Goal: Information Seeking & Learning: Learn about a topic

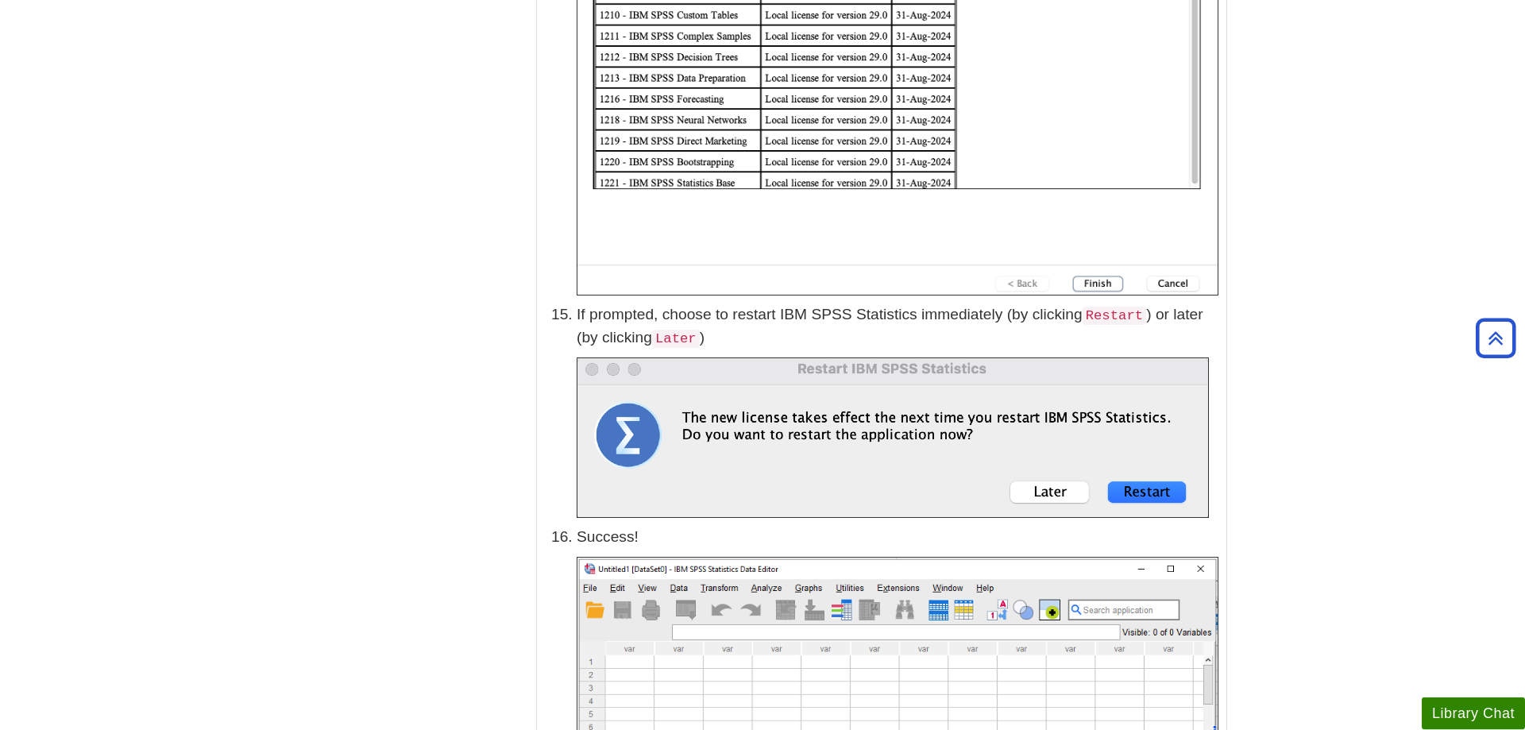
scroll to position [6616, 0]
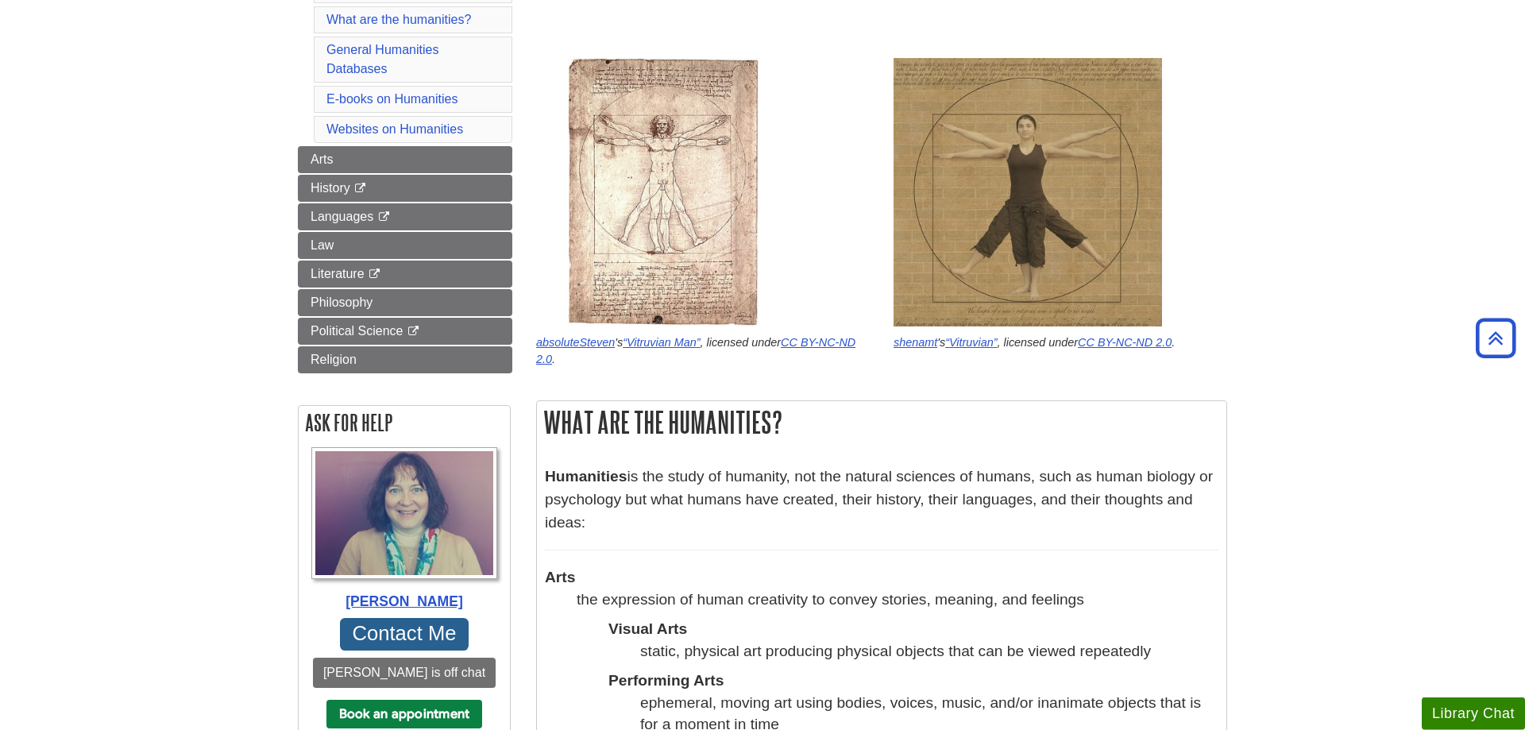
scroll to position [243, 0]
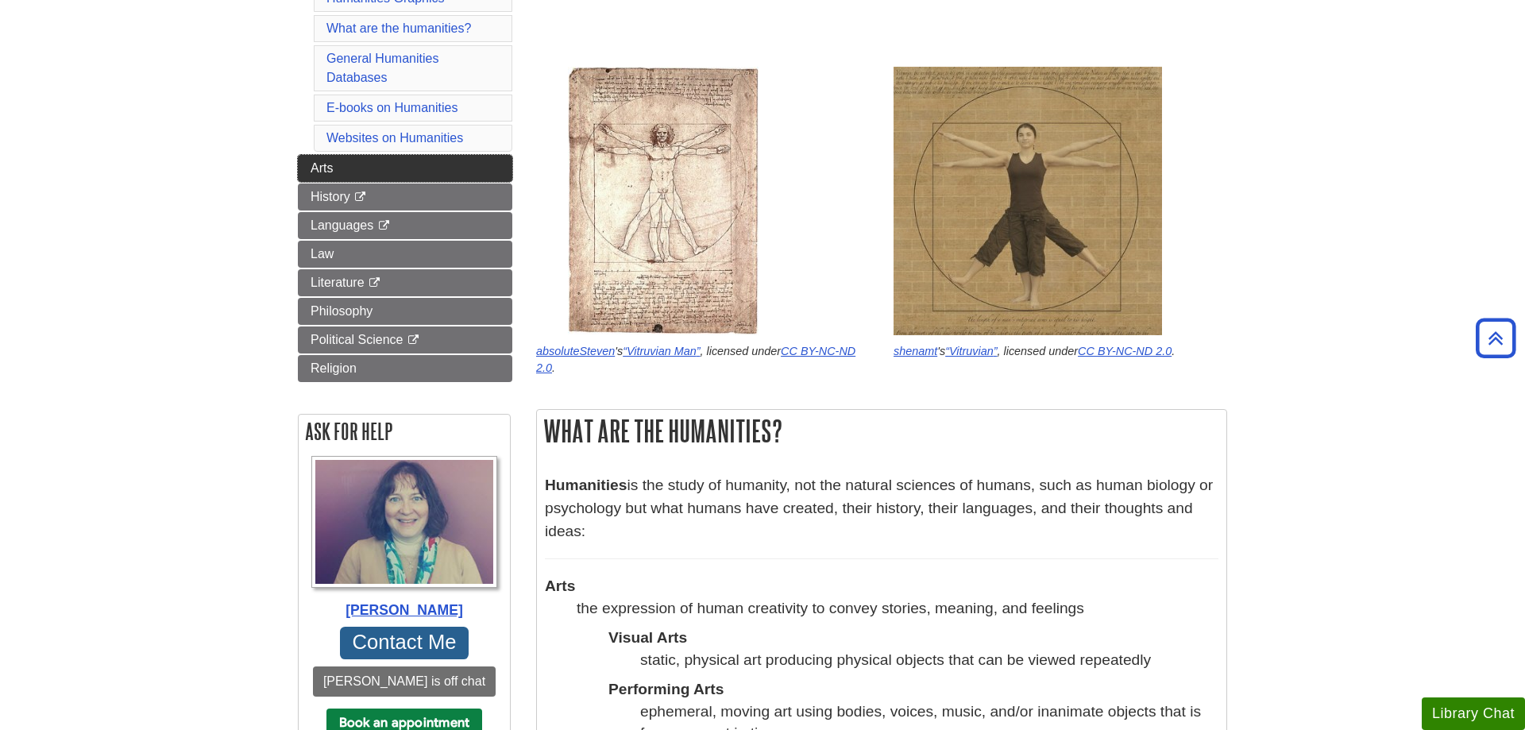
click at [345, 162] on link "Arts" at bounding box center [405, 168] width 214 height 27
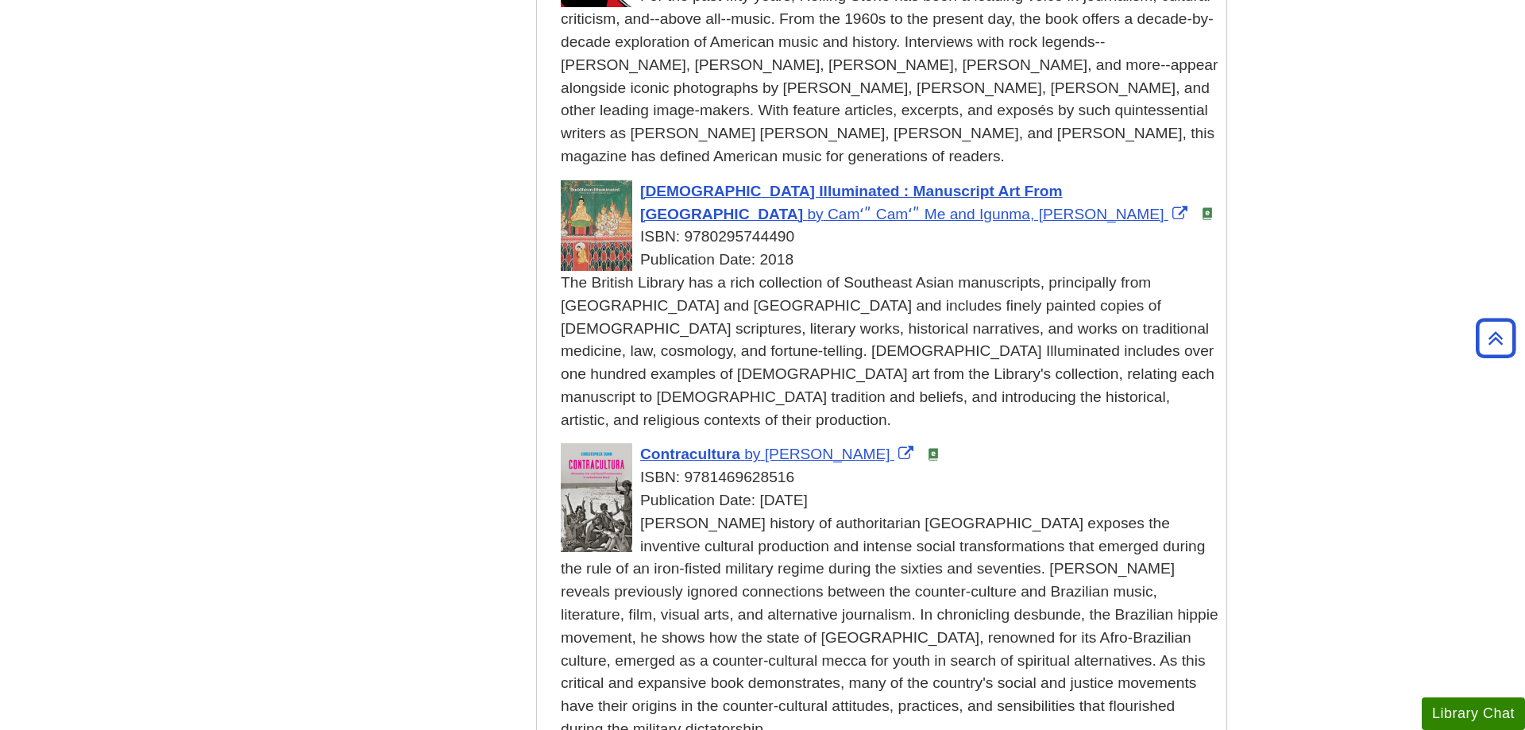
scroll to position [1539, 0]
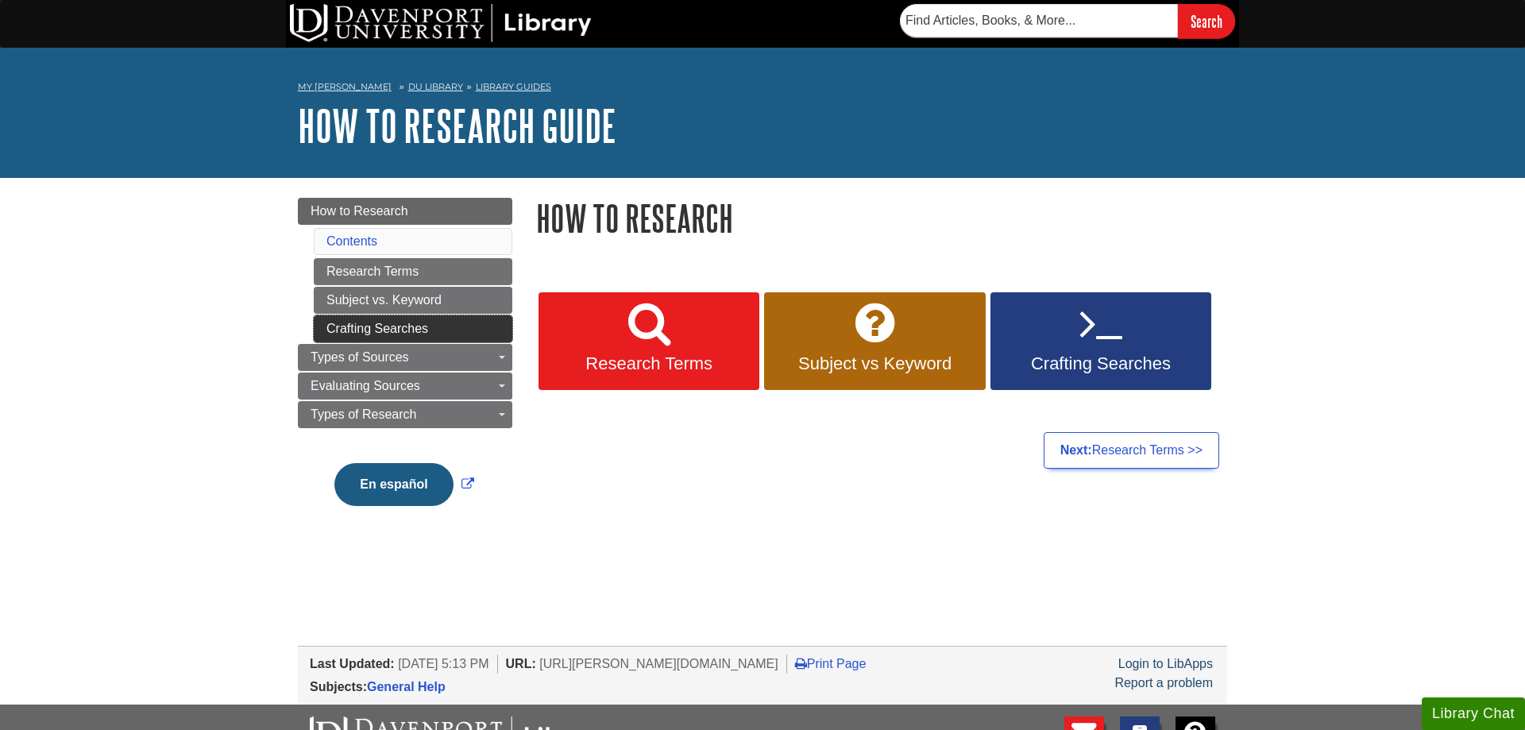
click at [356, 322] on link "Crafting Searches" at bounding box center [413, 328] width 199 height 27
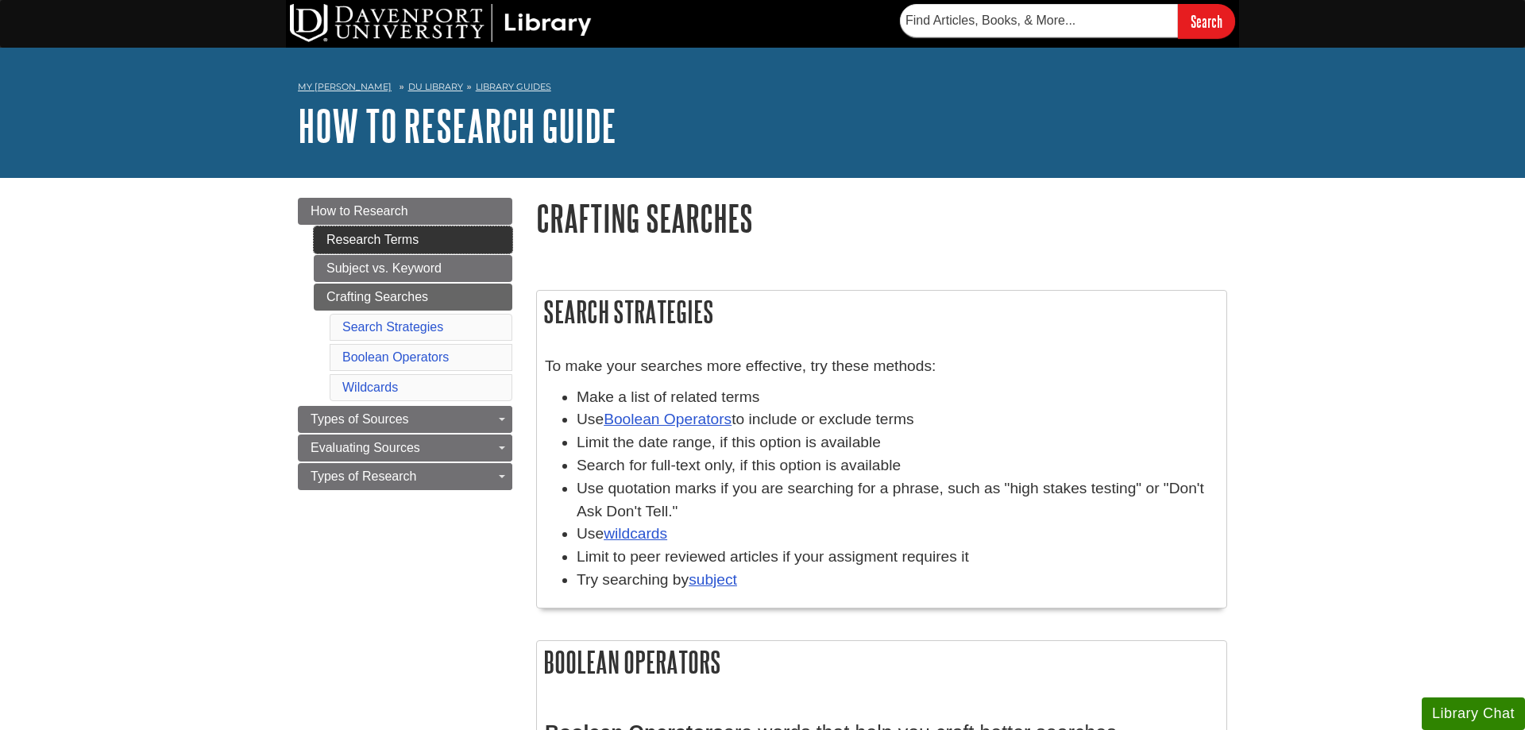
click at [381, 229] on link "Research Terms" at bounding box center [413, 239] width 199 height 27
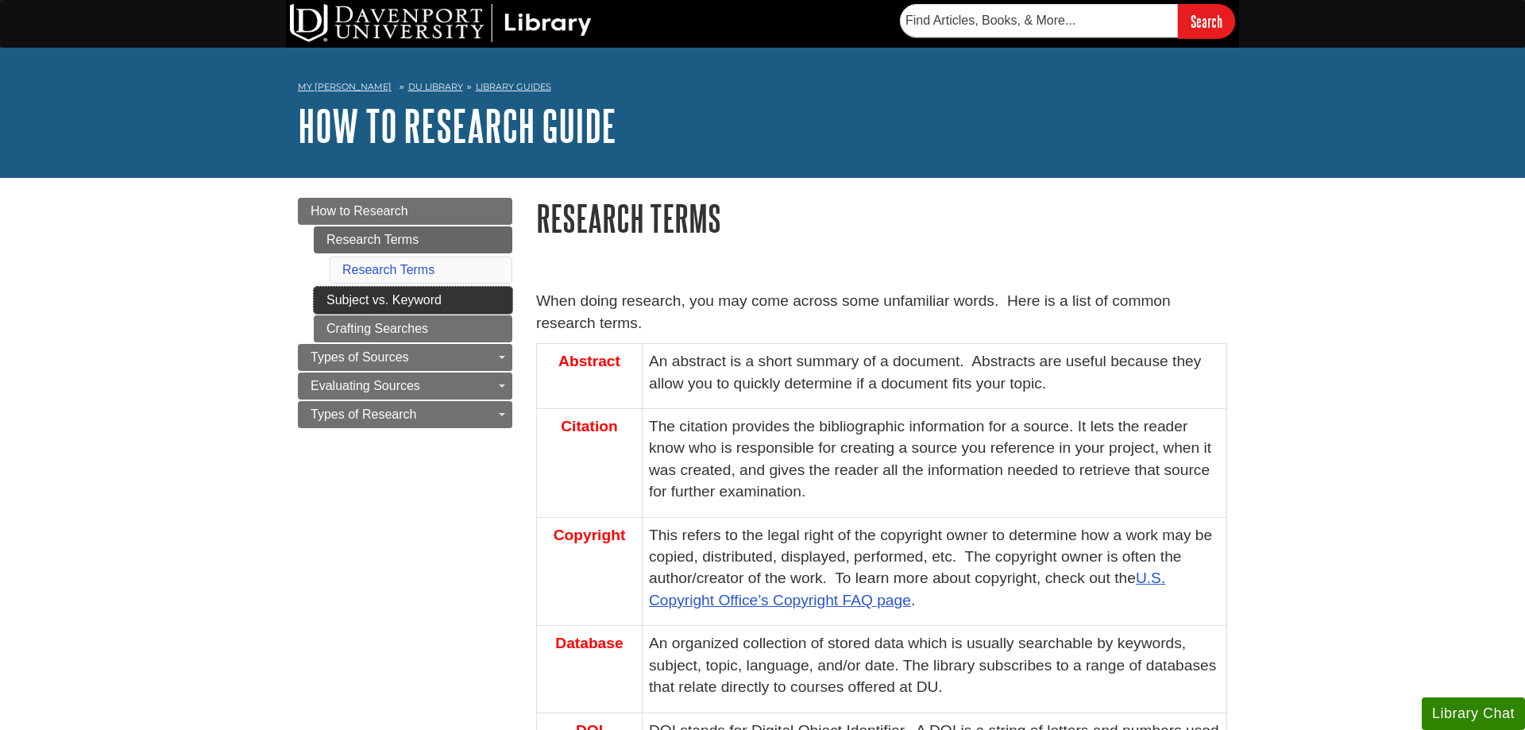
click at [349, 295] on link "Subject vs. Keyword" at bounding box center [413, 300] width 199 height 27
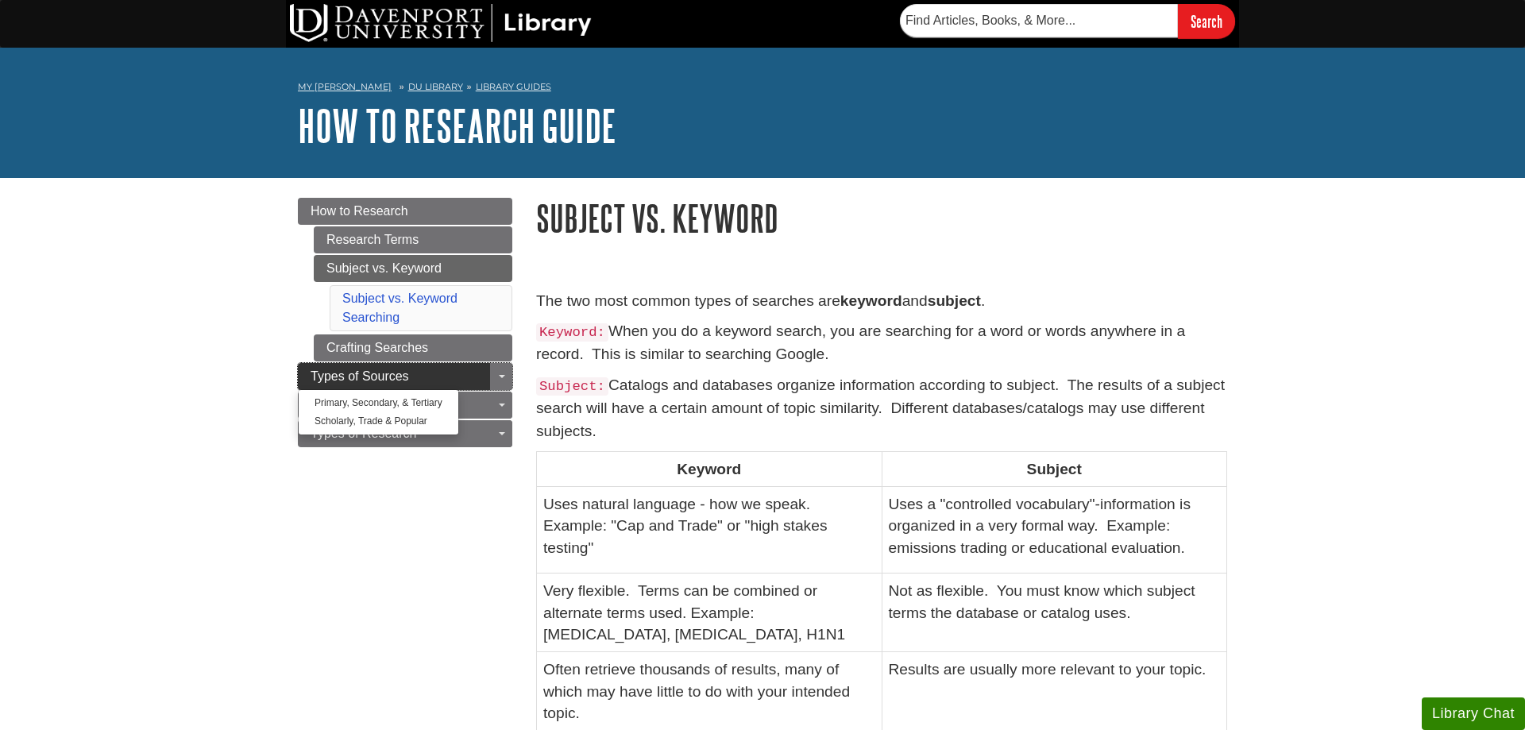
click at [326, 372] on span "Types of Sources" at bounding box center [359, 375] width 98 height 13
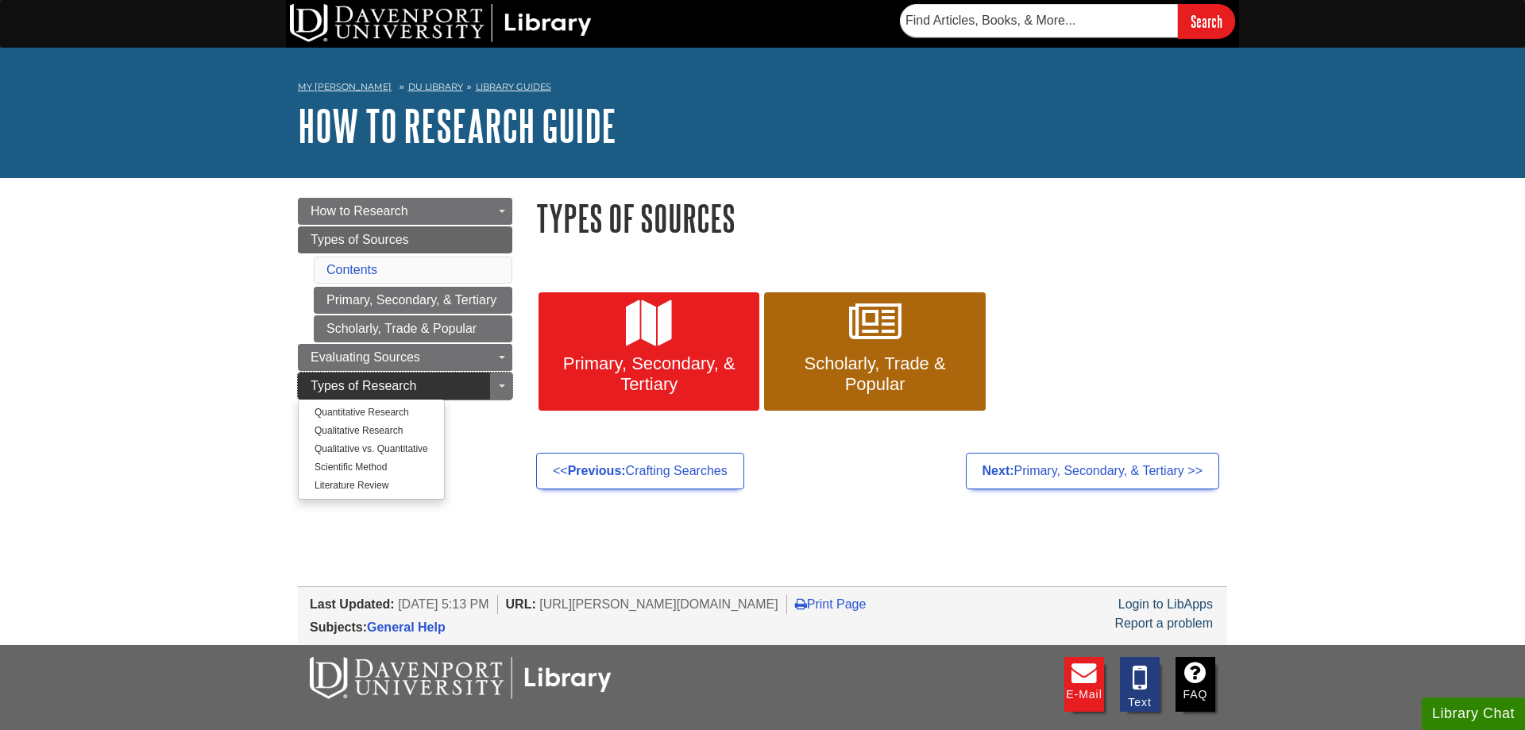
click at [305, 376] on link "Types of Research" at bounding box center [405, 385] width 214 height 27
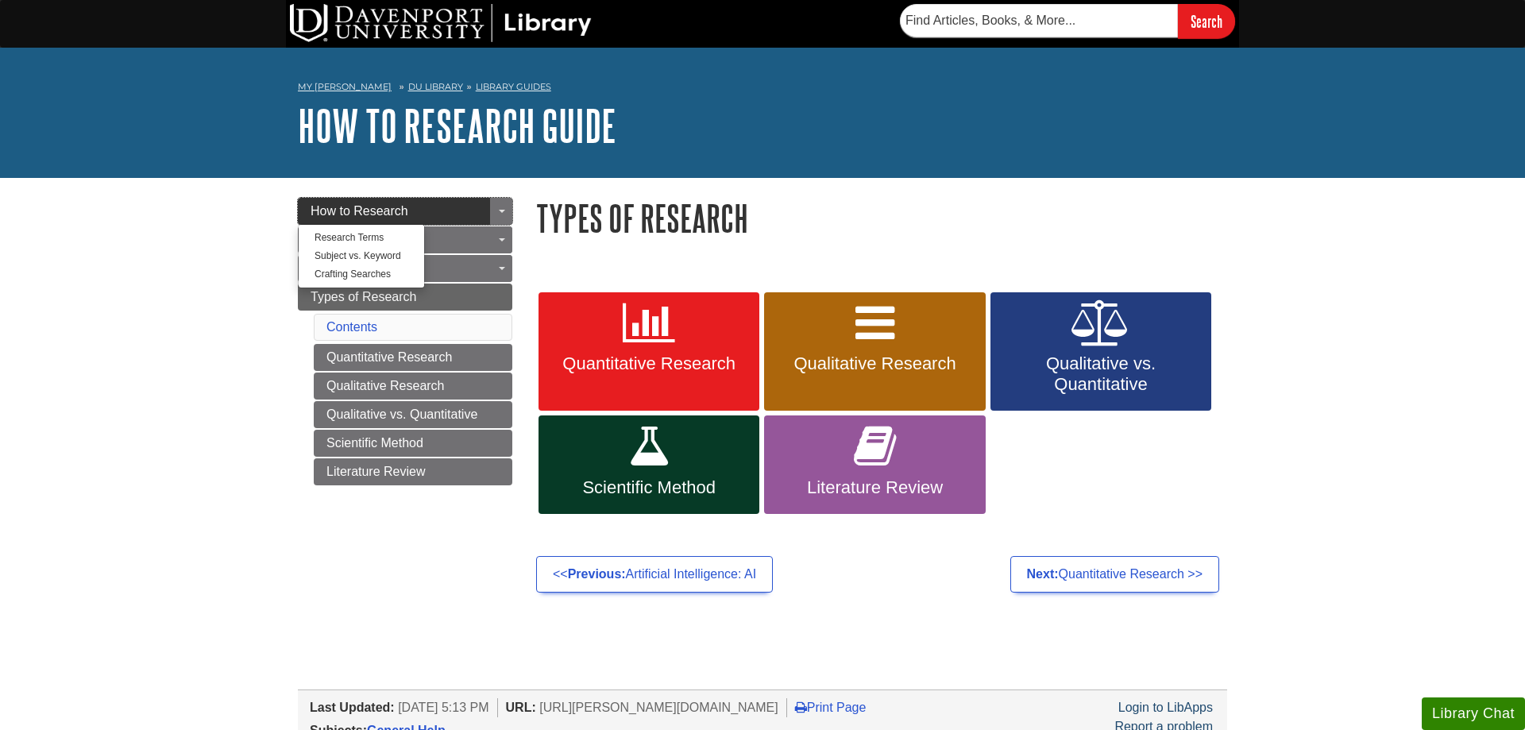
click at [317, 208] on span "How to Research" at bounding box center [359, 210] width 98 height 13
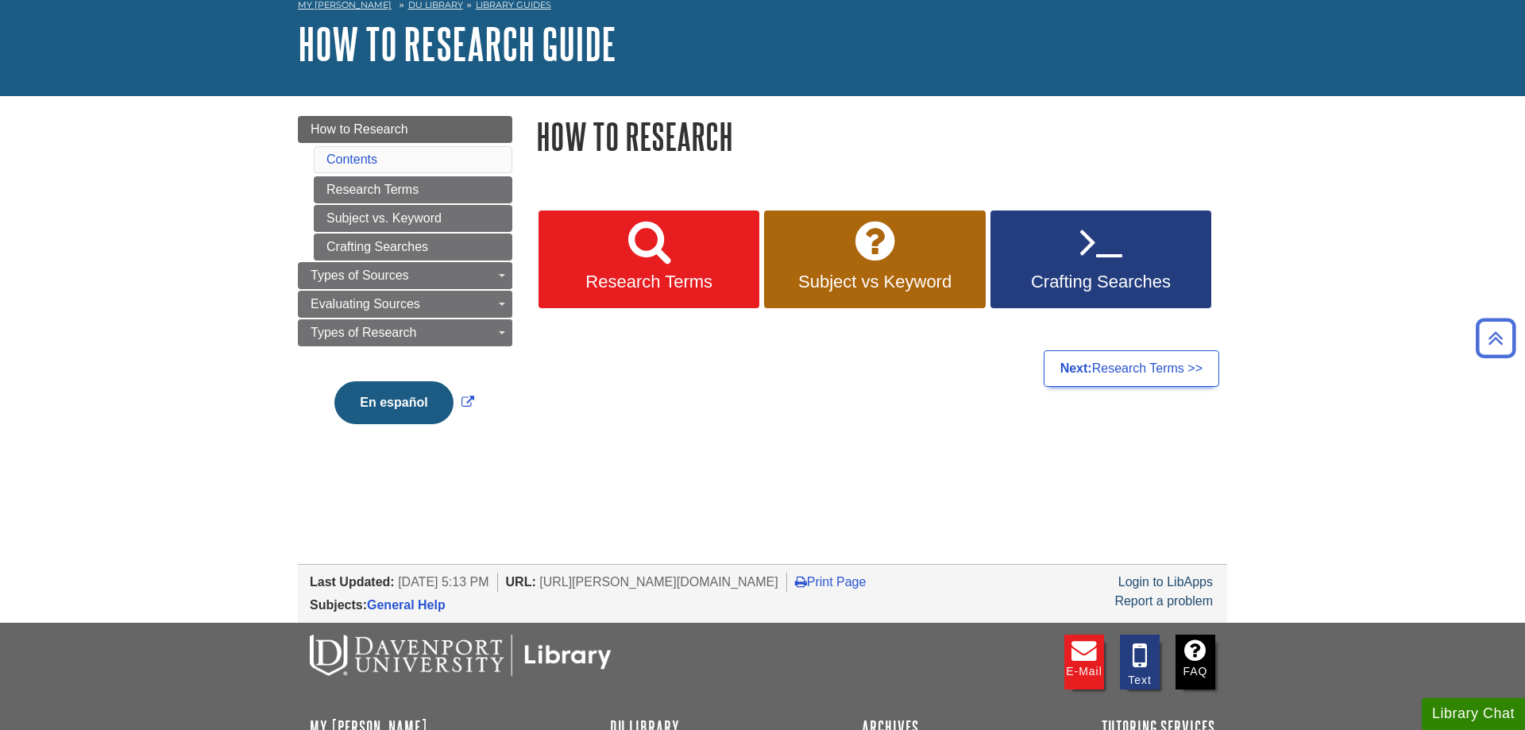
scroll to position [7, 0]
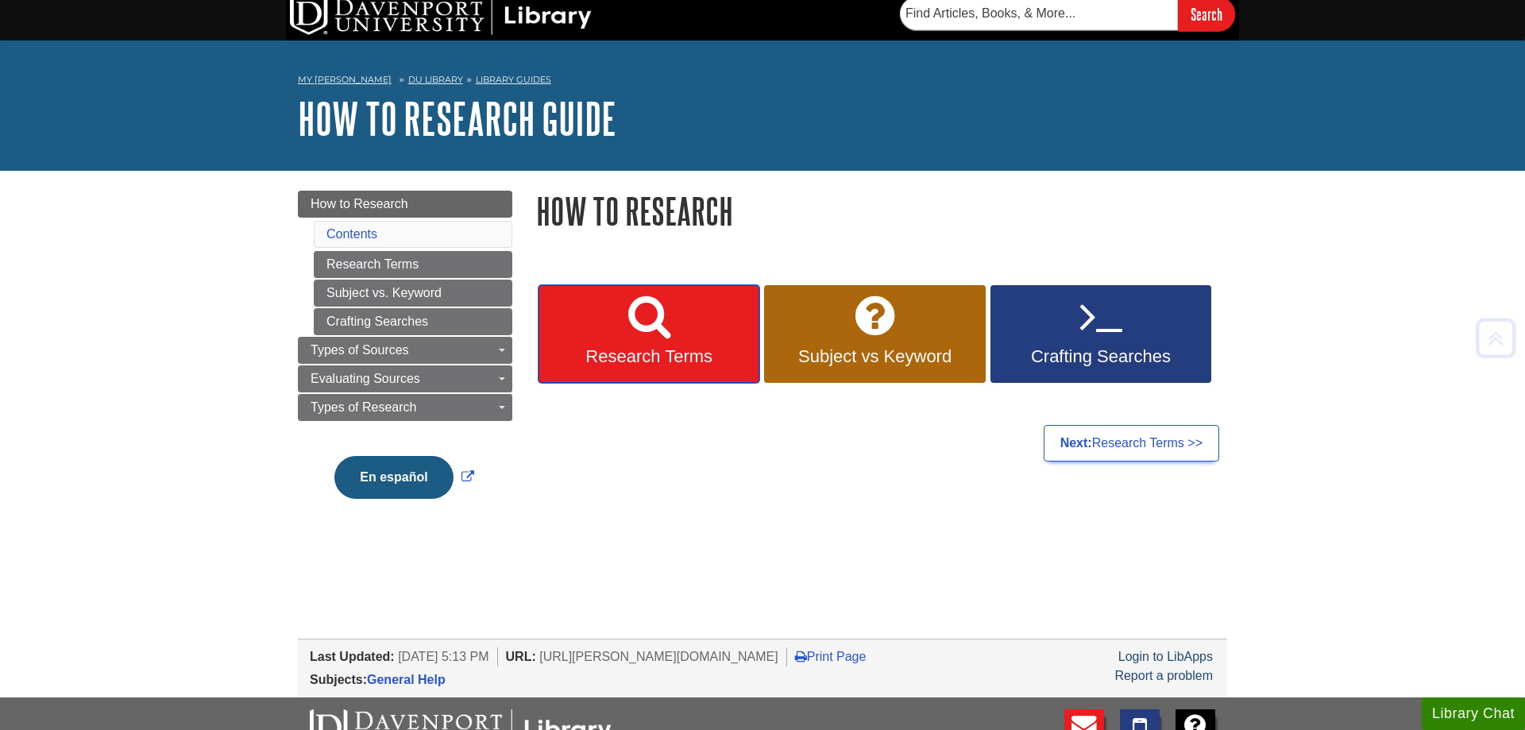
click at [650, 317] on icon at bounding box center [649, 316] width 42 height 46
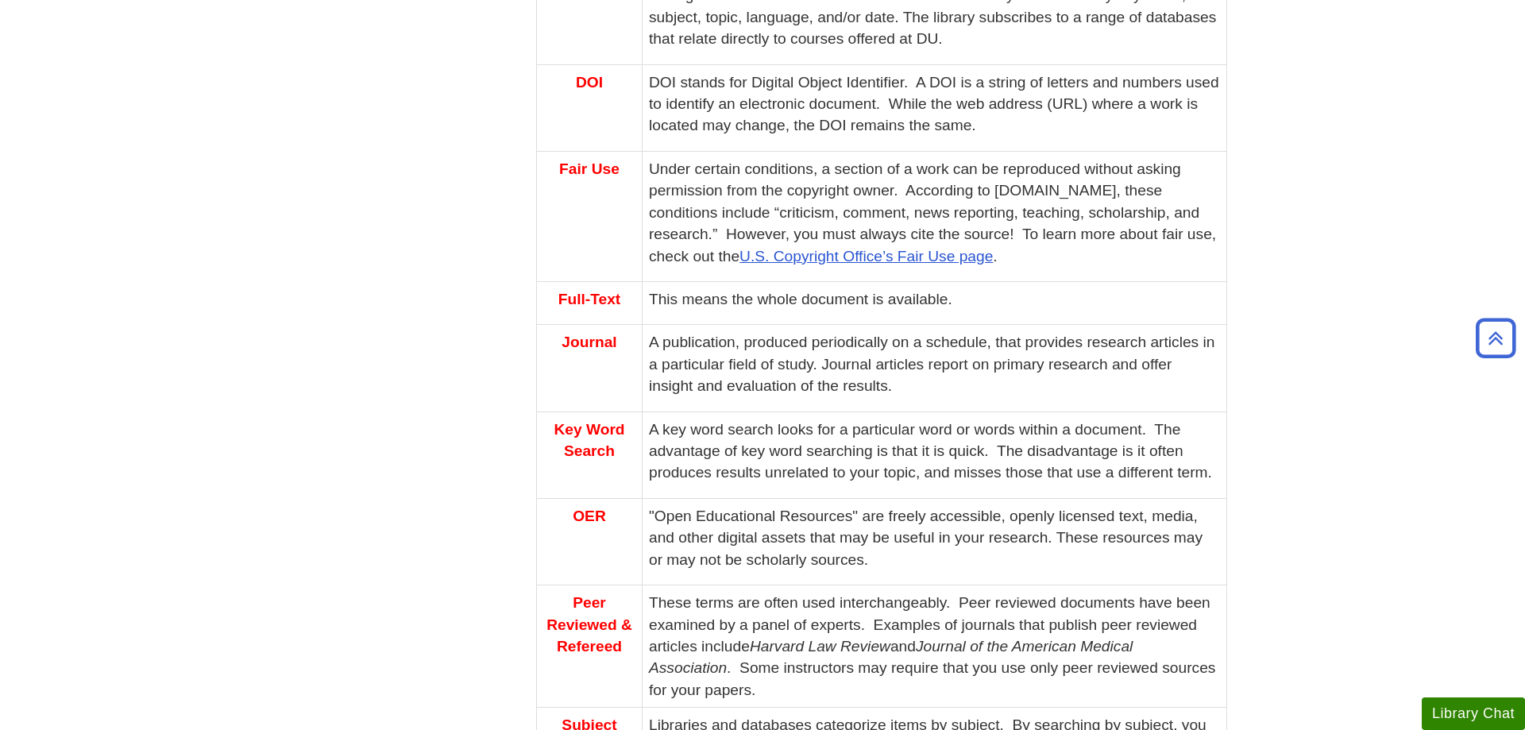
scroll to position [891, 0]
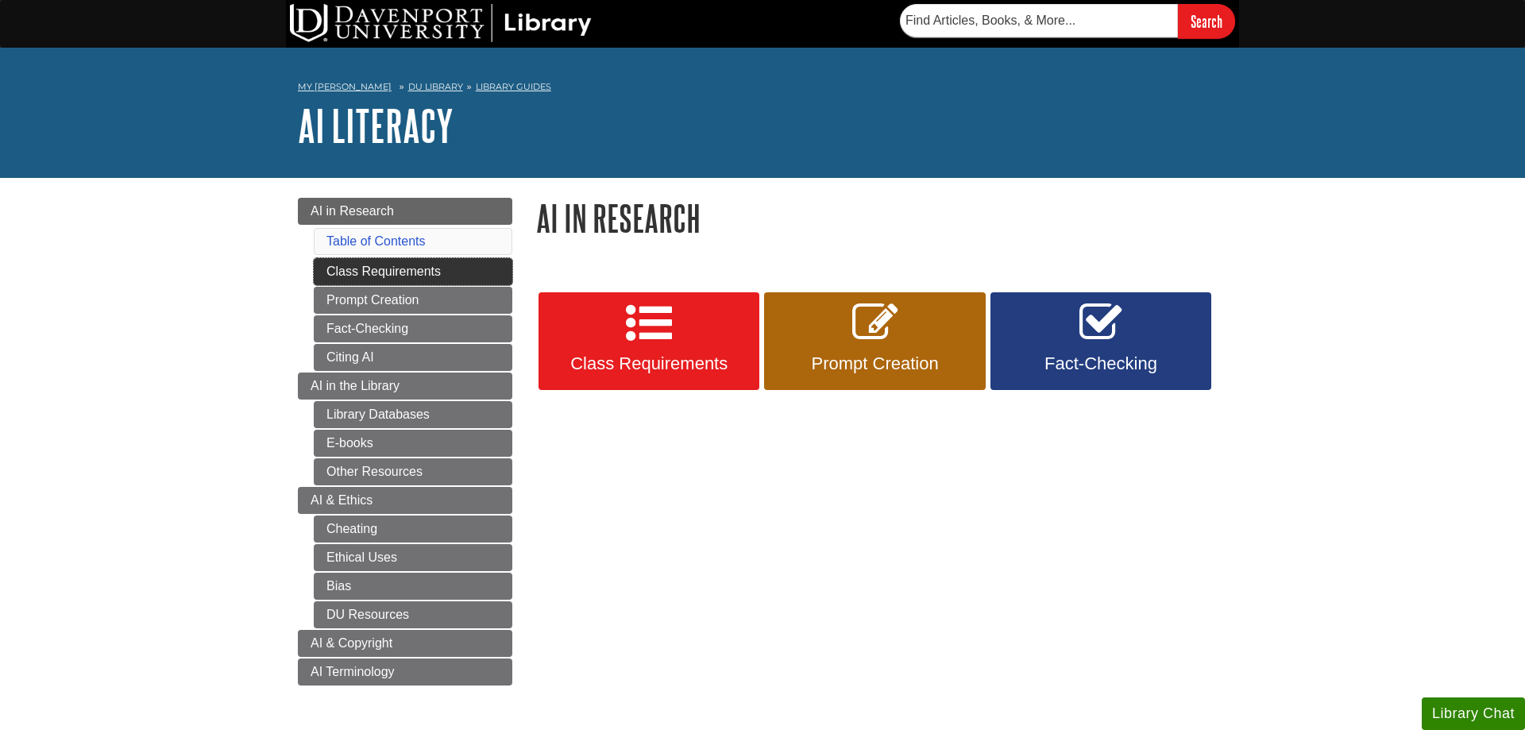
click at [460, 277] on link "Class Requirements" at bounding box center [413, 271] width 199 height 27
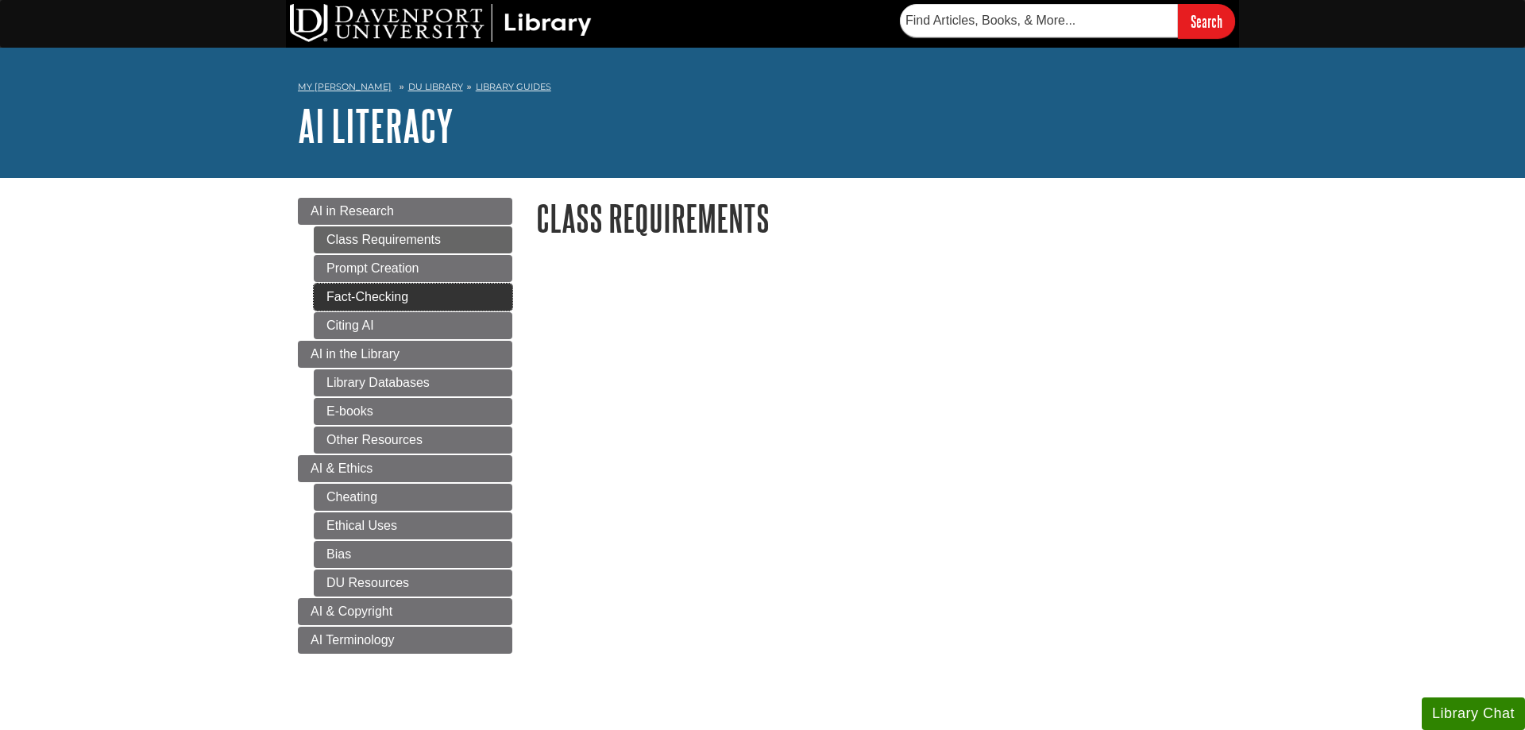
click at [426, 300] on link "Fact-Checking" at bounding box center [413, 296] width 199 height 27
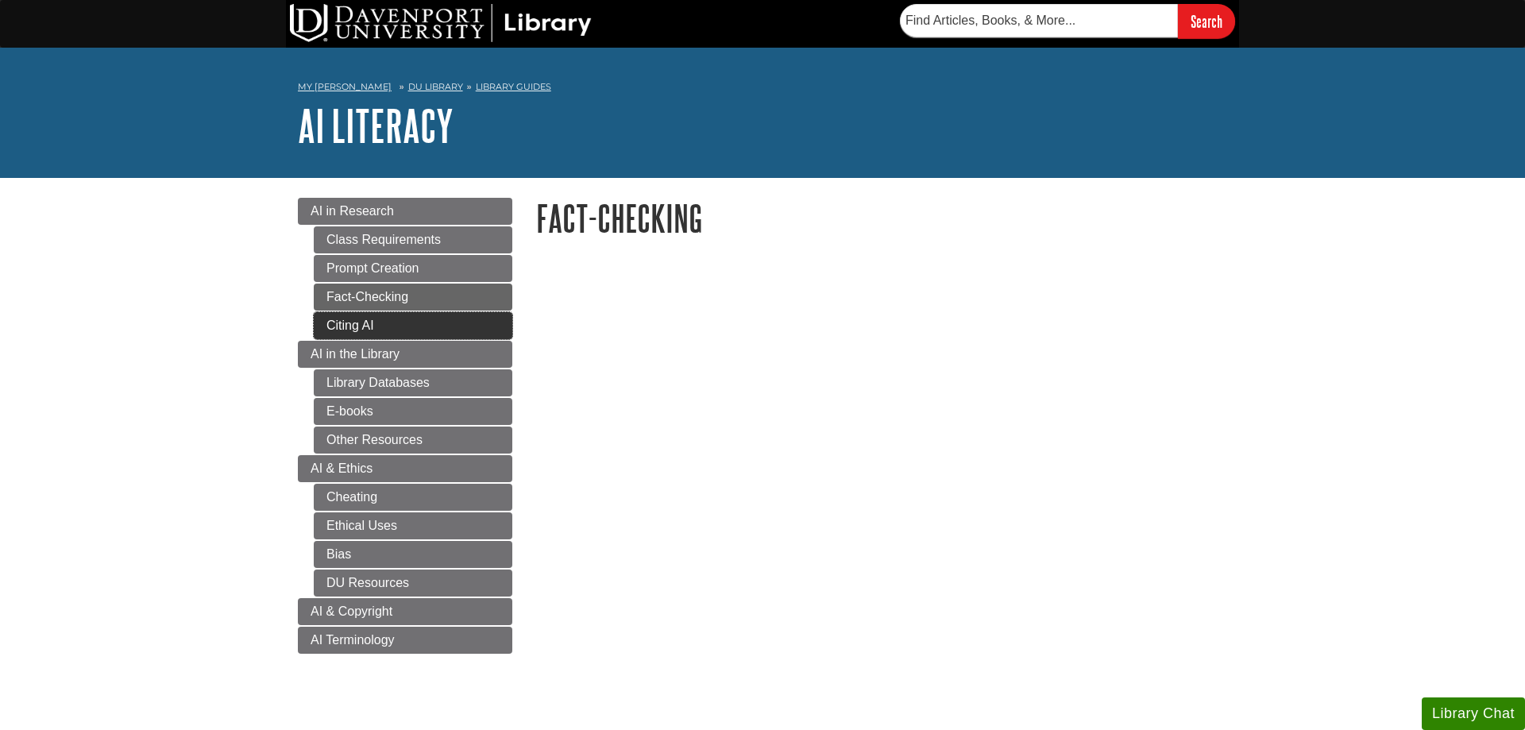
click at [424, 325] on link "Citing AI" at bounding box center [413, 325] width 199 height 27
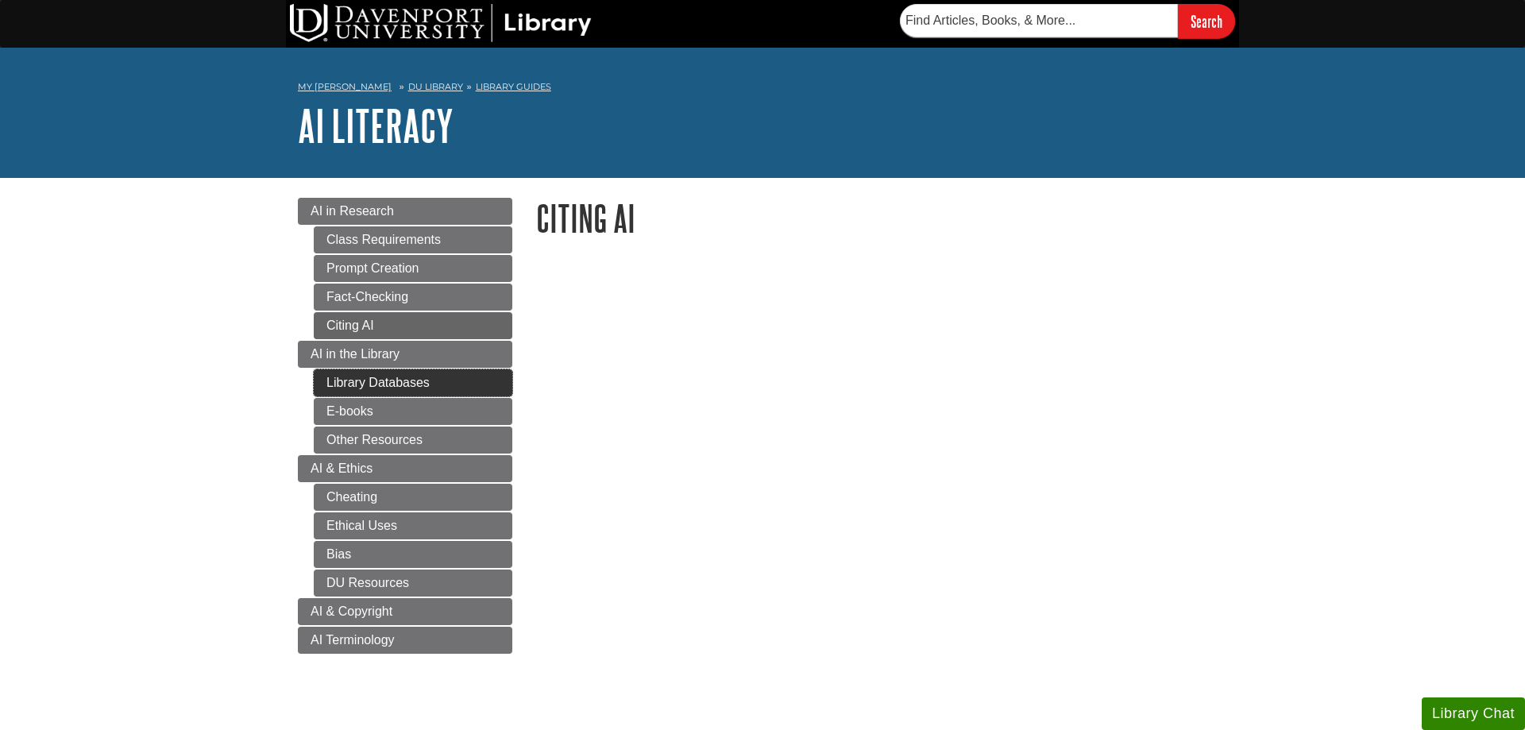
click at [414, 373] on link "Library Databases" at bounding box center [413, 382] width 199 height 27
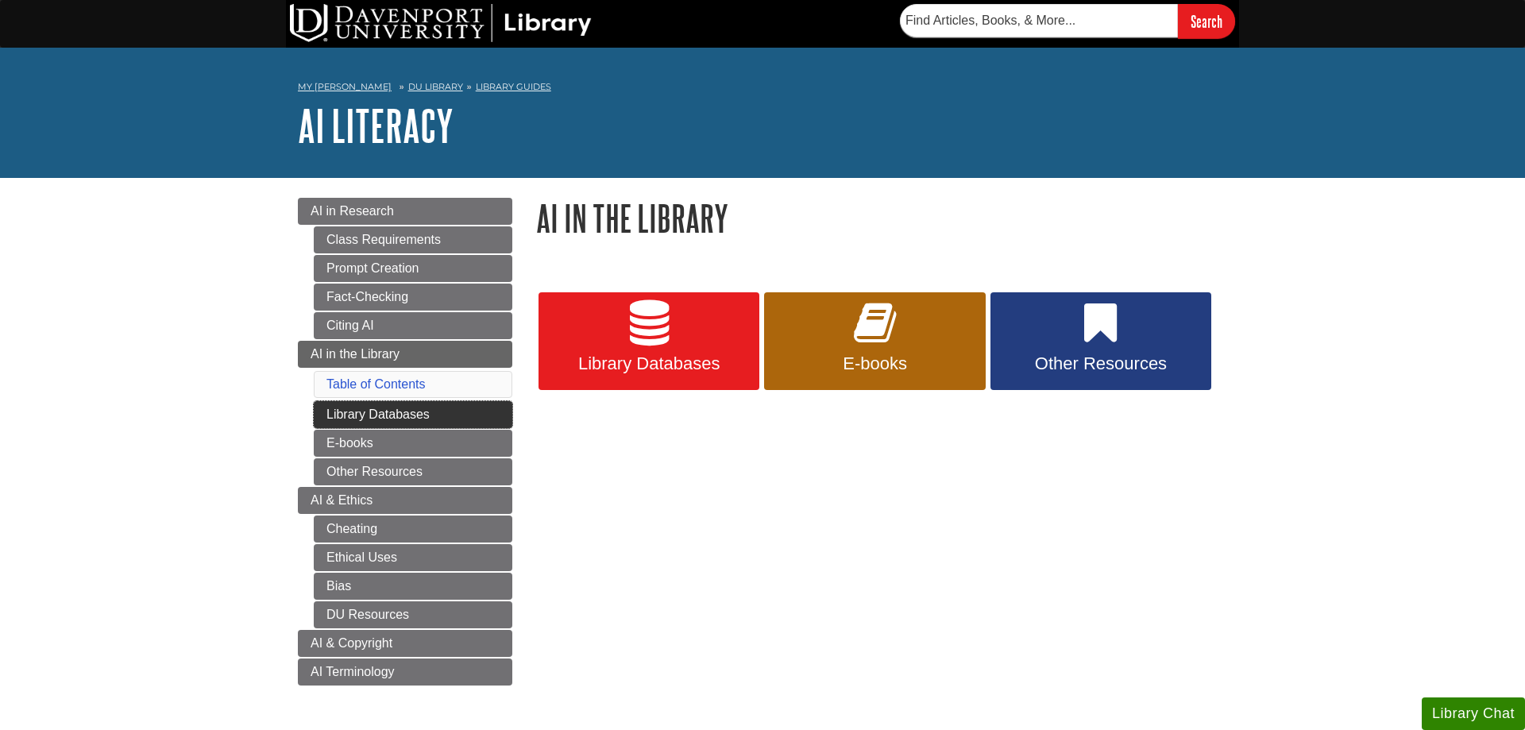
click at [329, 411] on link "Library Databases" at bounding box center [413, 414] width 199 height 27
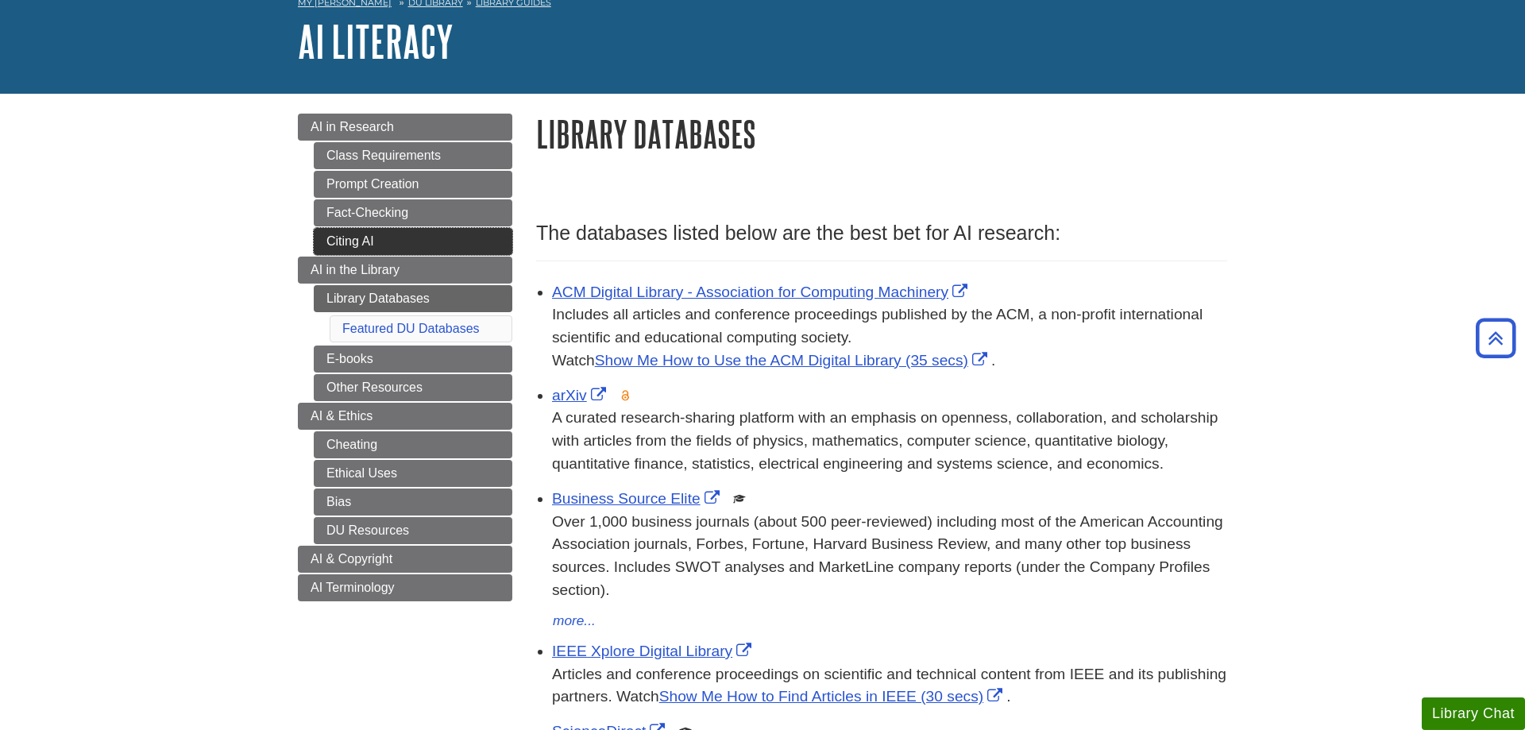
scroll to position [81, 0]
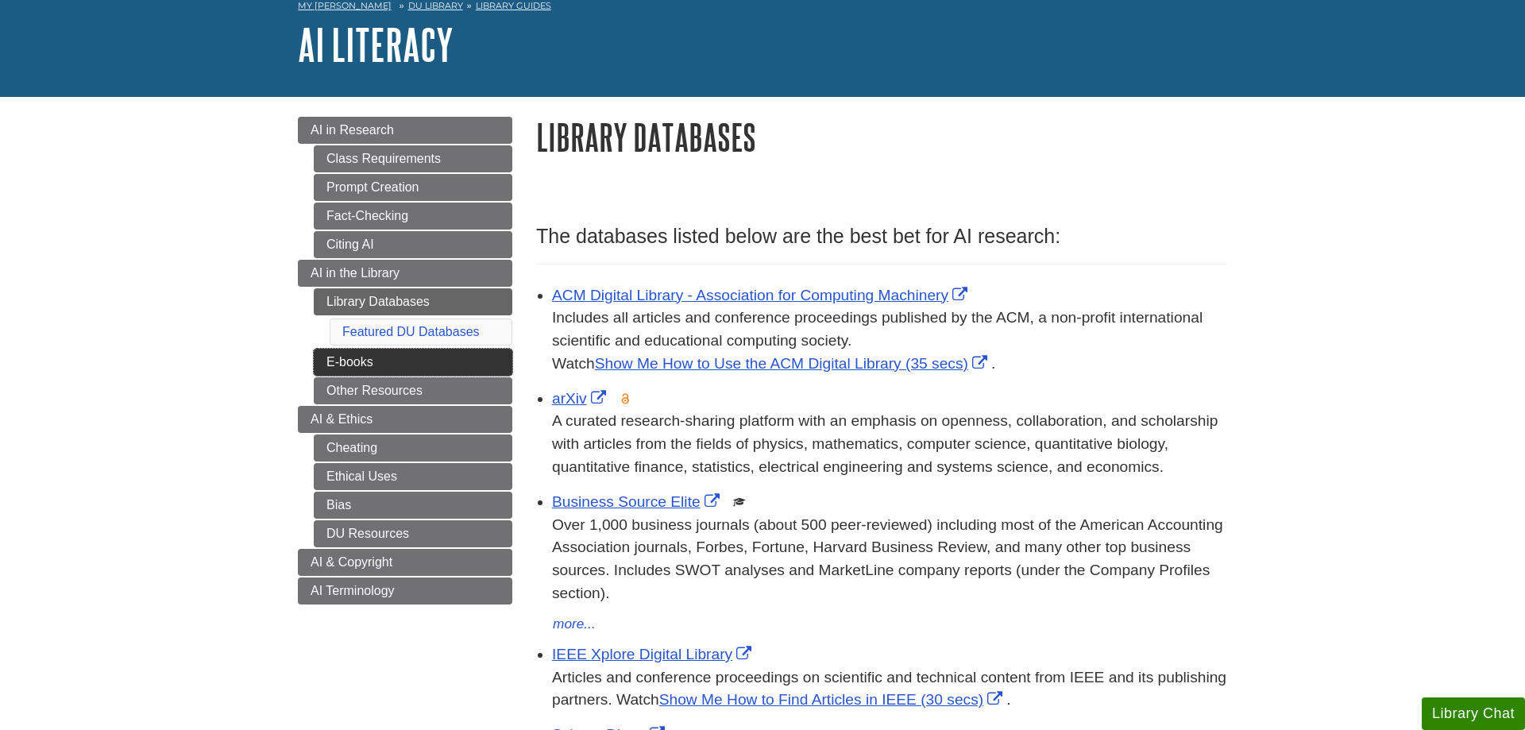
click at [399, 357] on link "E-books" at bounding box center [413, 362] width 199 height 27
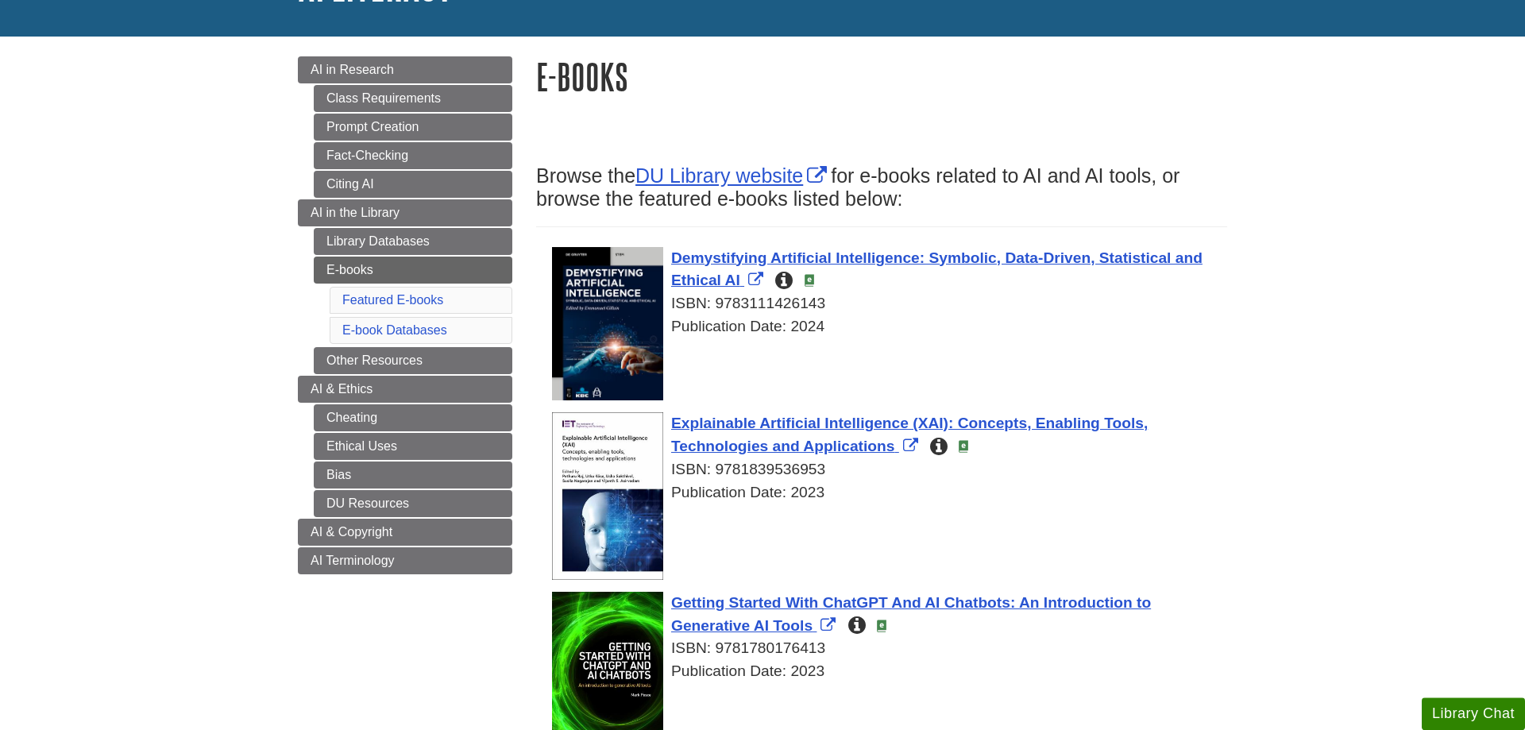
scroll to position [162, 0]
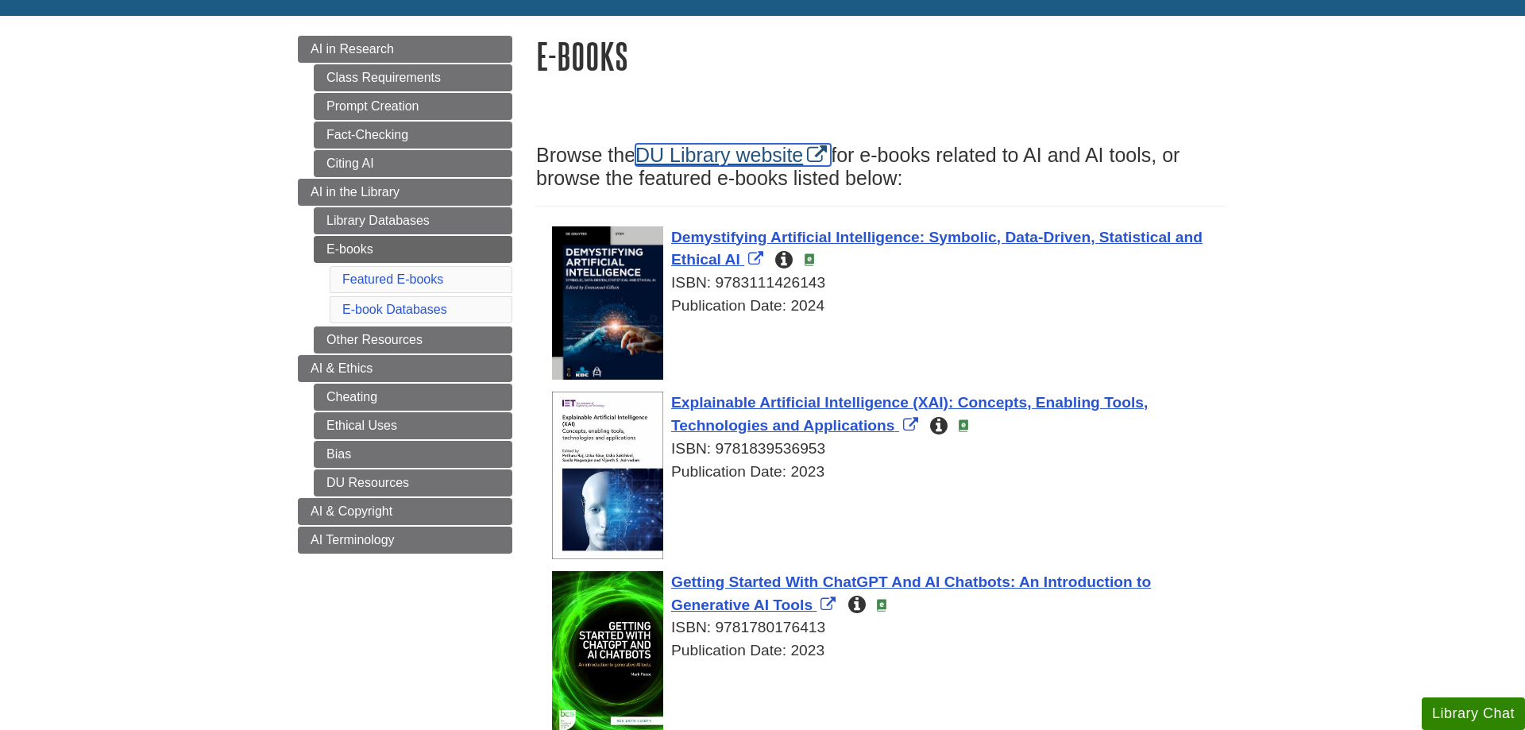
click at [723, 158] on link "DU Library website" at bounding box center [732, 155] width 195 height 22
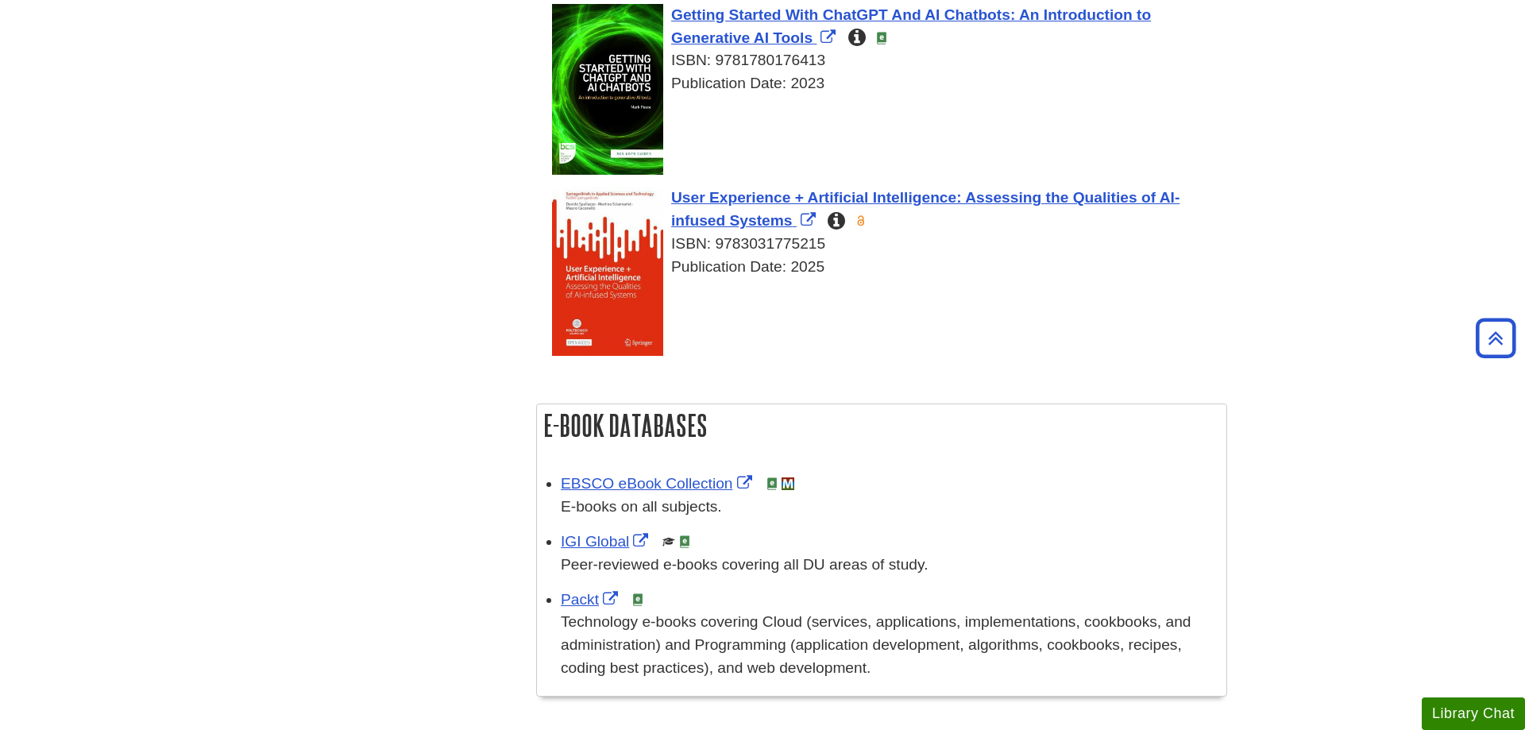
scroll to position [243, 0]
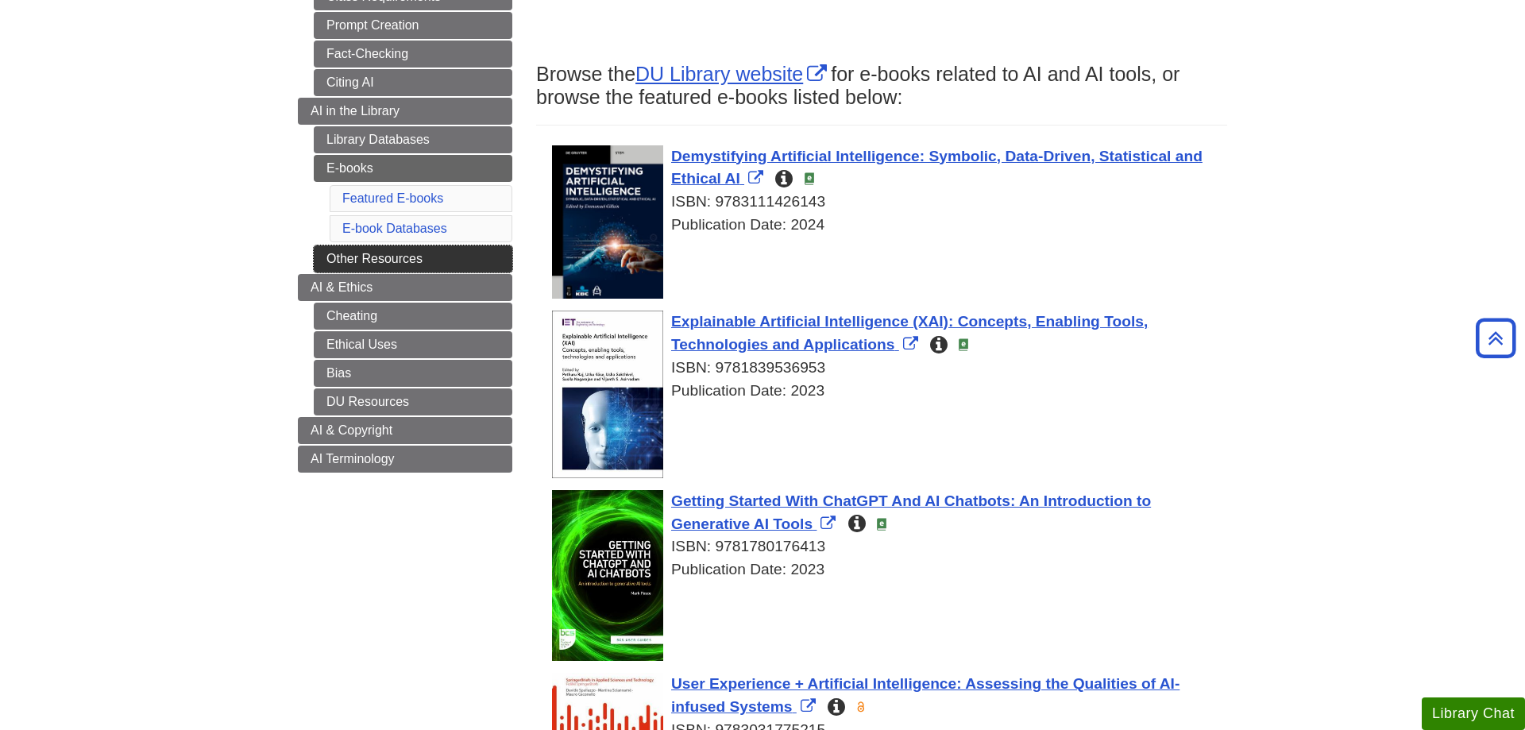
click at [341, 261] on link "Other Resources" at bounding box center [413, 258] width 199 height 27
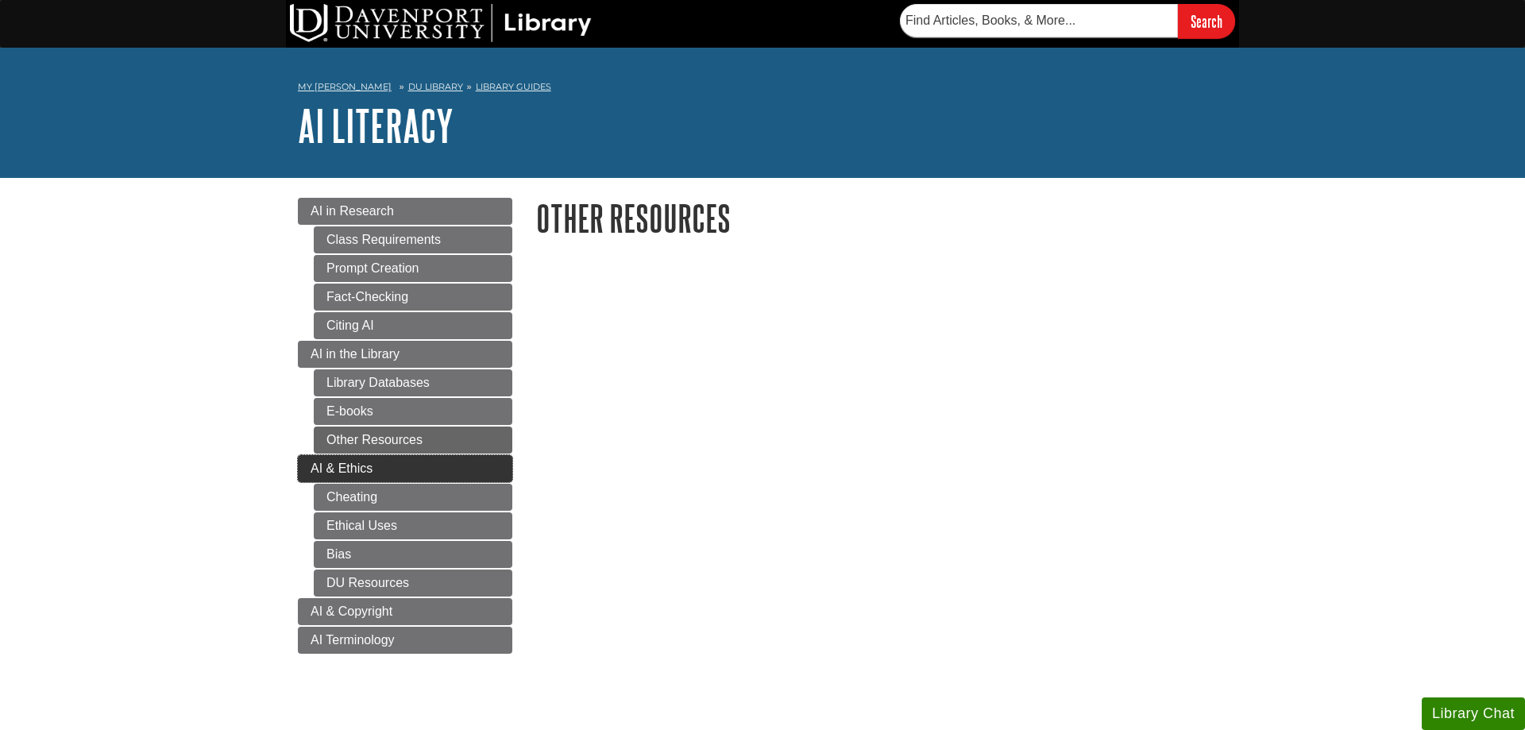
click at [346, 468] on span "AI & Ethics" at bounding box center [341, 467] width 62 height 13
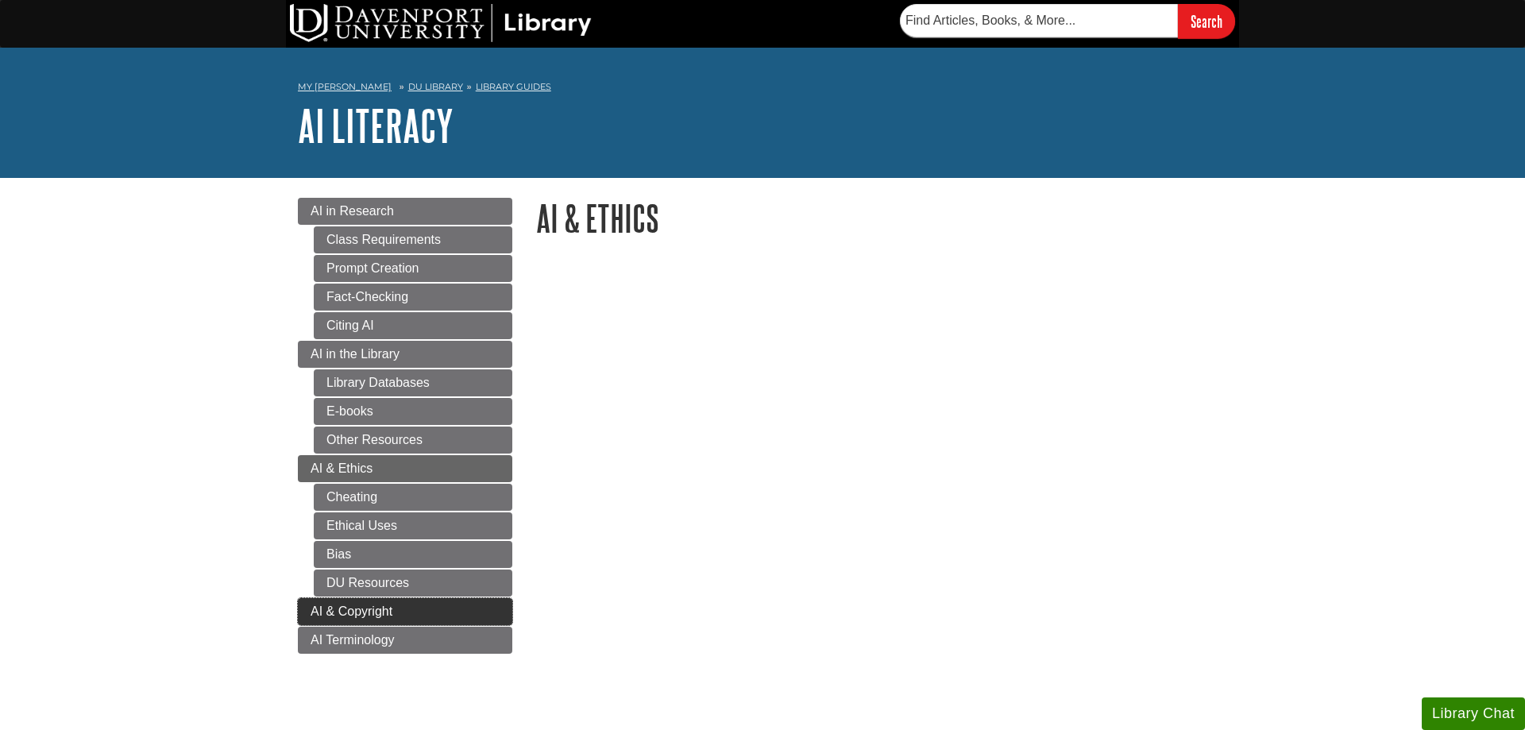
click at [326, 613] on span "AI & Copyright" at bounding box center [351, 610] width 82 height 13
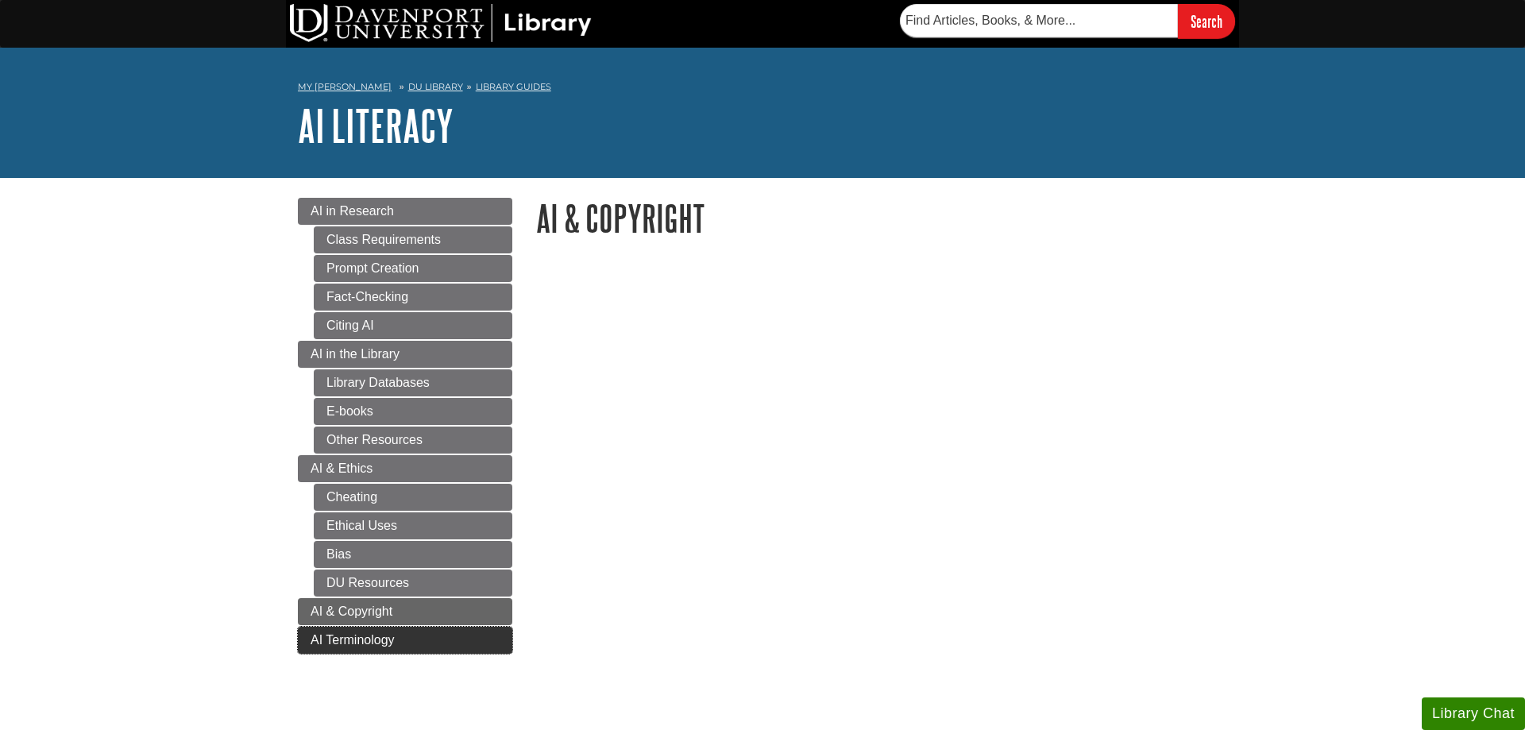
click at [314, 642] on span "AI Terminology" at bounding box center [352, 639] width 84 height 13
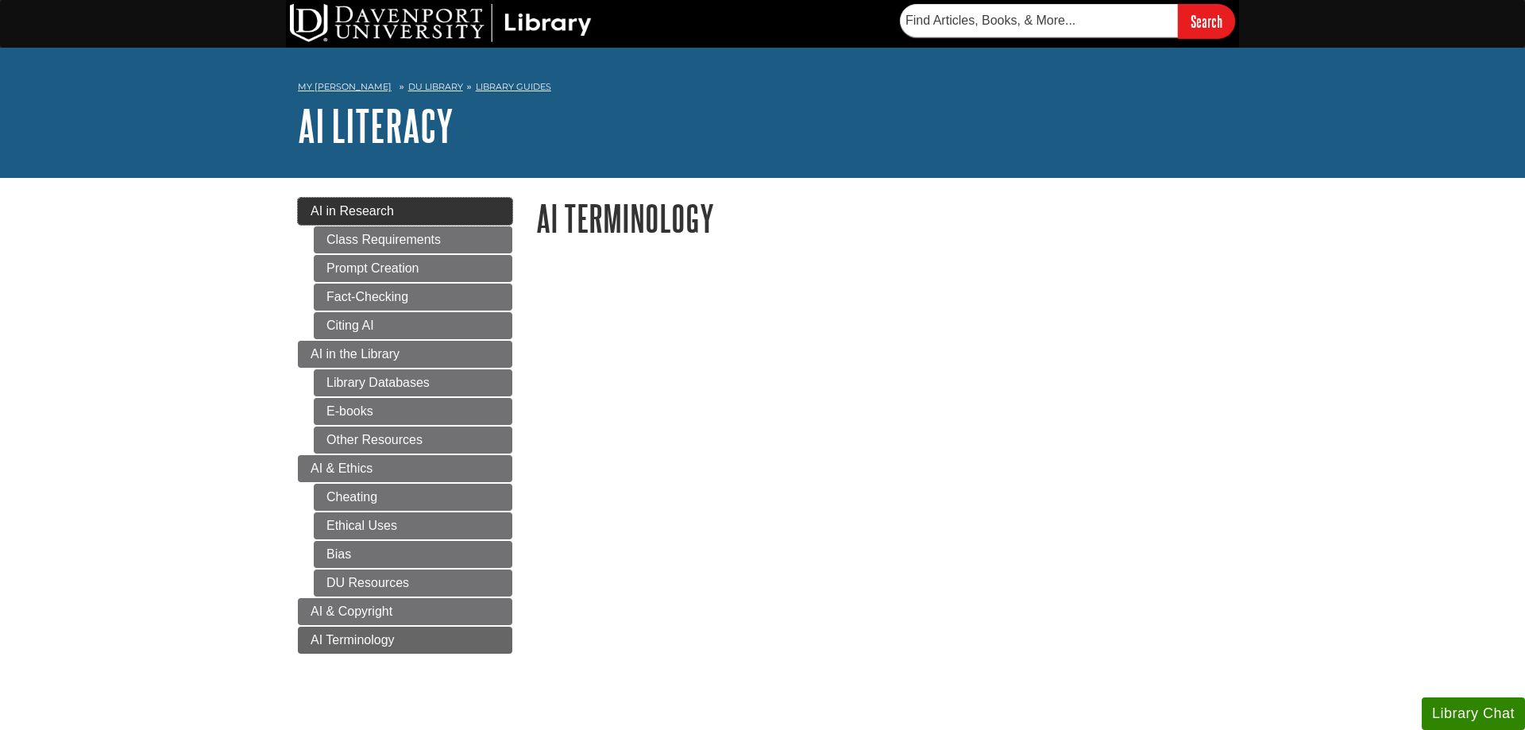
click at [311, 220] on link "AI in Research" at bounding box center [405, 211] width 214 height 27
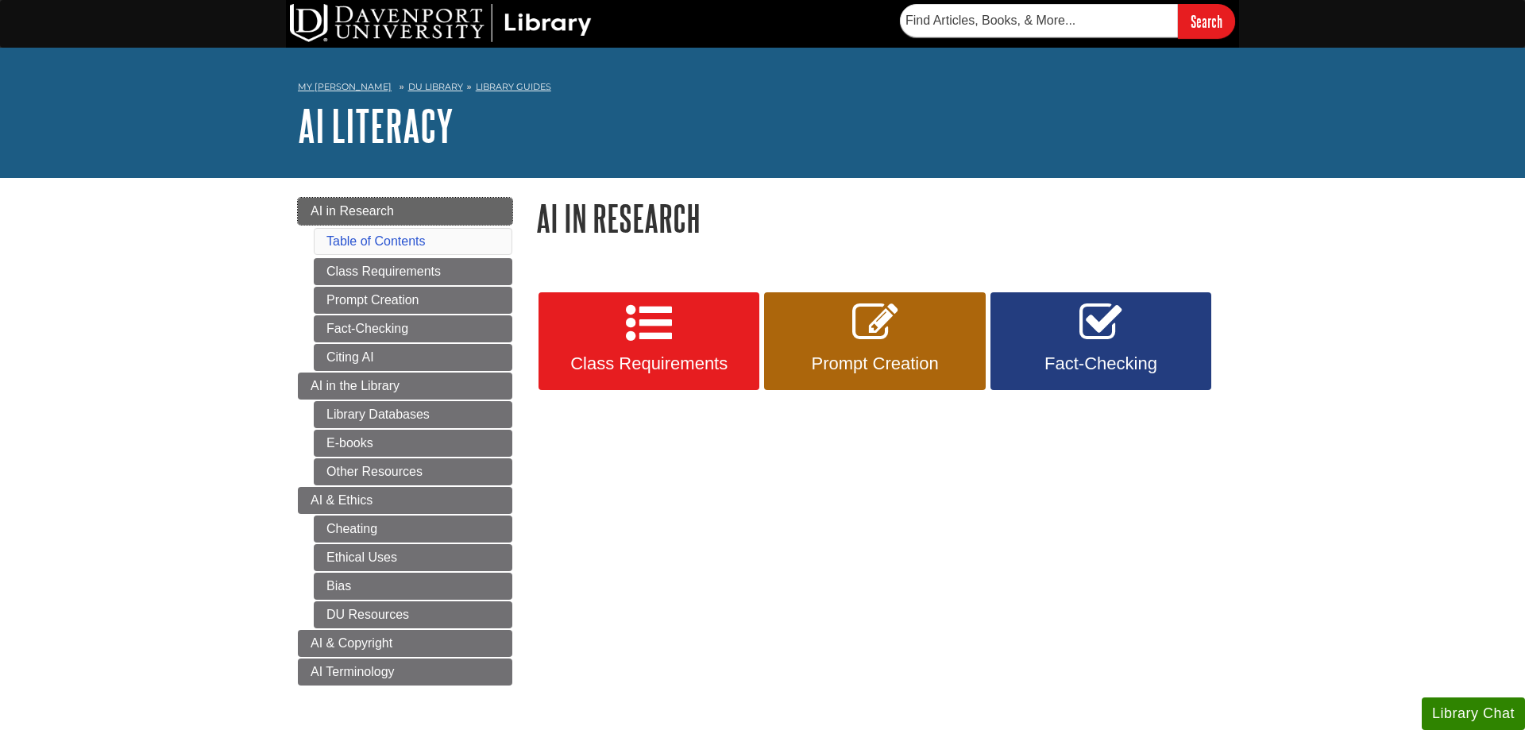
click at [436, 214] on link "AI in Research" at bounding box center [405, 211] width 214 height 27
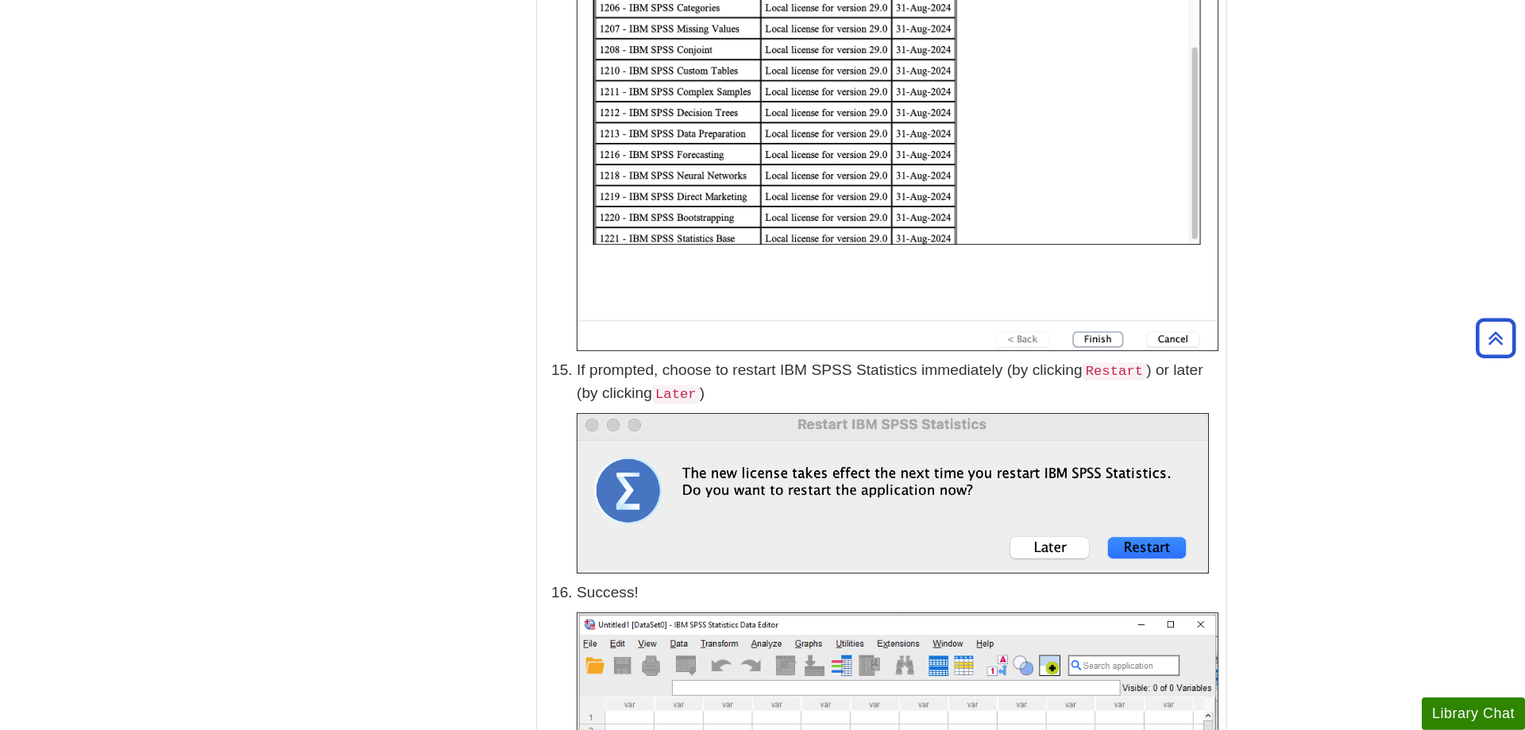
scroll to position [6616, 0]
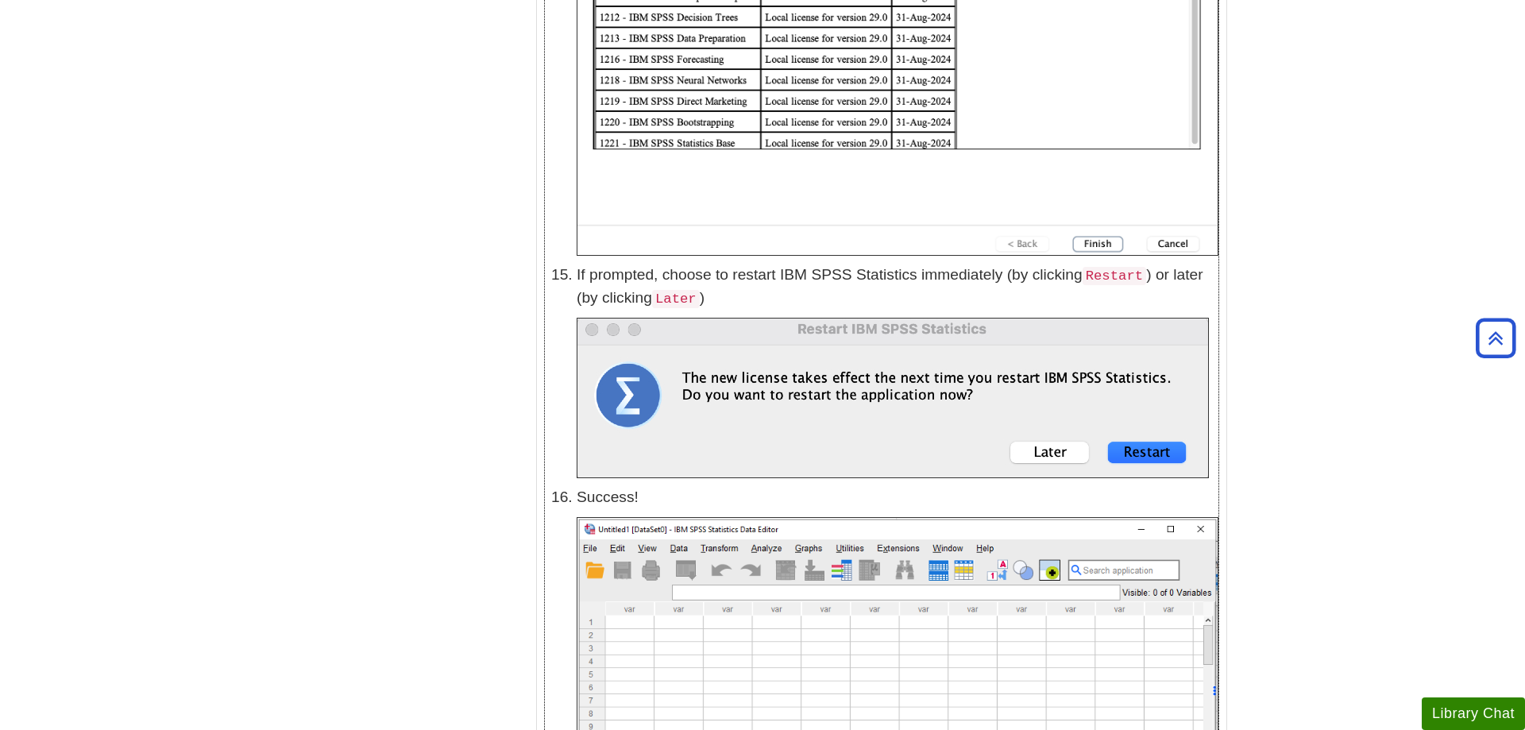
click at [625, 388] on img at bounding box center [893, 398] width 632 height 160
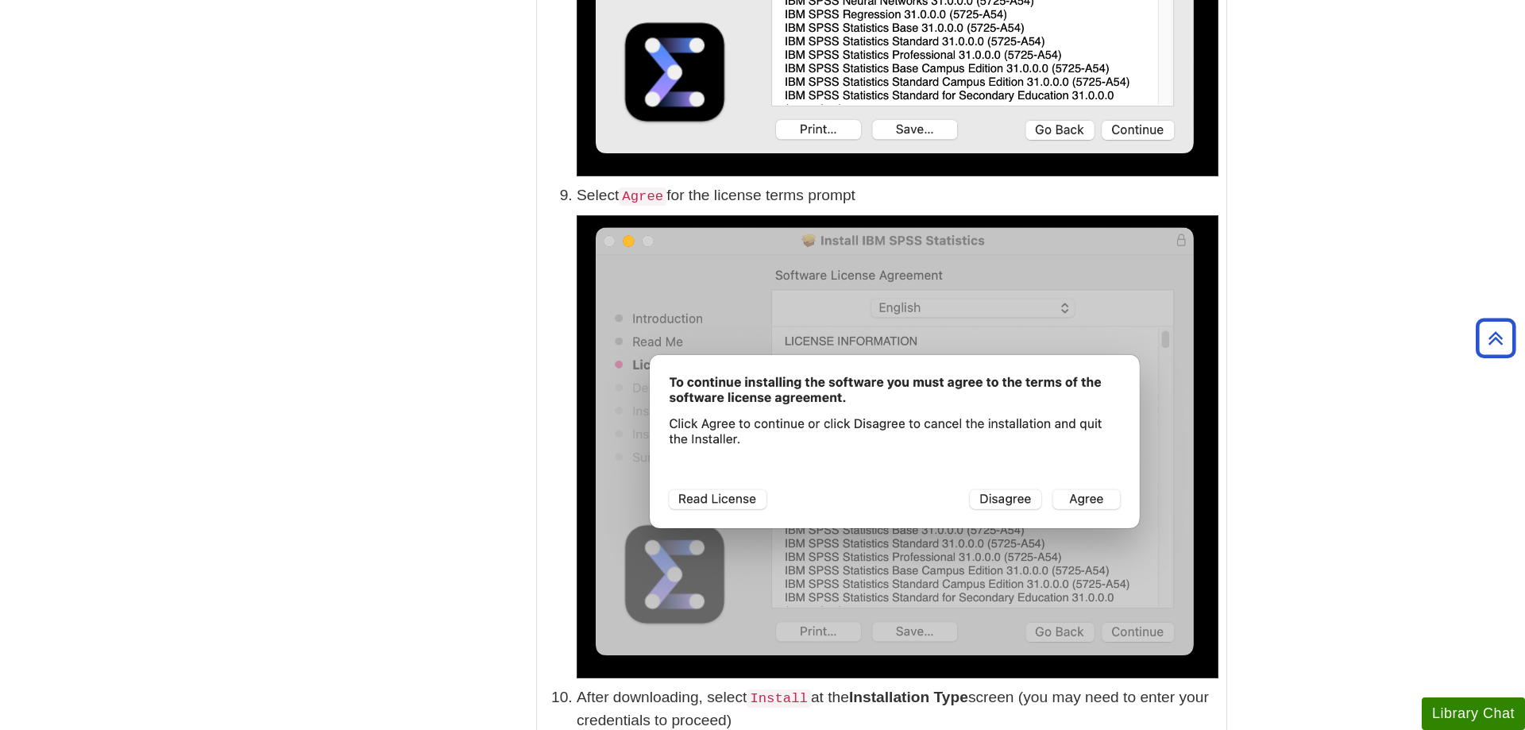
scroll to position [2025, 0]
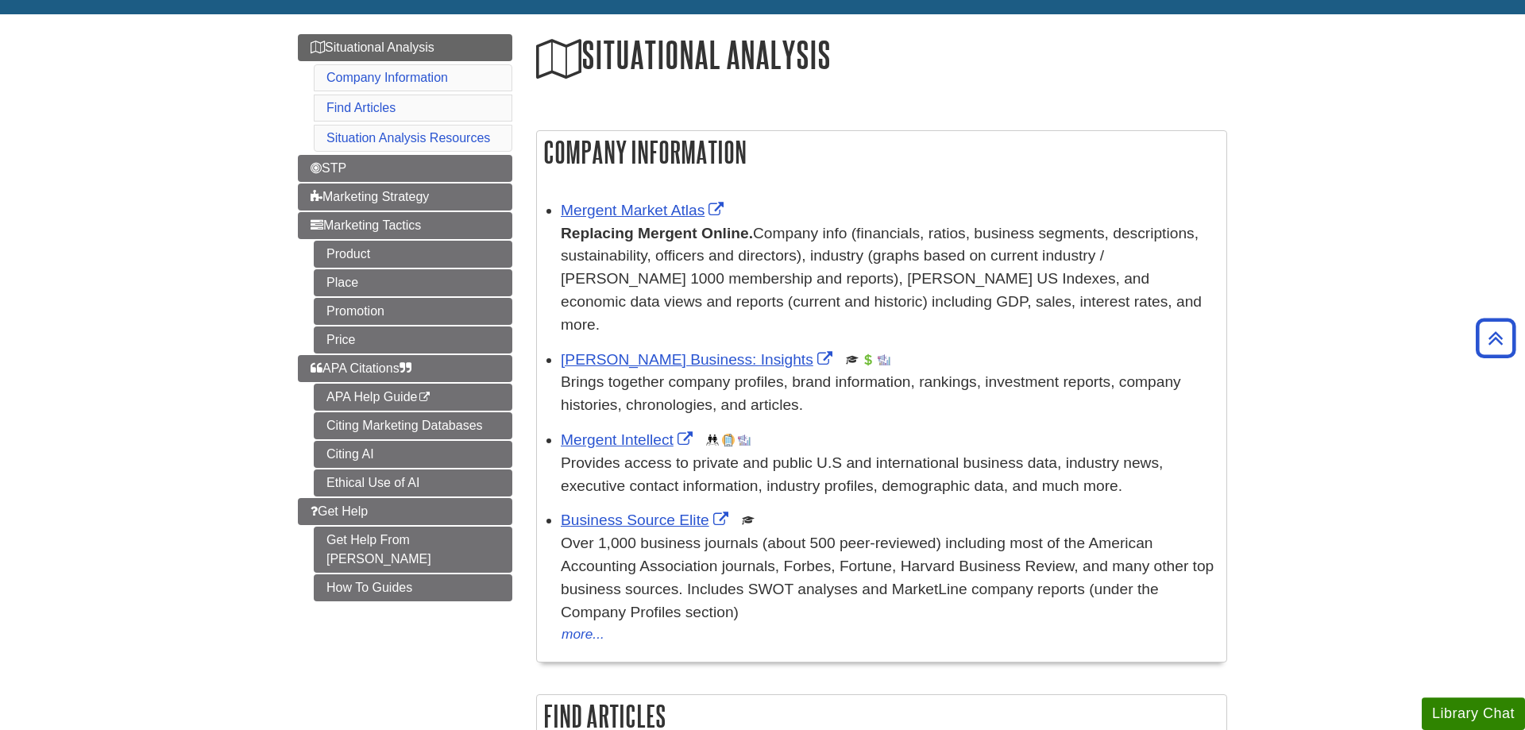
scroll to position [162, 0]
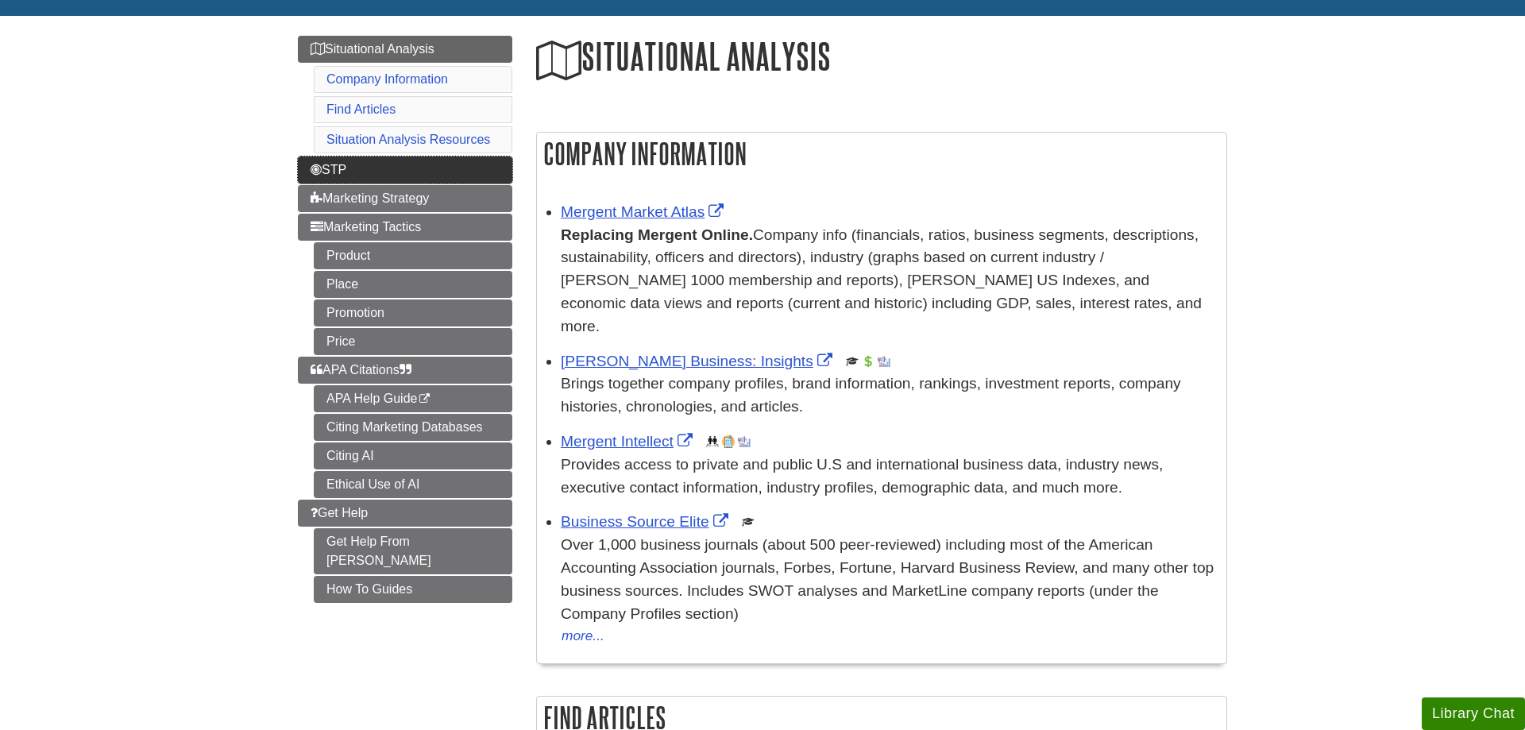
click at [470, 175] on link "STP" at bounding box center [405, 169] width 214 height 27
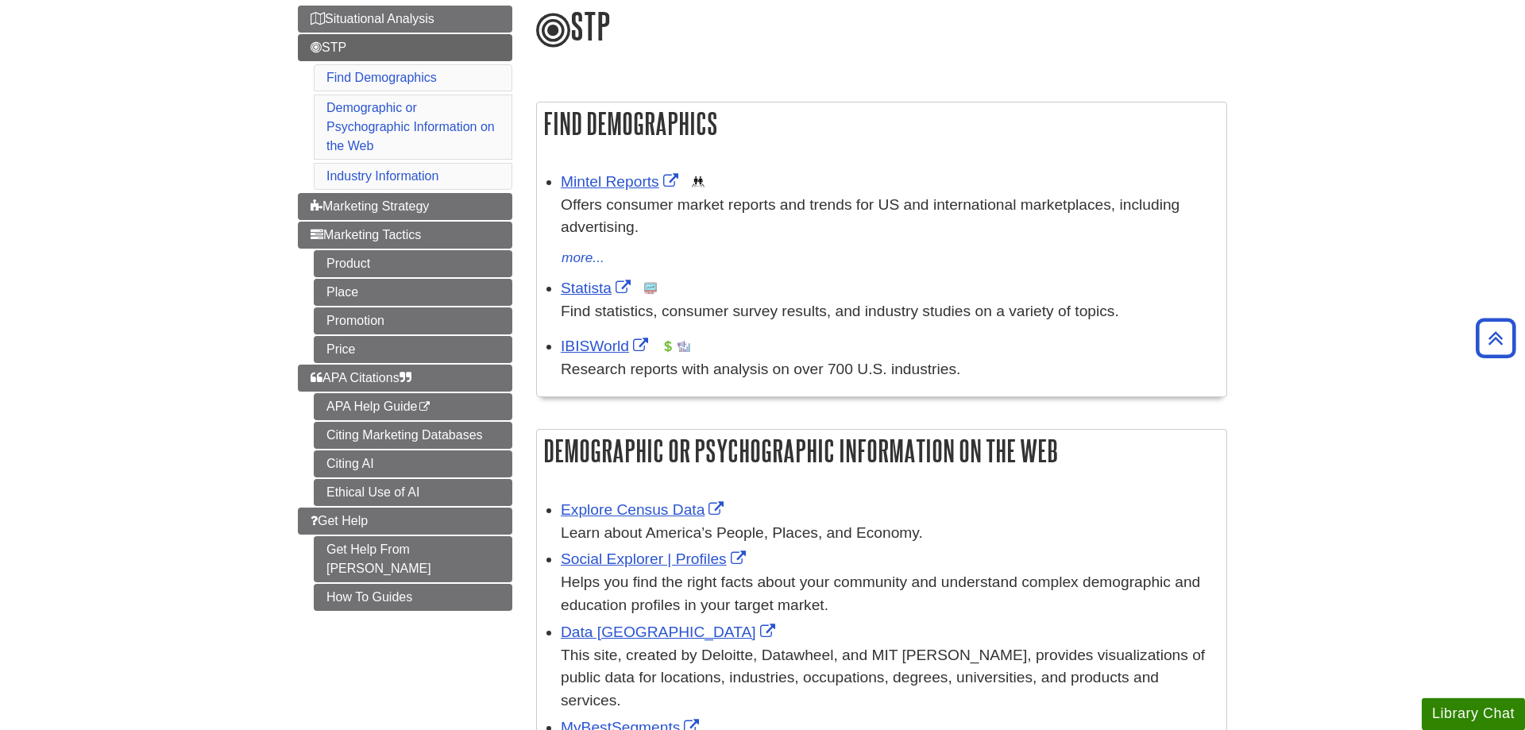
scroll to position [162, 0]
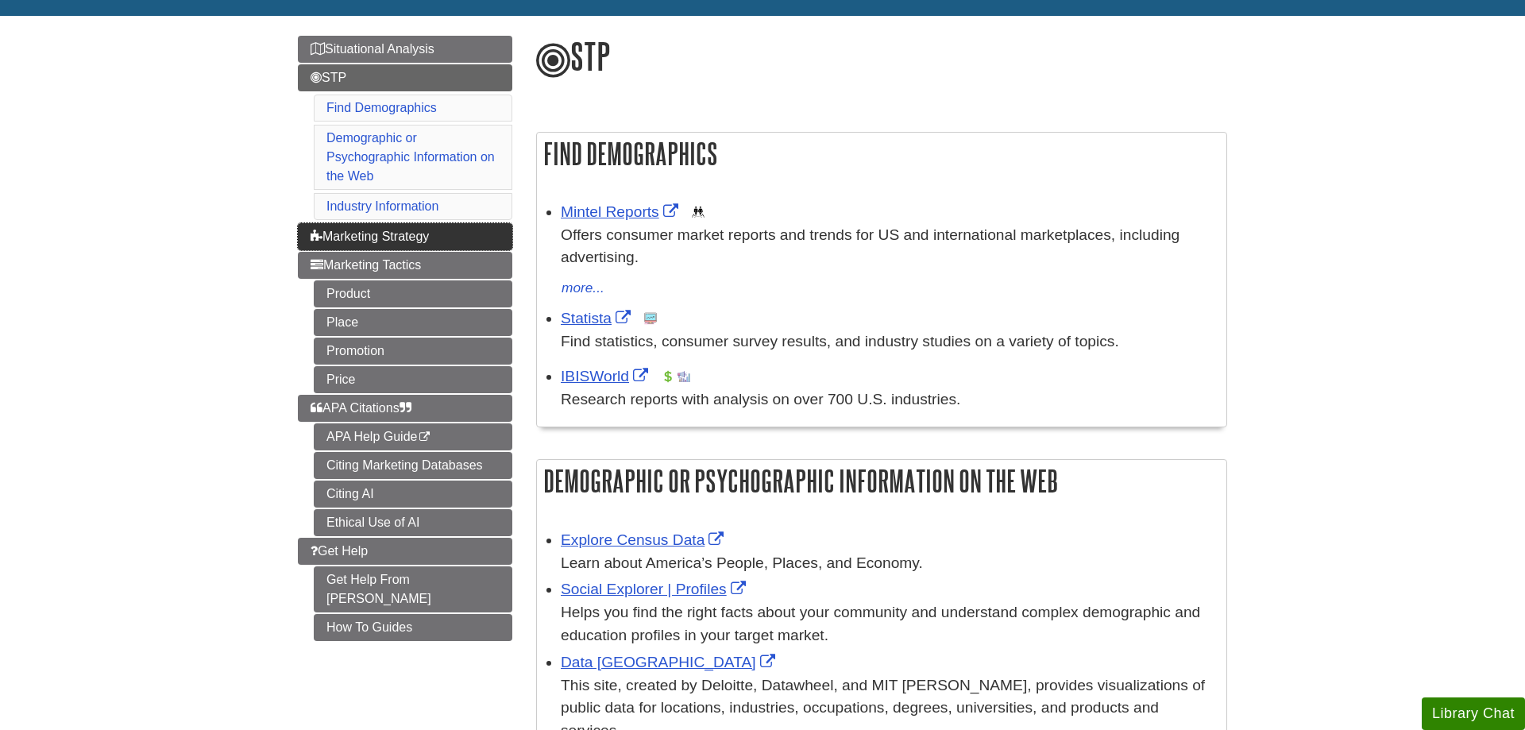
click at [490, 230] on link "Marketing Strategy" at bounding box center [405, 236] width 214 height 27
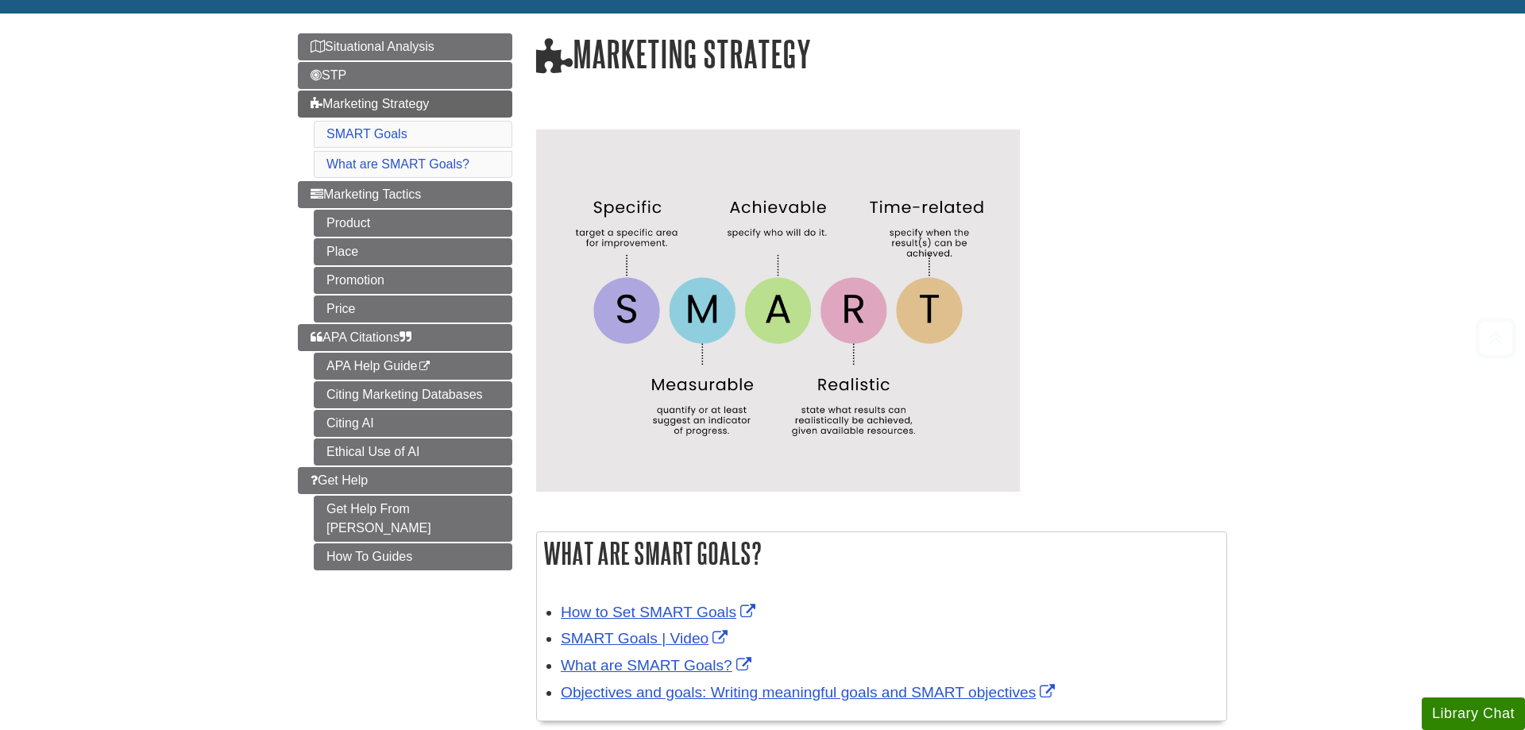
scroll to position [243, 0]
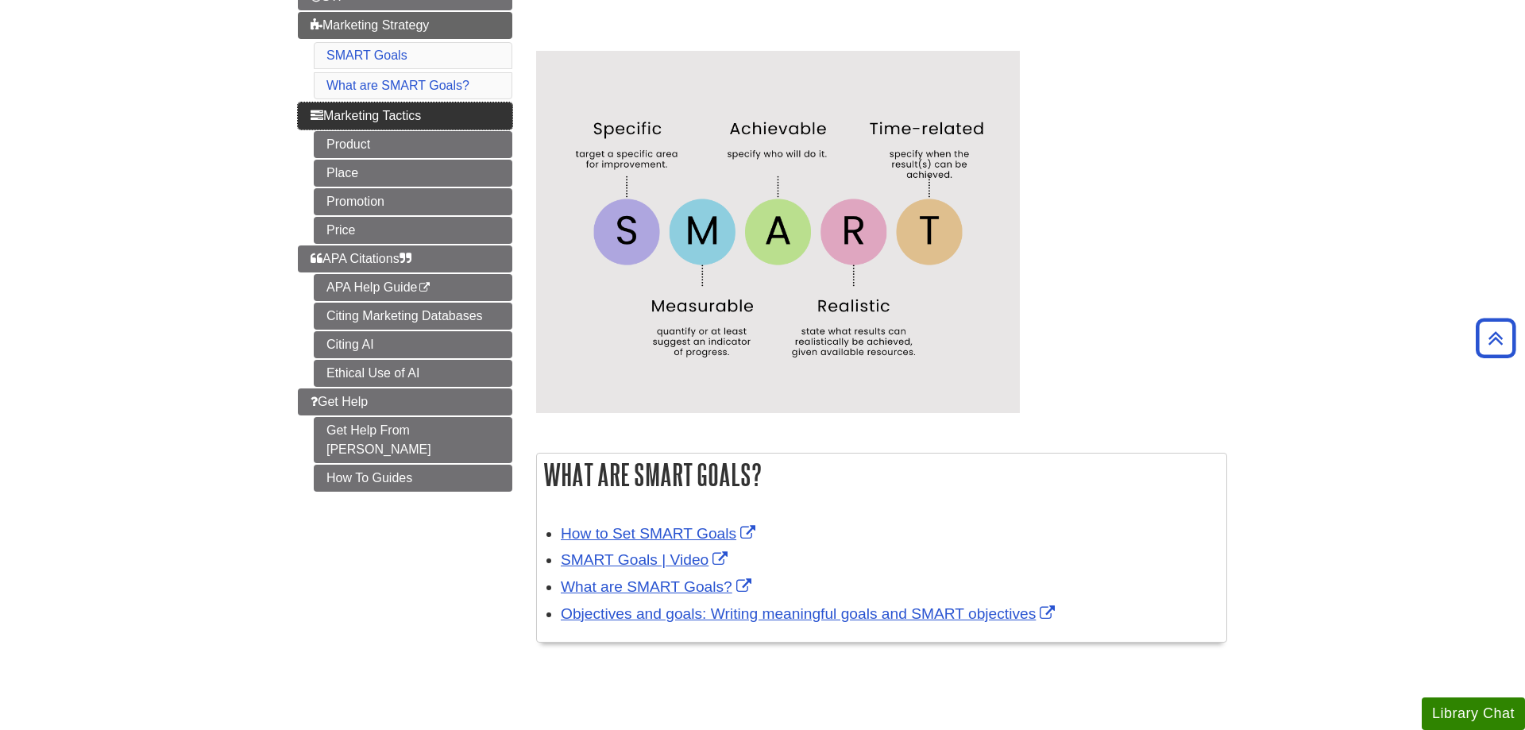
click at [438, 124] on link "Marketing Tactics" at bounding box center [405, 115] width 214 height 27
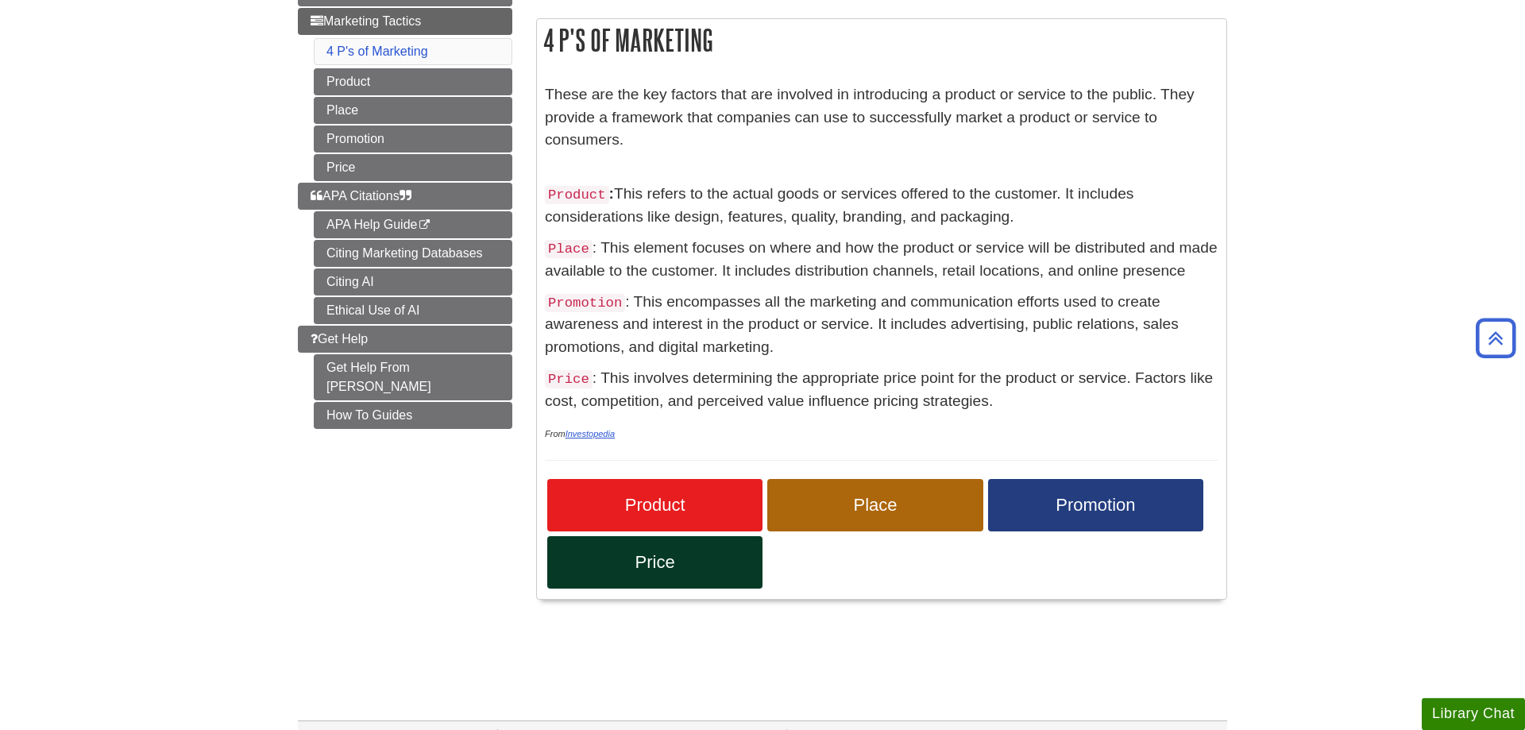
scroll to position [243, 0]
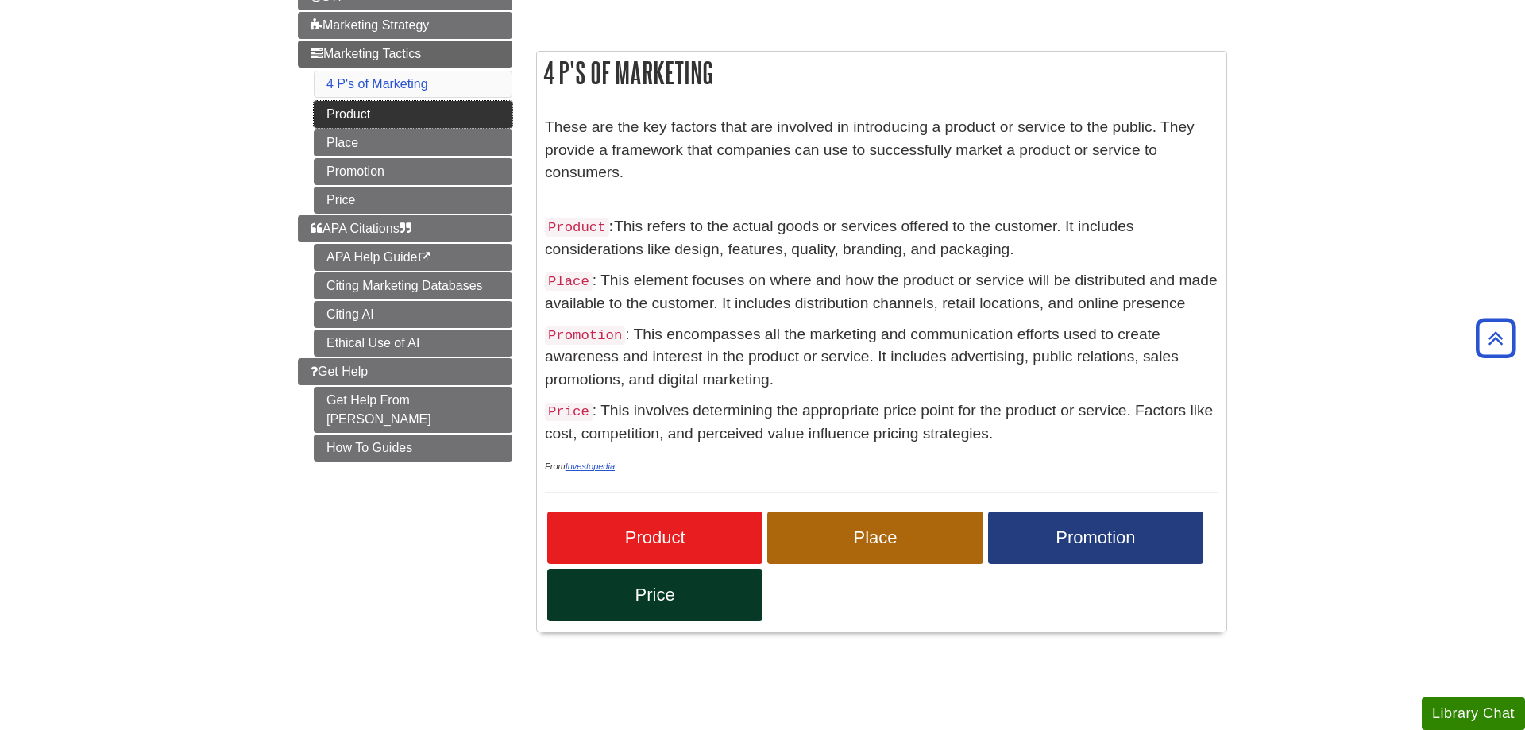
click at [394, 113] on link "Product" at bounding box center [413, 114] width 199 height 27
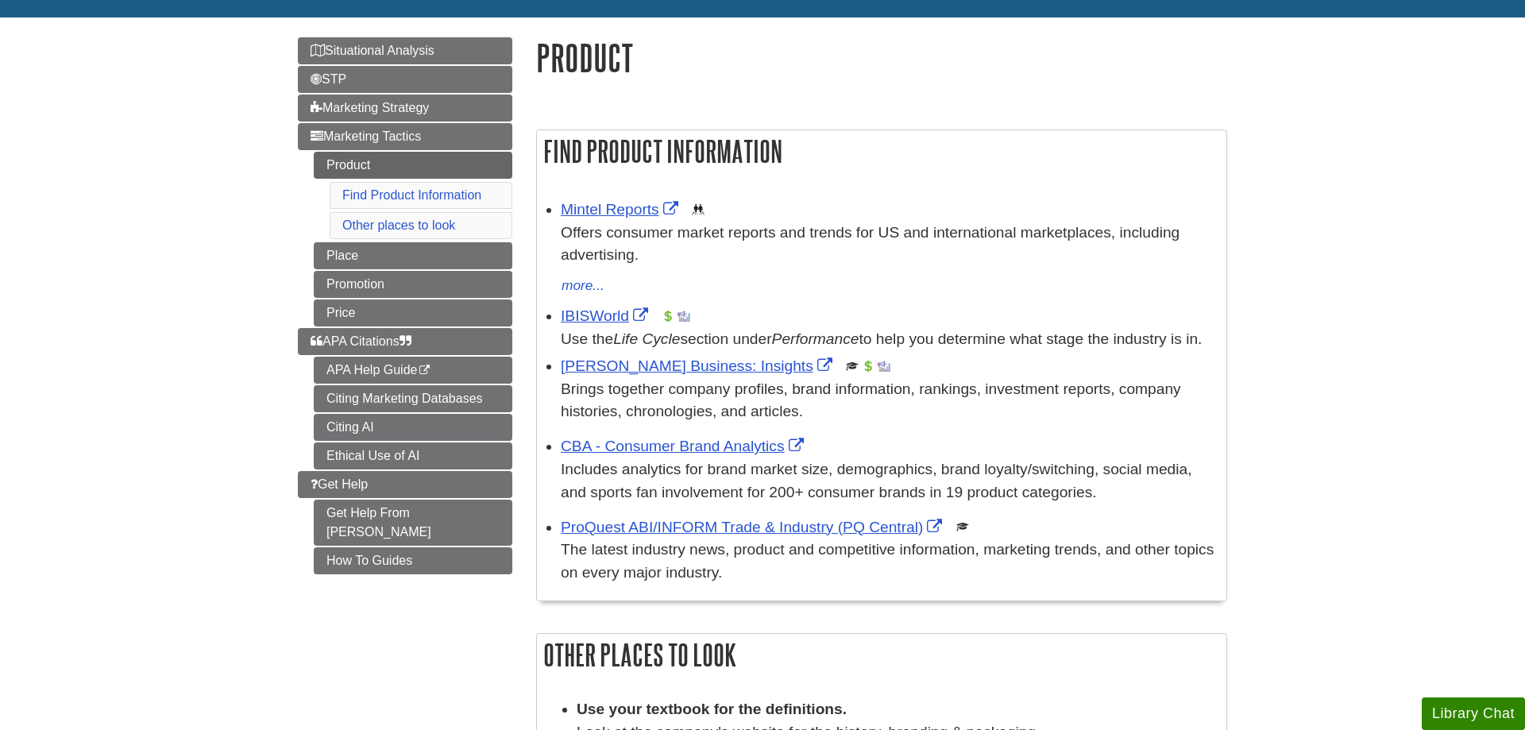
scroll to position [162, 0]
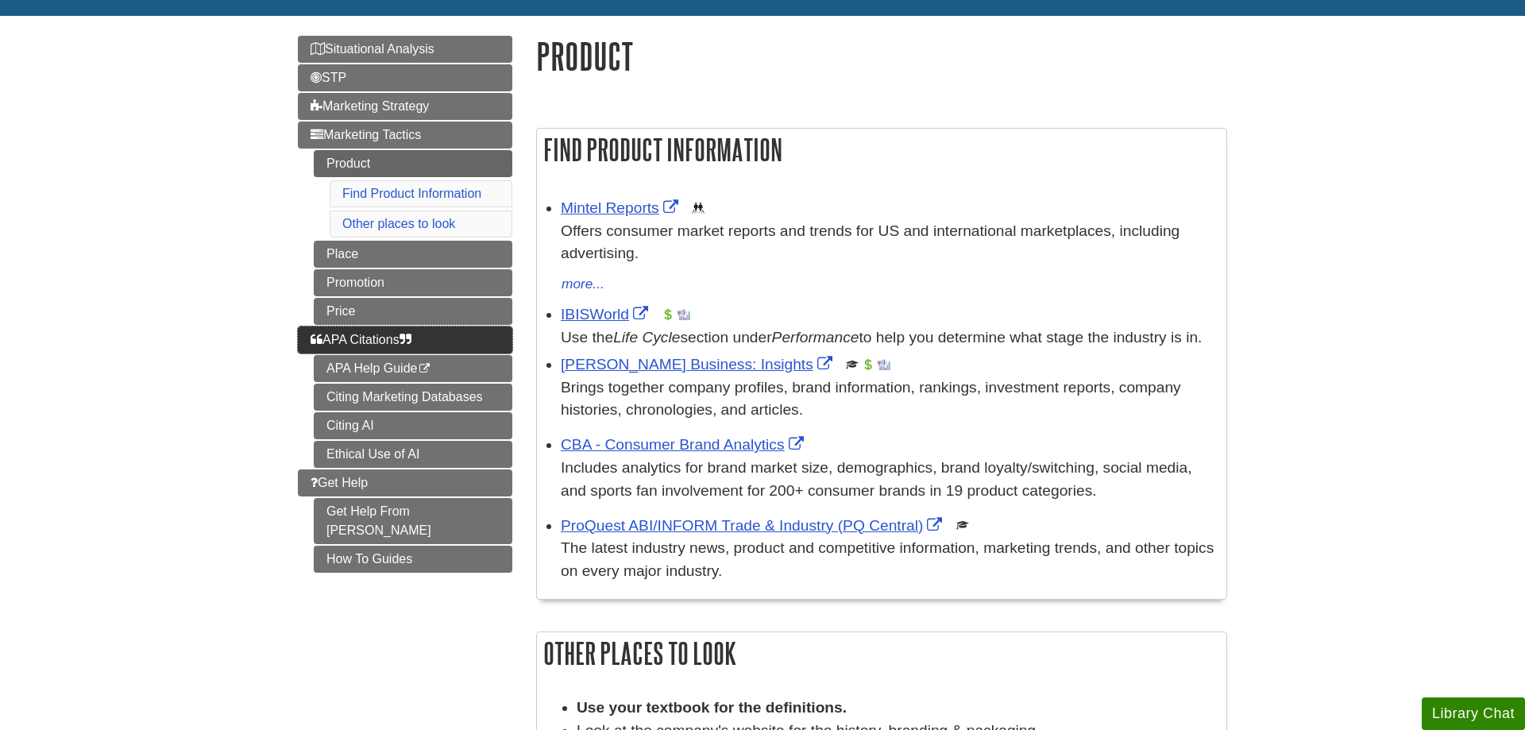
click at [303, 347] on link "APA Citations" at bounding box center [405, 339] width 214 height 27
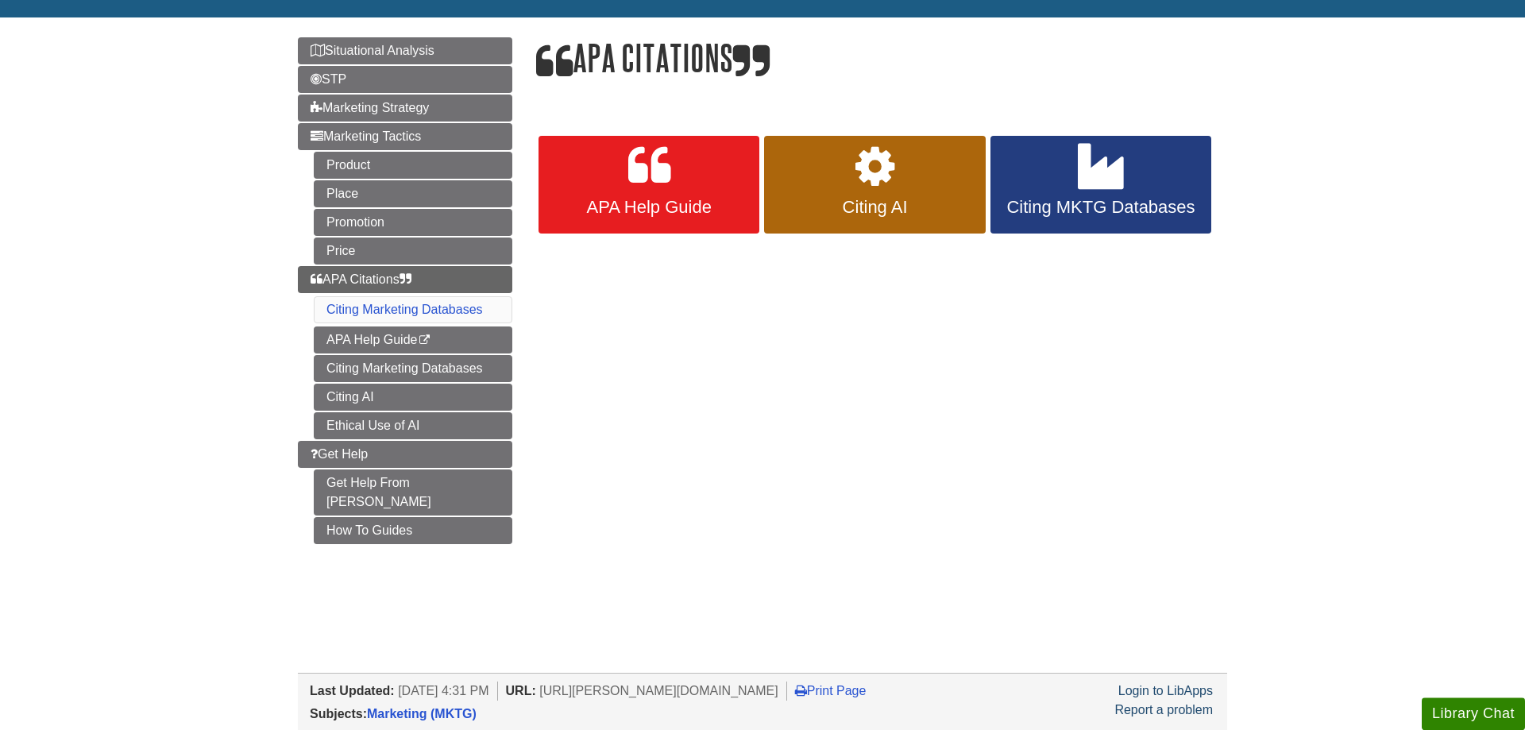
scroll to position [162, 0]
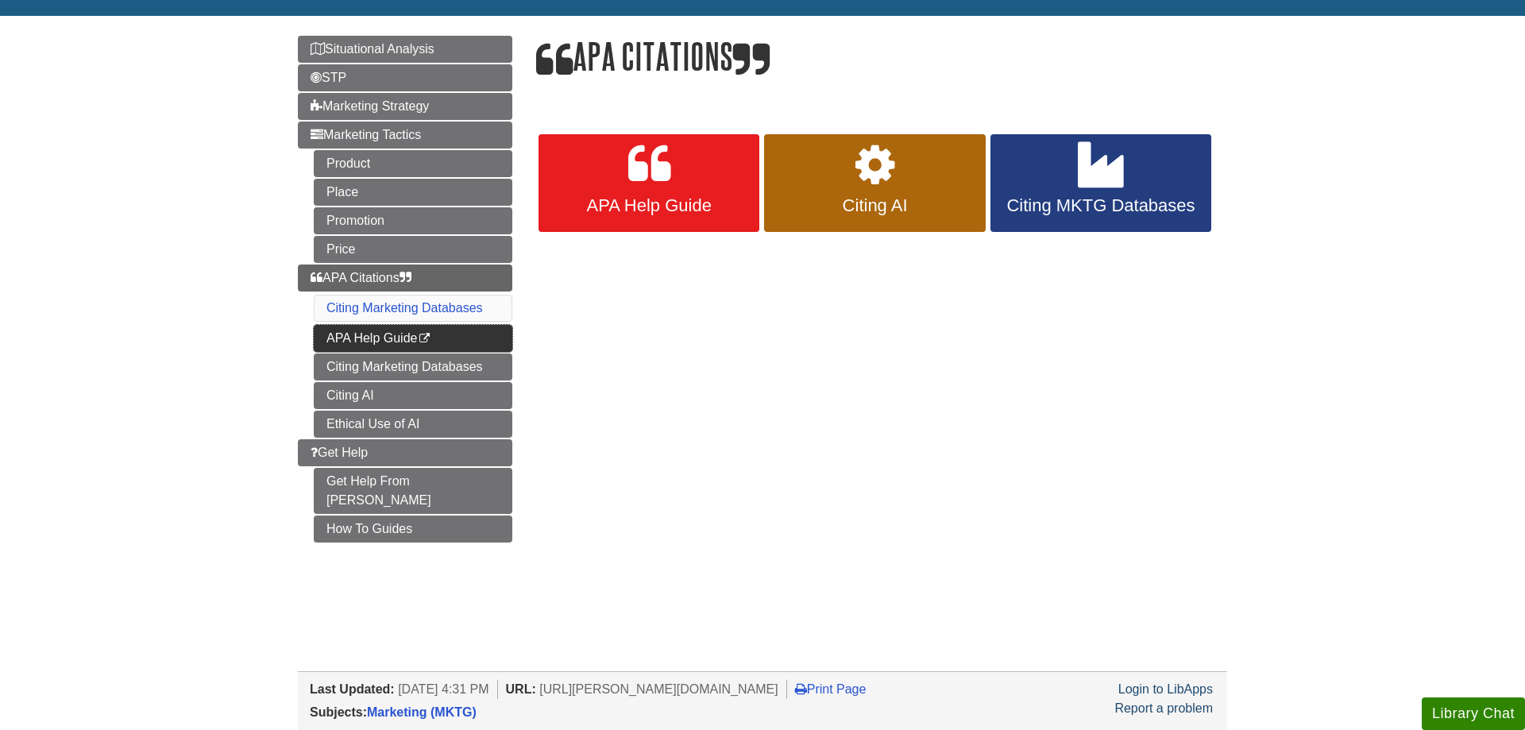
click at [373, 341] on link "APA Help Guide This link opens in a new window" at bounding box center [413, 338] width 199 height 27
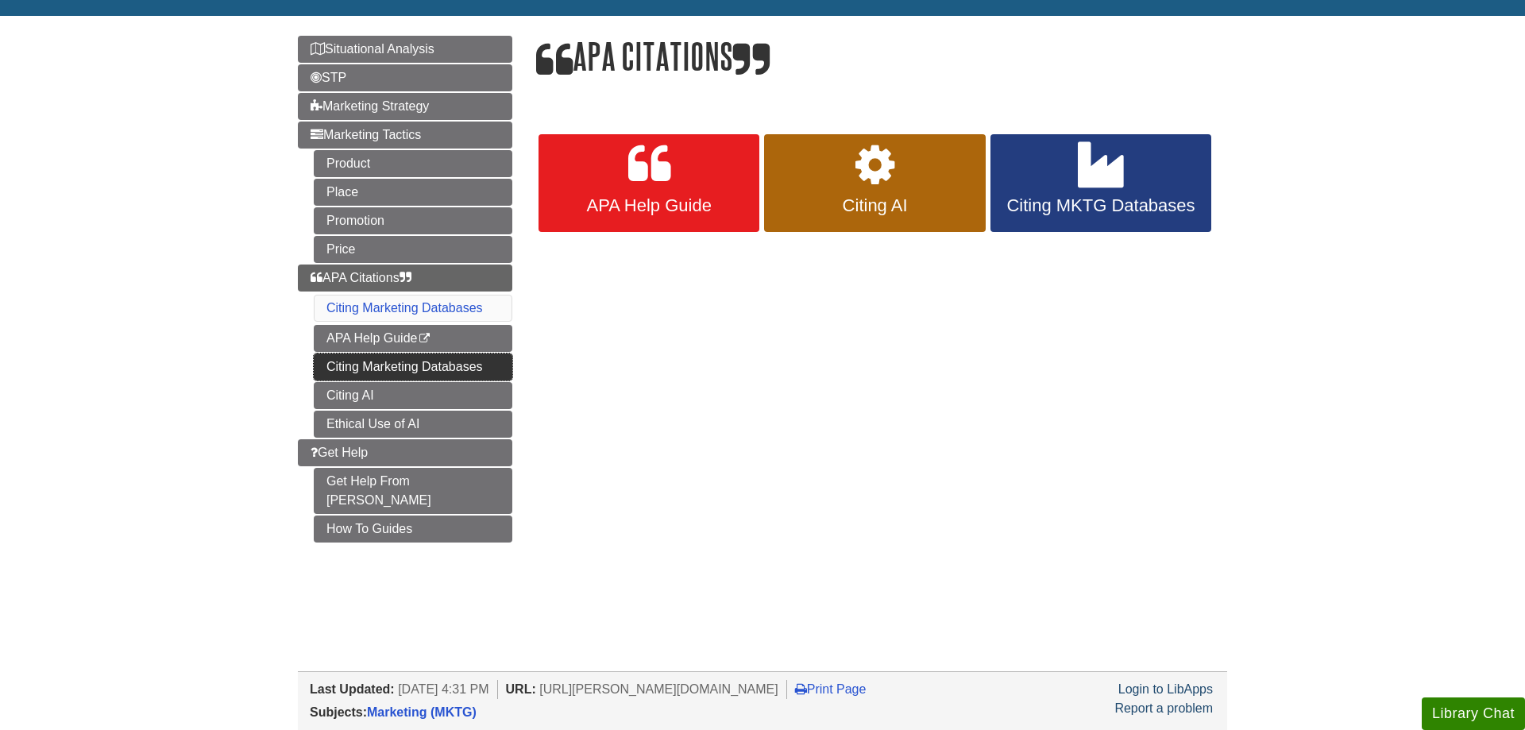
click at [326, 372] on link "Citing Marketing Databases" at bounding box center [413, 366] width 199 height 27
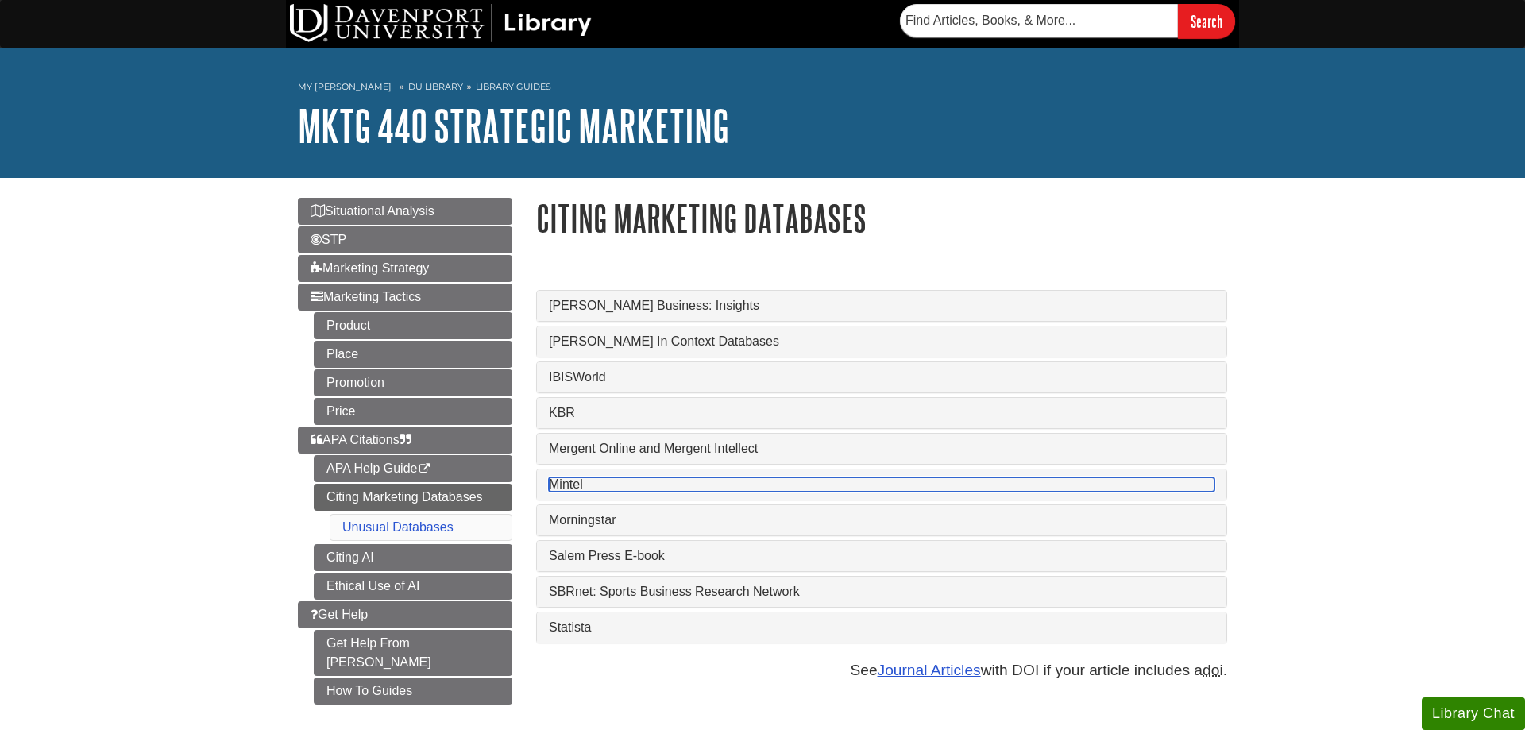
click at [577, 485] on link "Mintel" at bounding box center [881, 484] width 665 height 14
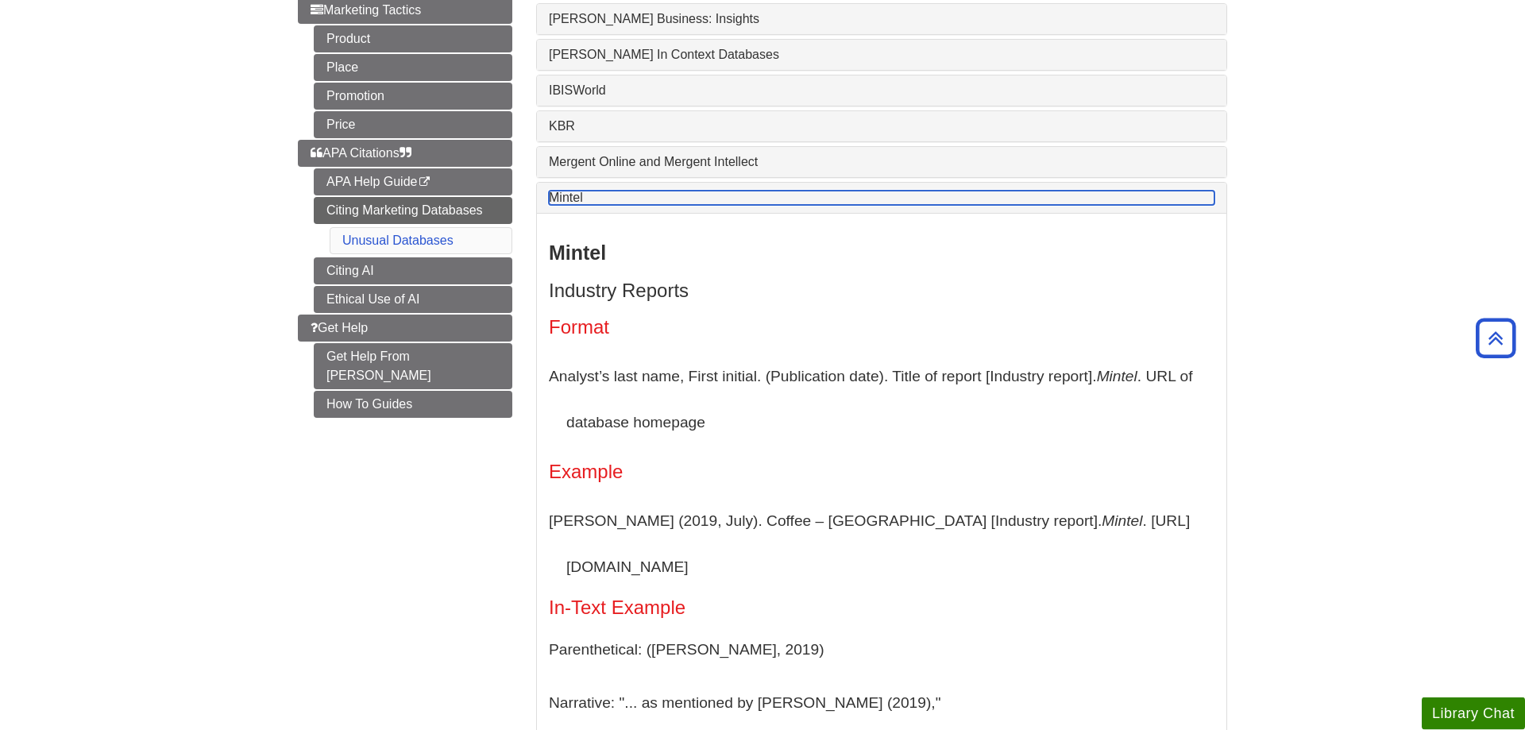
scroll to position [243, 0]
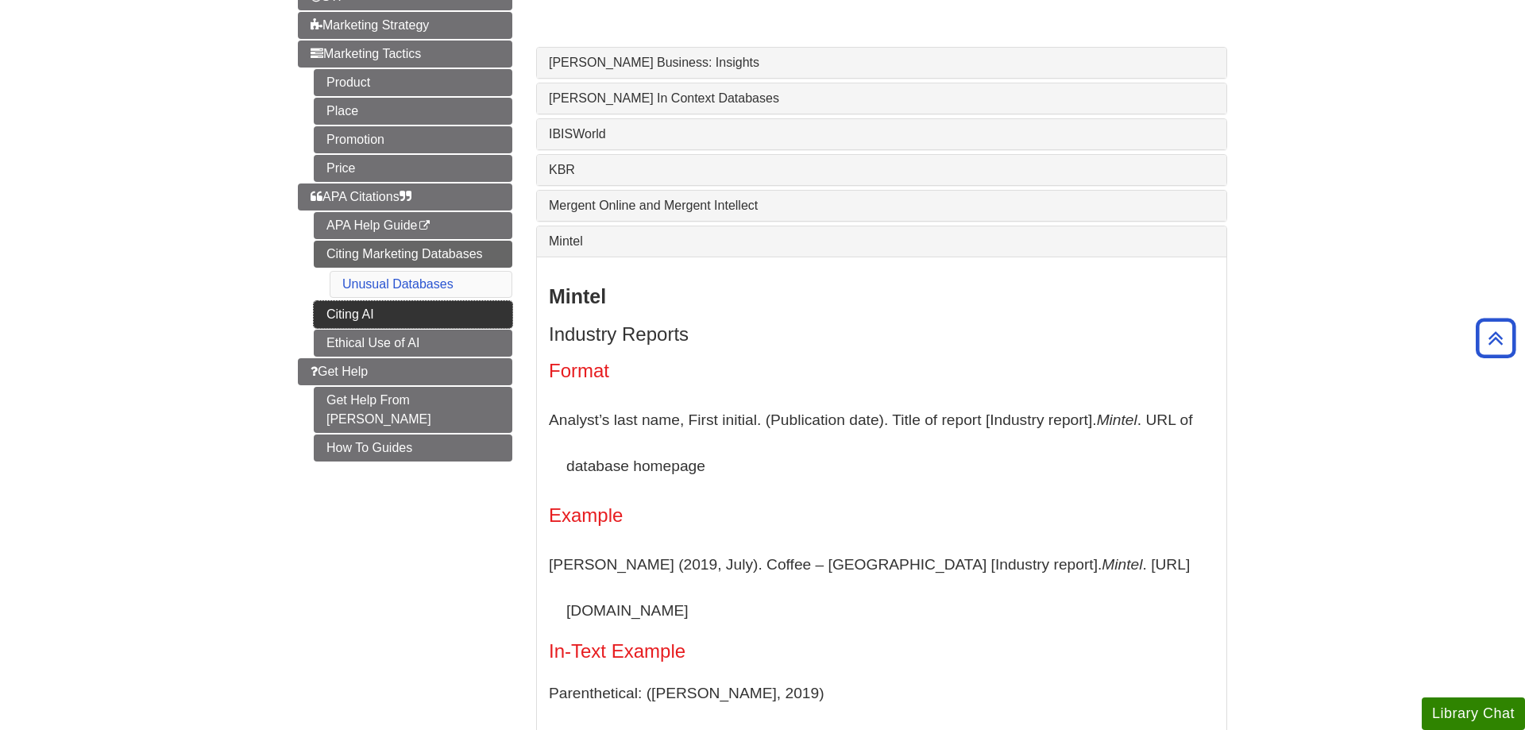
click at [334, 321] on link "Citing AI" at bounding box center [413, 314] width 199 height 27
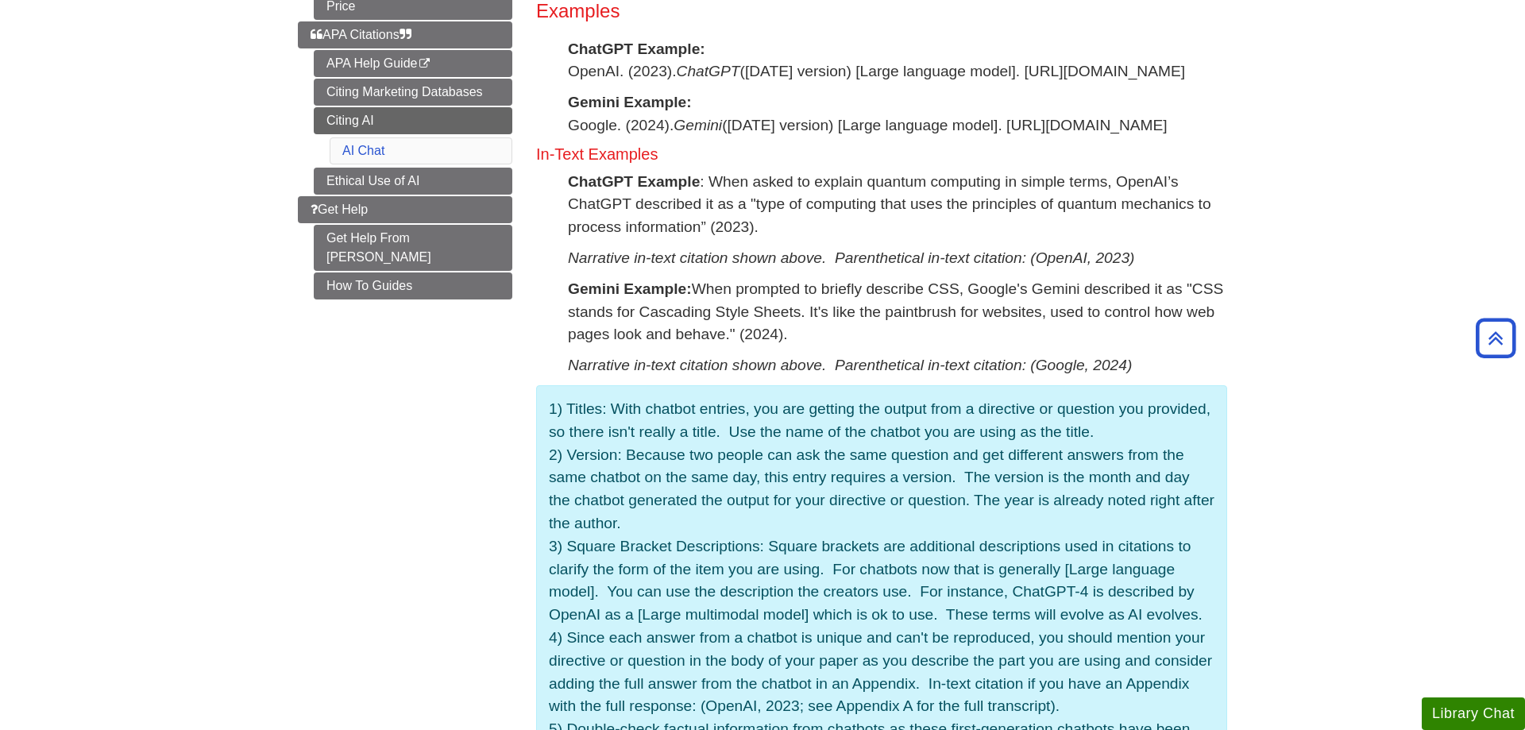
scroll to position [324, 0]
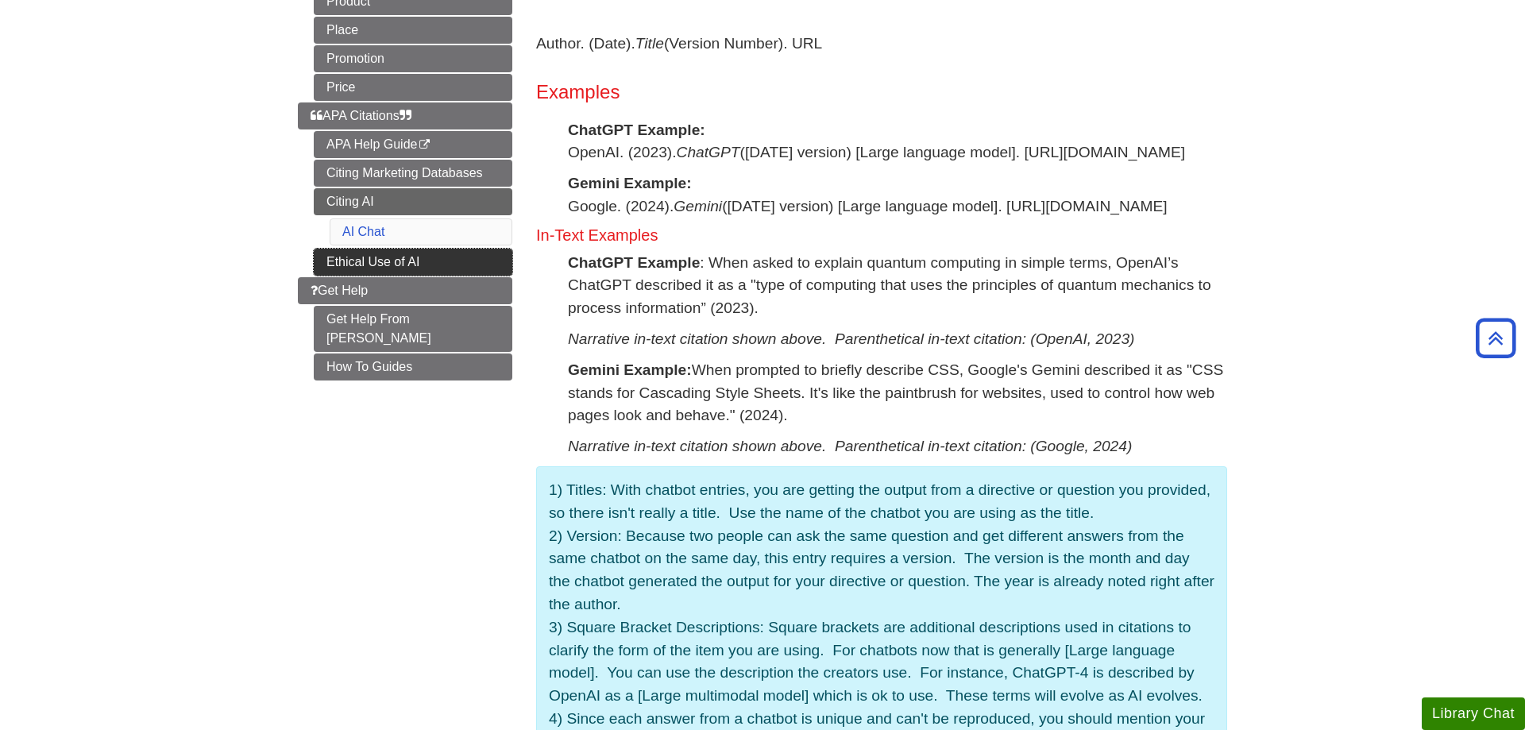
click at [347, 265] on link "Ethical Use of AI" at bounding box center [413, 262] width 199 height 27
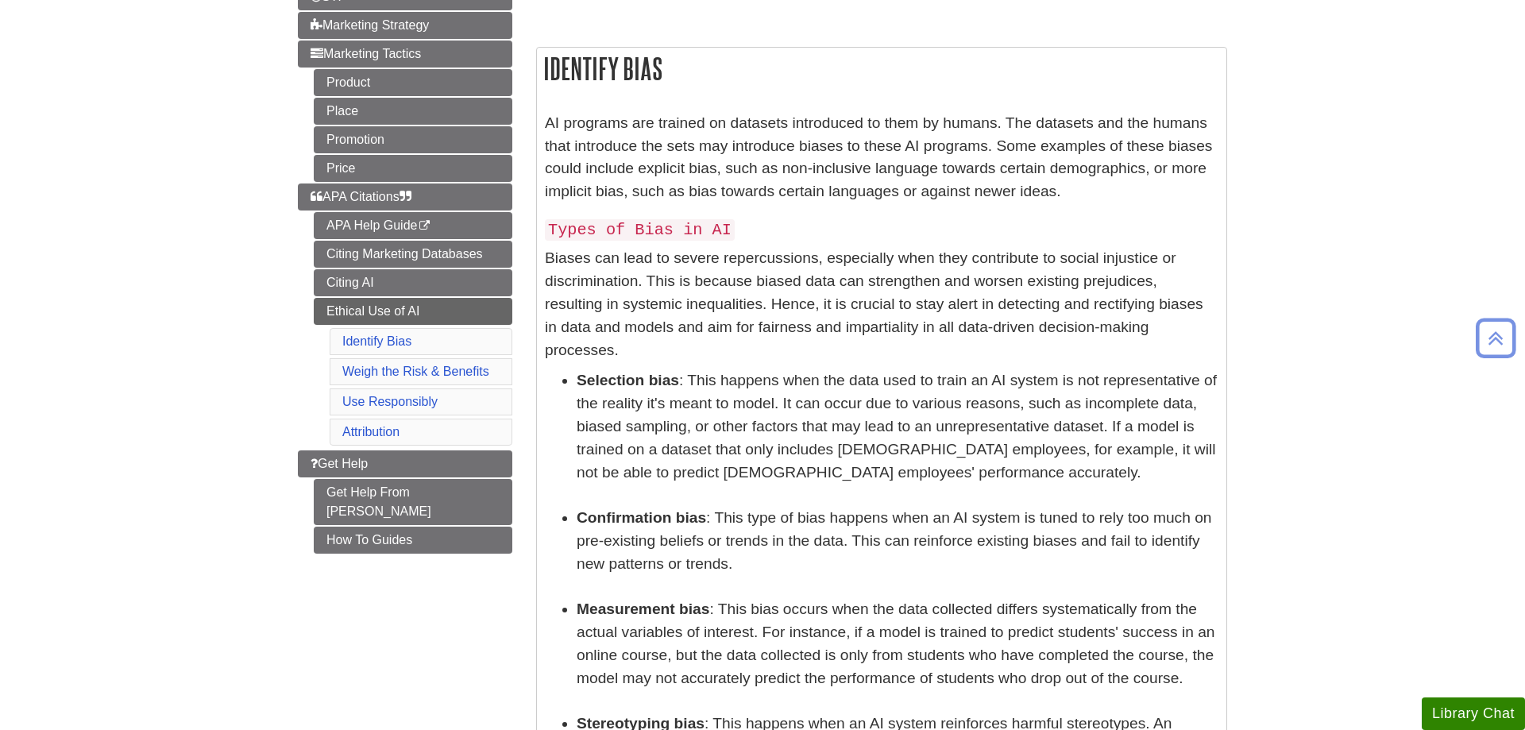
scroll to position [324, 0]
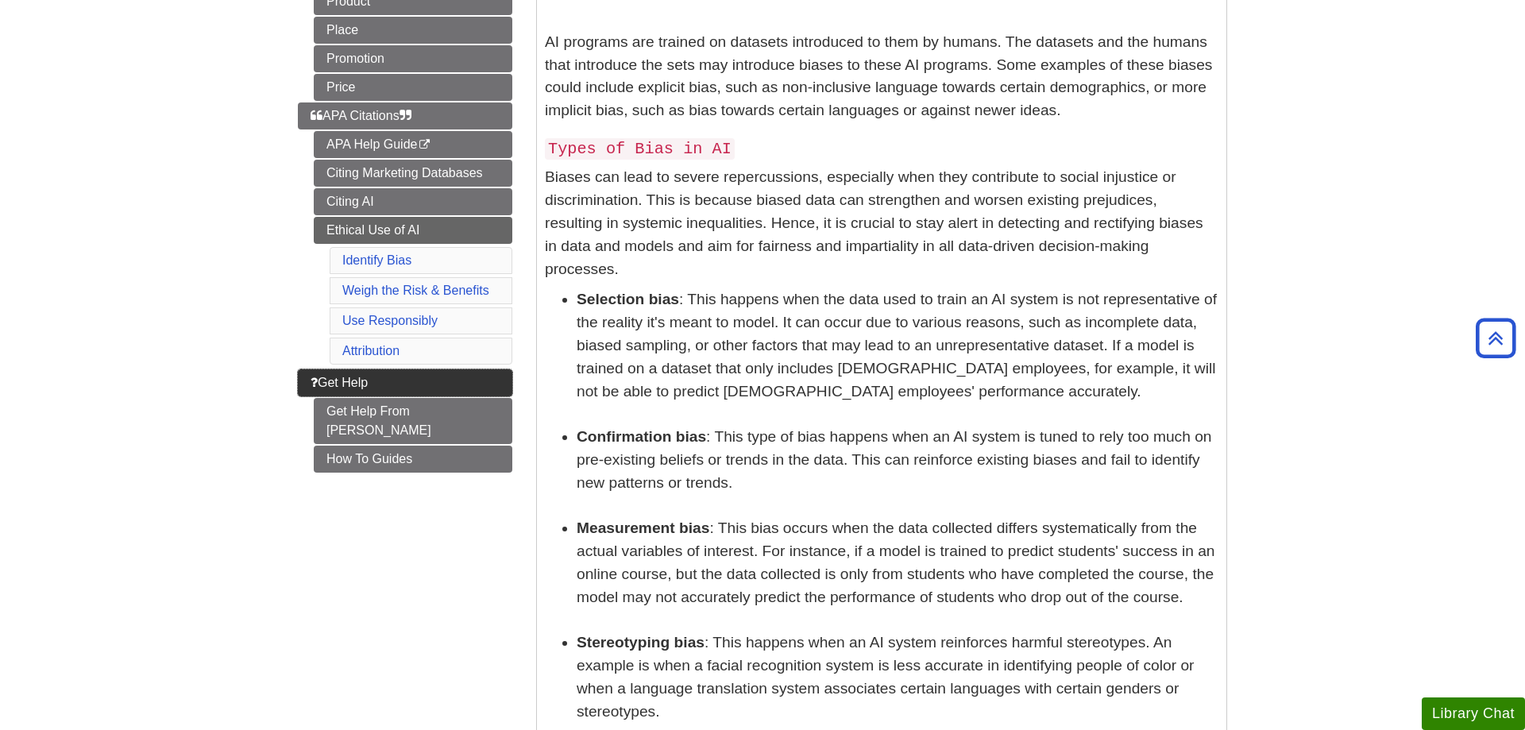
click at [312, 390] on link "Get Help" at bounding box center [405, 382] width 214 height 27
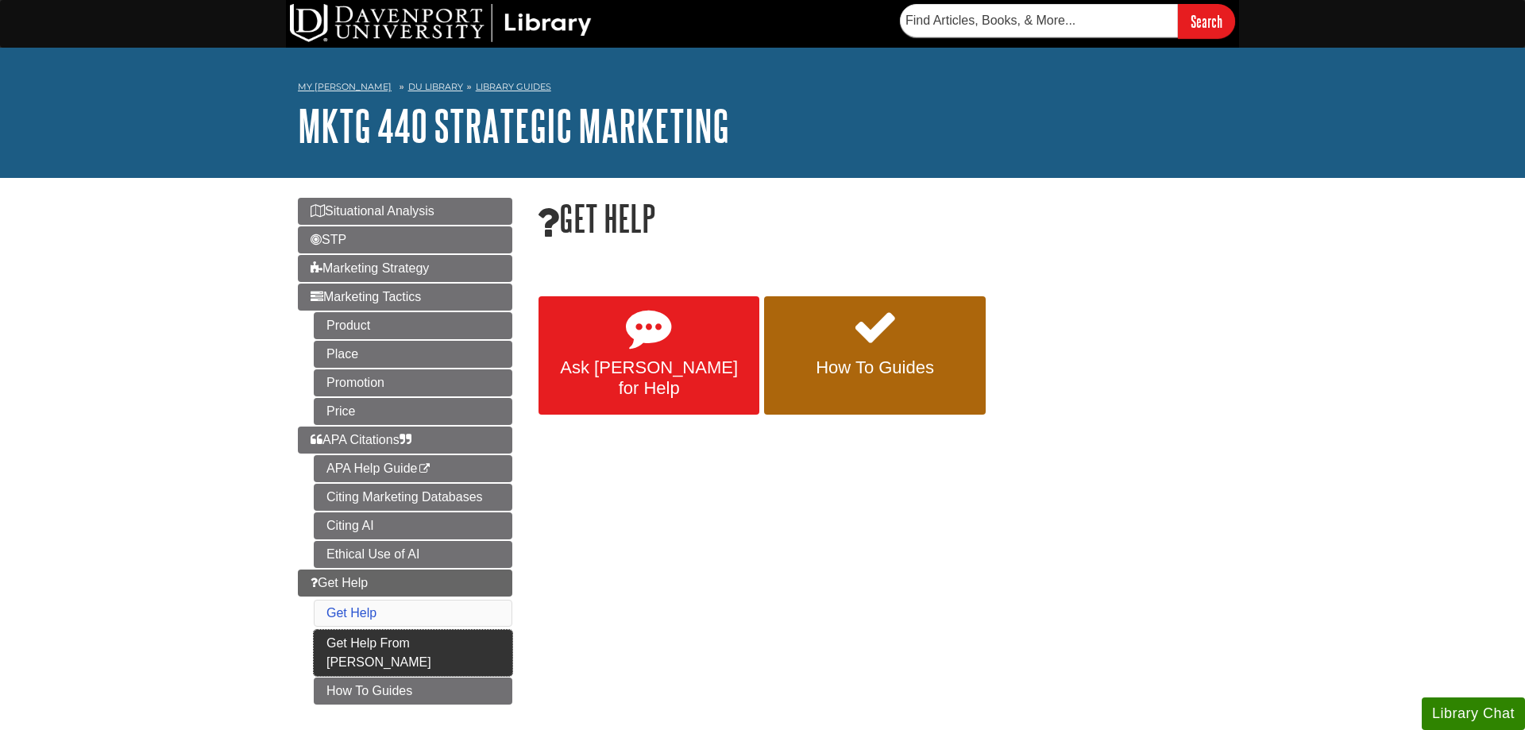
click at [376, 643] on link "Get Help From Emily" at bounding box center [413, 653] width 199 height 46
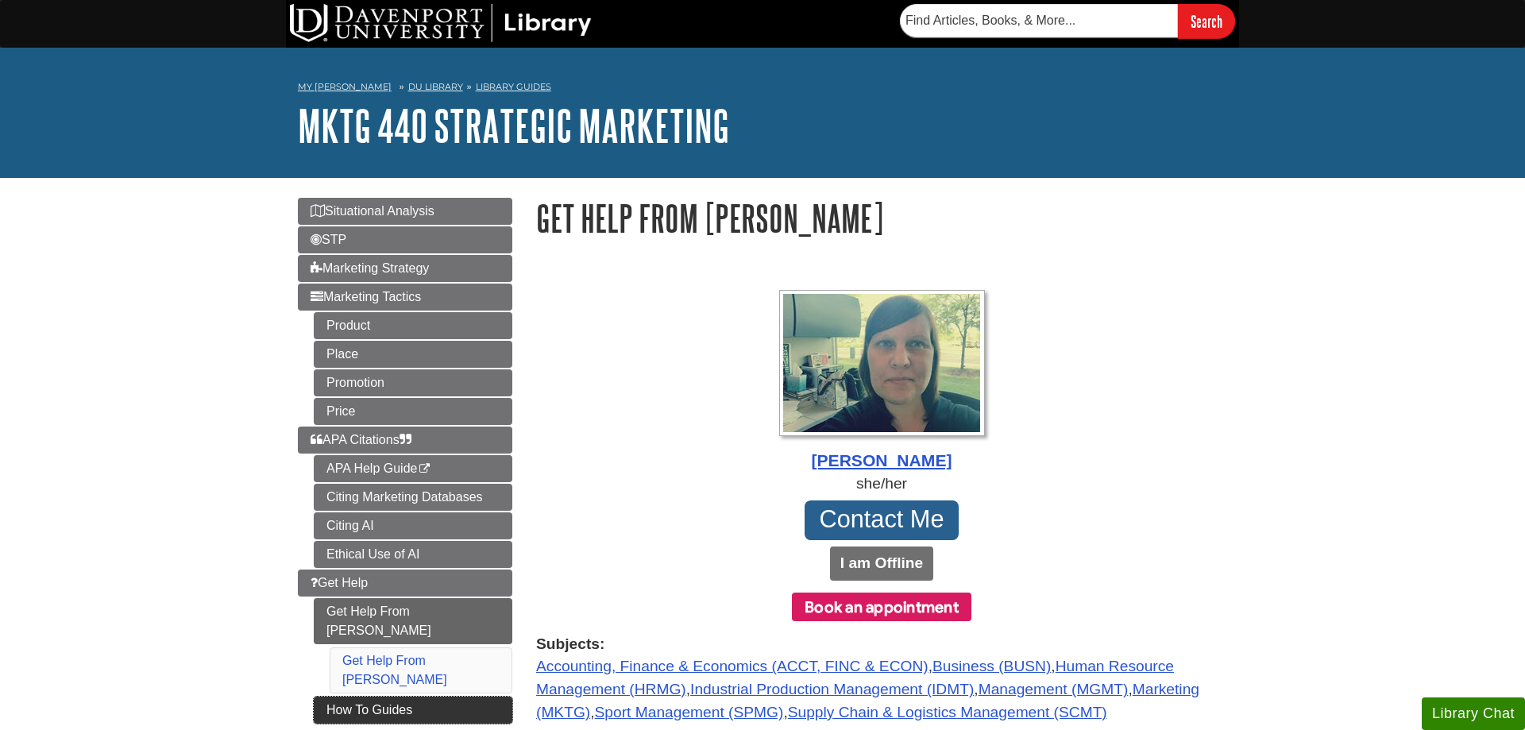
click at [419, 696] on link "How To Guides" at bounding box center [413, 709] width 199 height 27
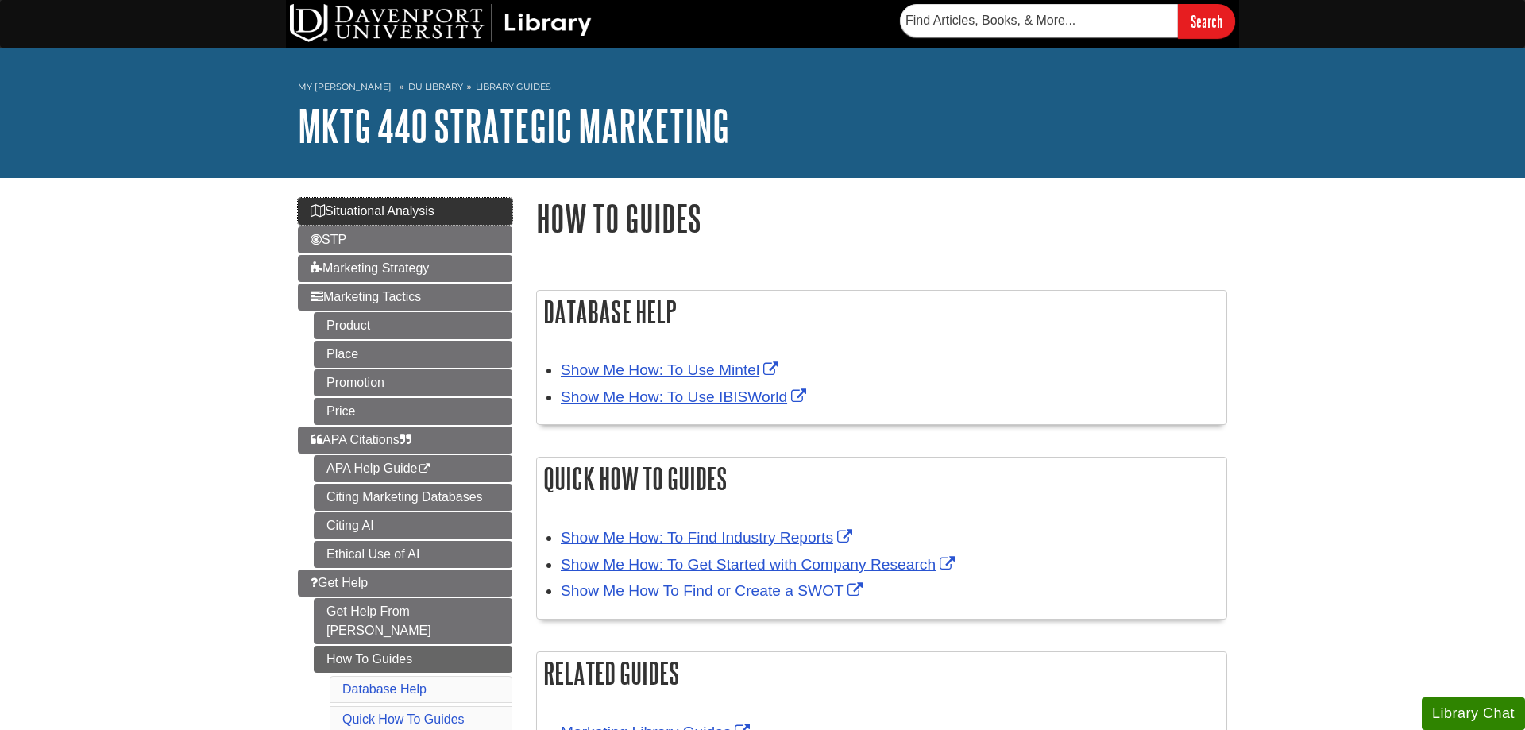
click at [314, 205] on icon "Guide Page Menu" at bounding box center [317, 210] width 14 height 13
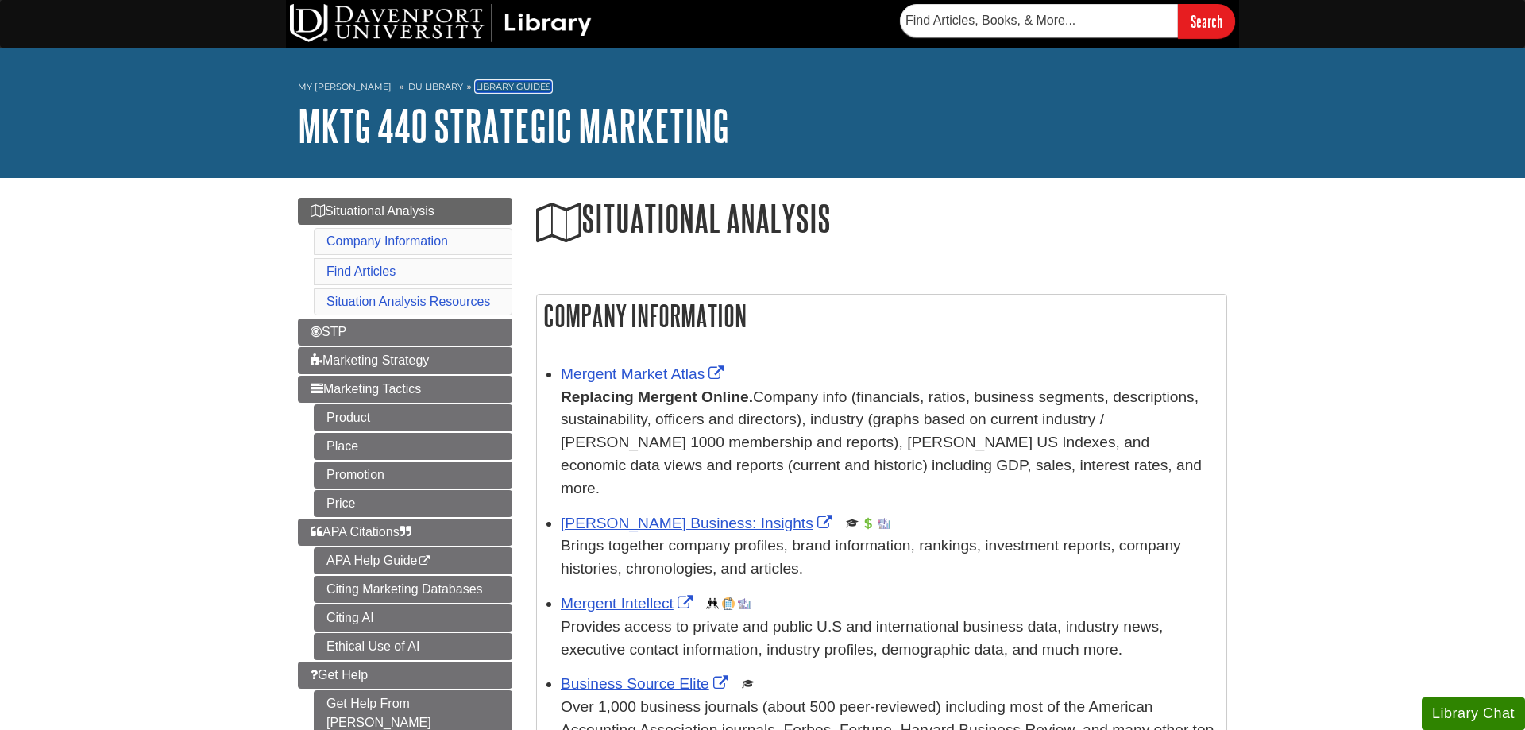
click at [509, 90] on link "Library Guides" at bounding box center [513, 86] width 75 height 11
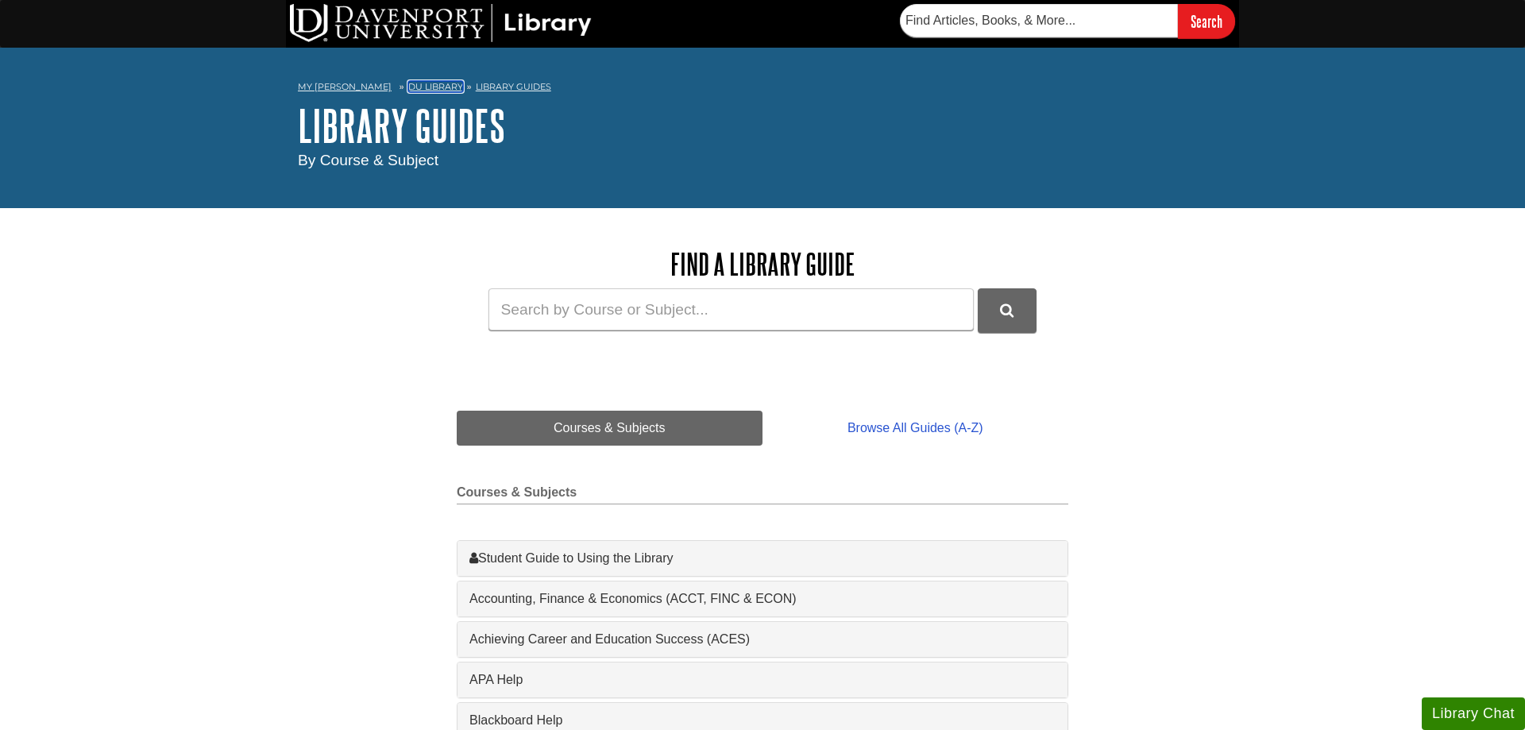
click at [432, 90] on link "DU Library" at bounding box center [435, 86] width 55 height 11
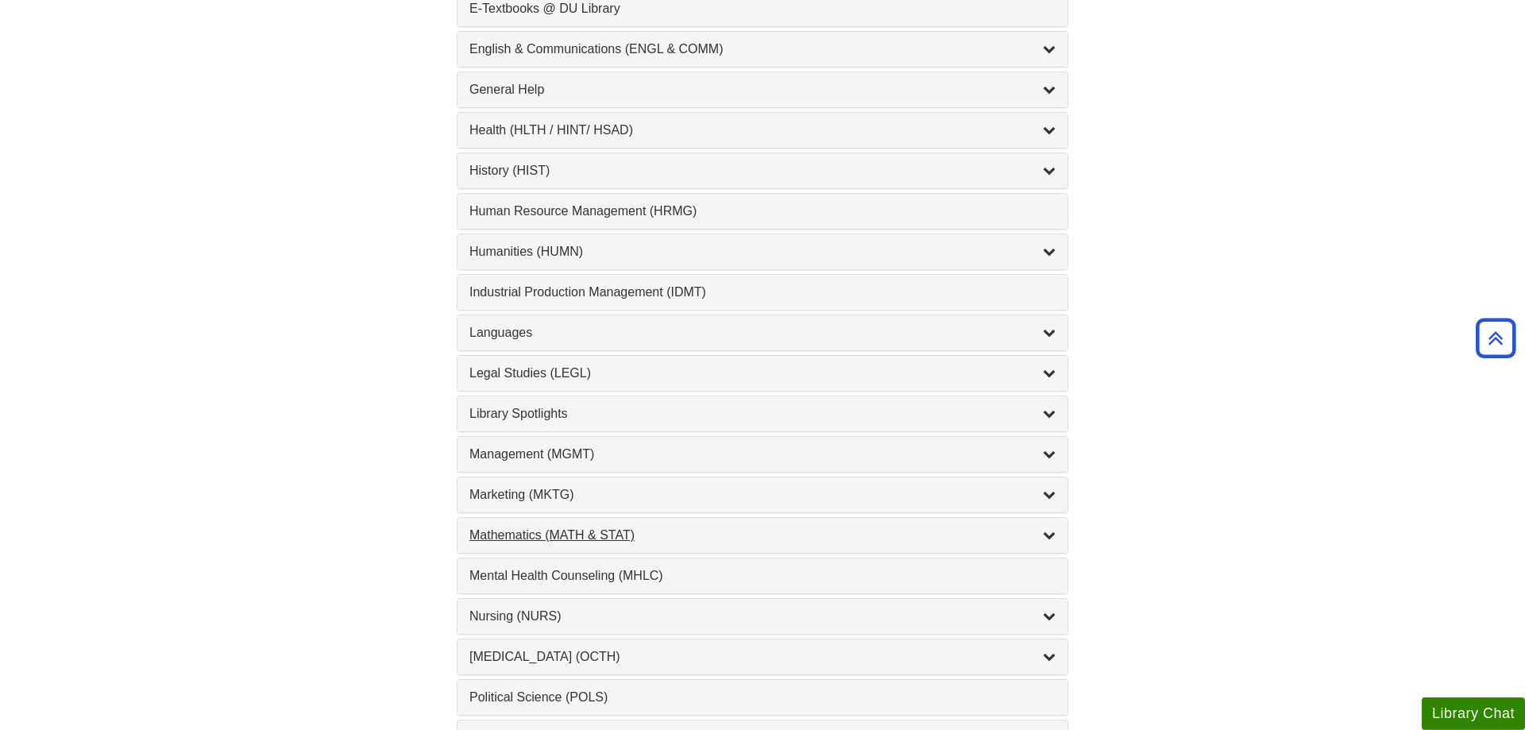
scroll to position [1053, 0]
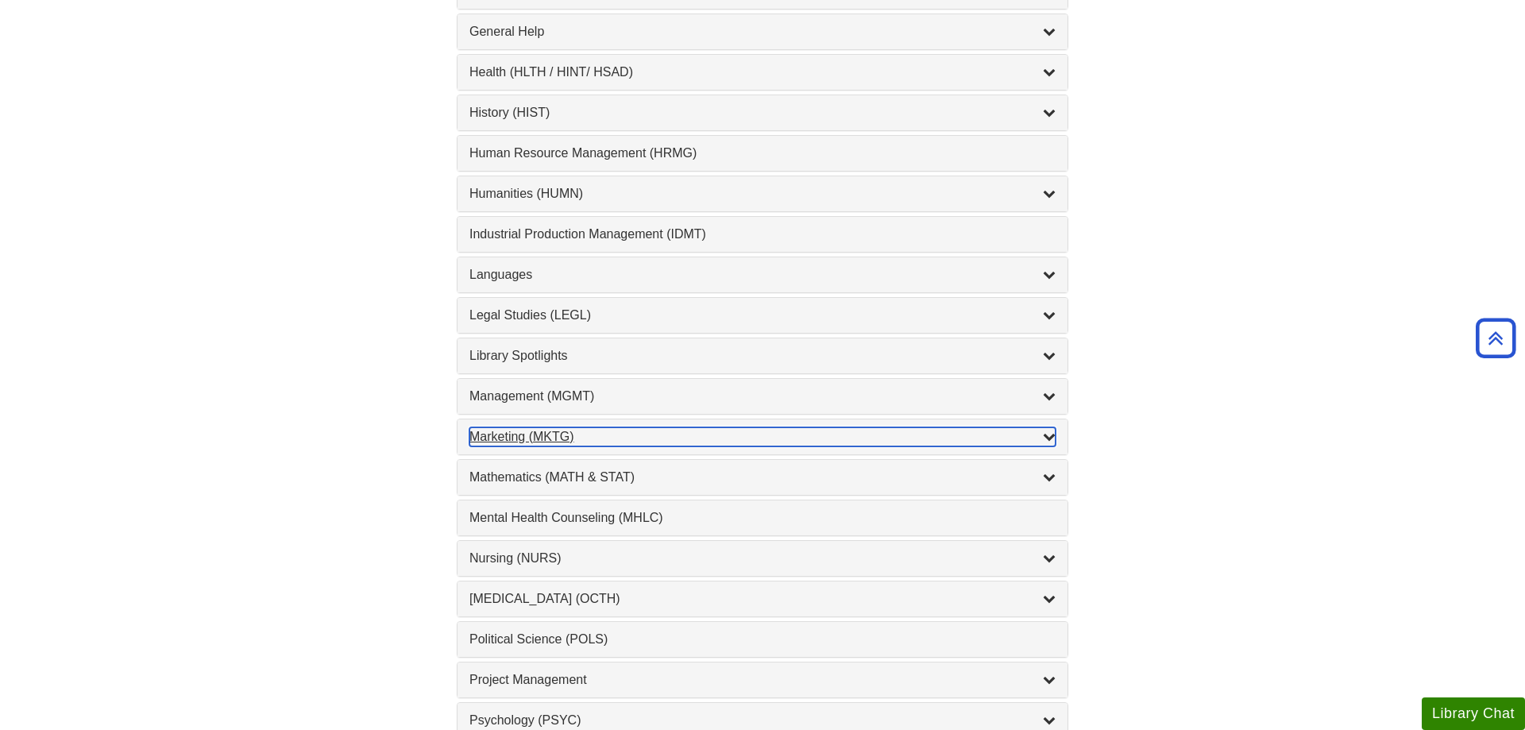
click at [554, 435] on div "Marketing (MKTG) , 4 guides" at bounding box center [762, 436] width 586 height 19
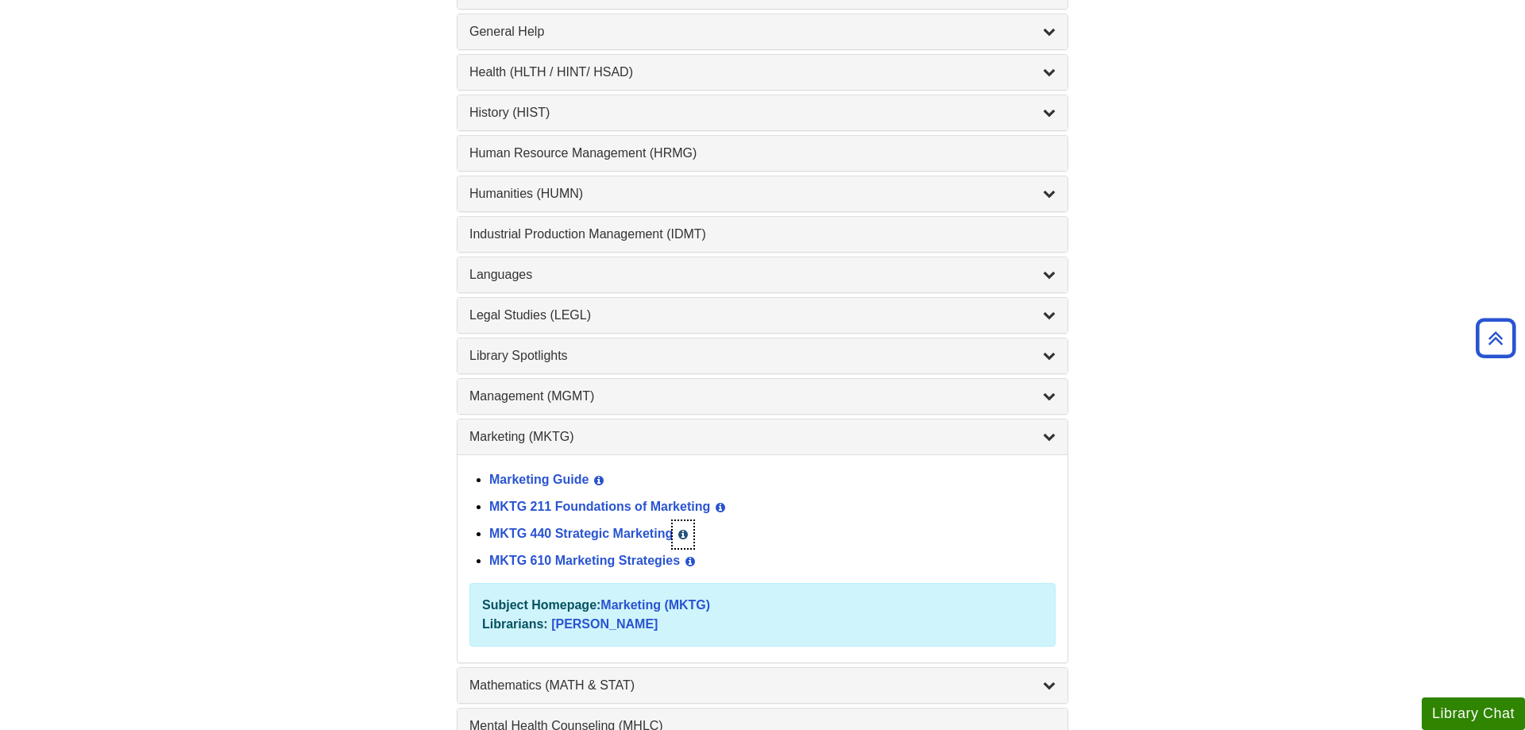
click at [685, 532] on icon "List of Subjects" at bounding box center [683, 534] width 10 height 11
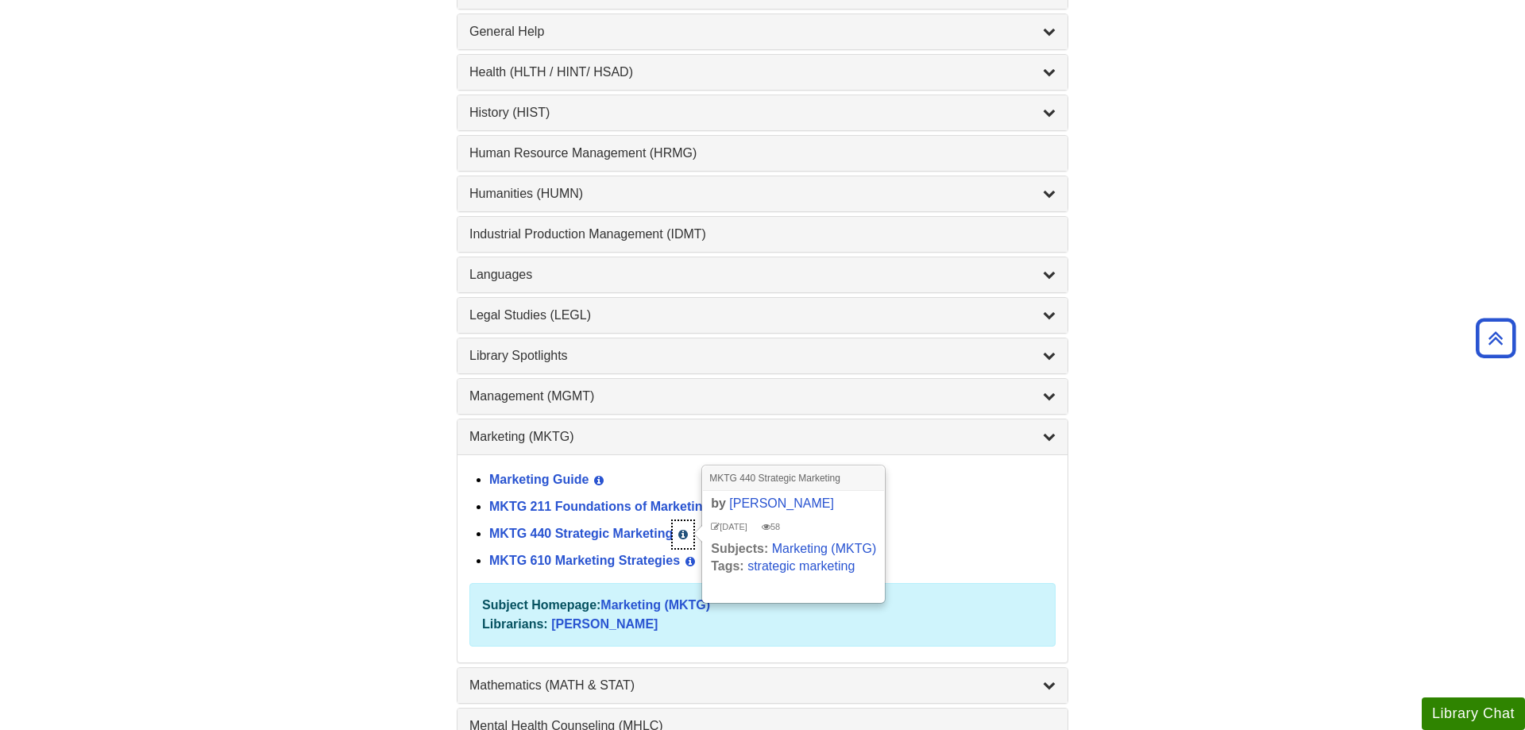
click at [685, 532] on icon "List of Subjects" at bounding box center [683, 534] width 10 height 11
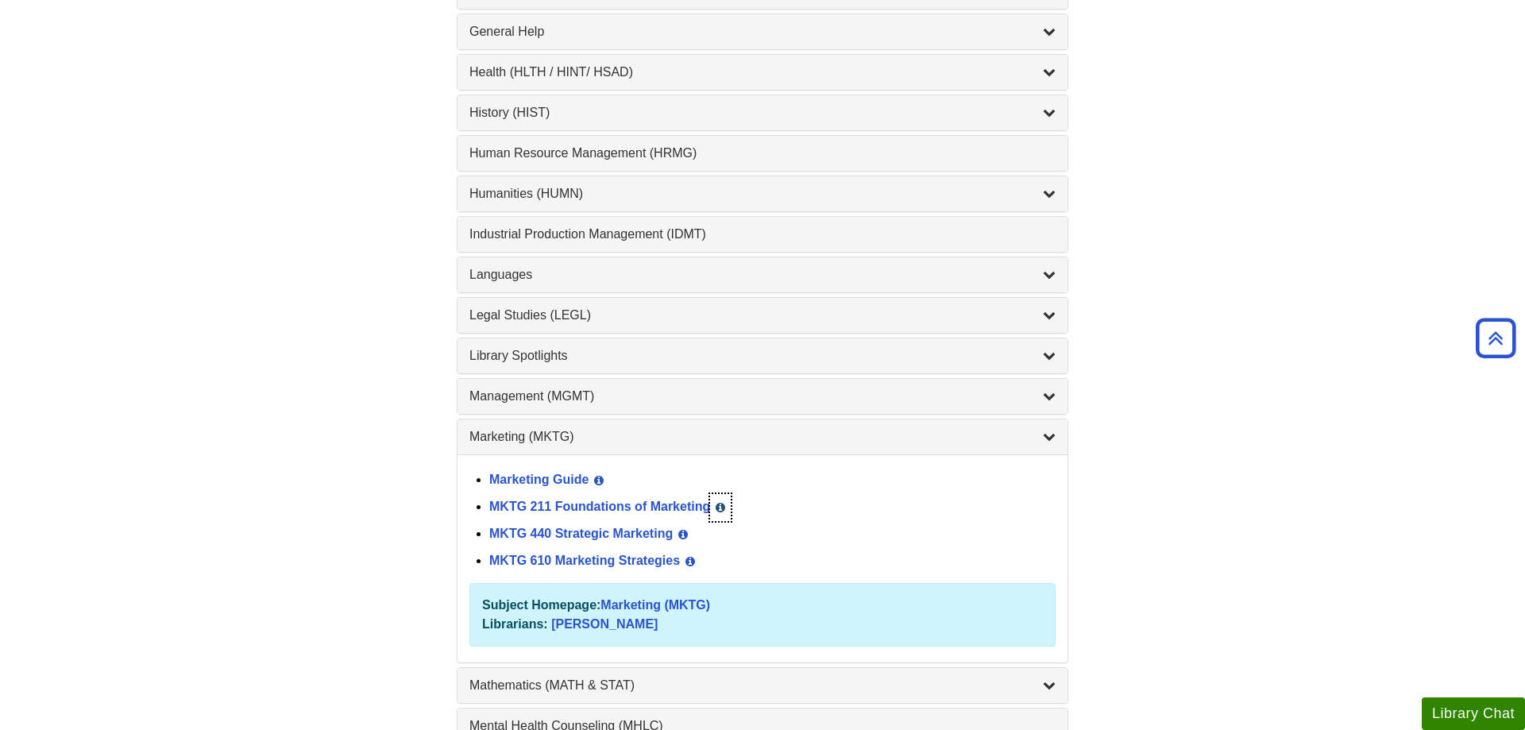
click at [726, 499] on button "View Guide Info" at bounding box center [720, 507] width 21 height 27
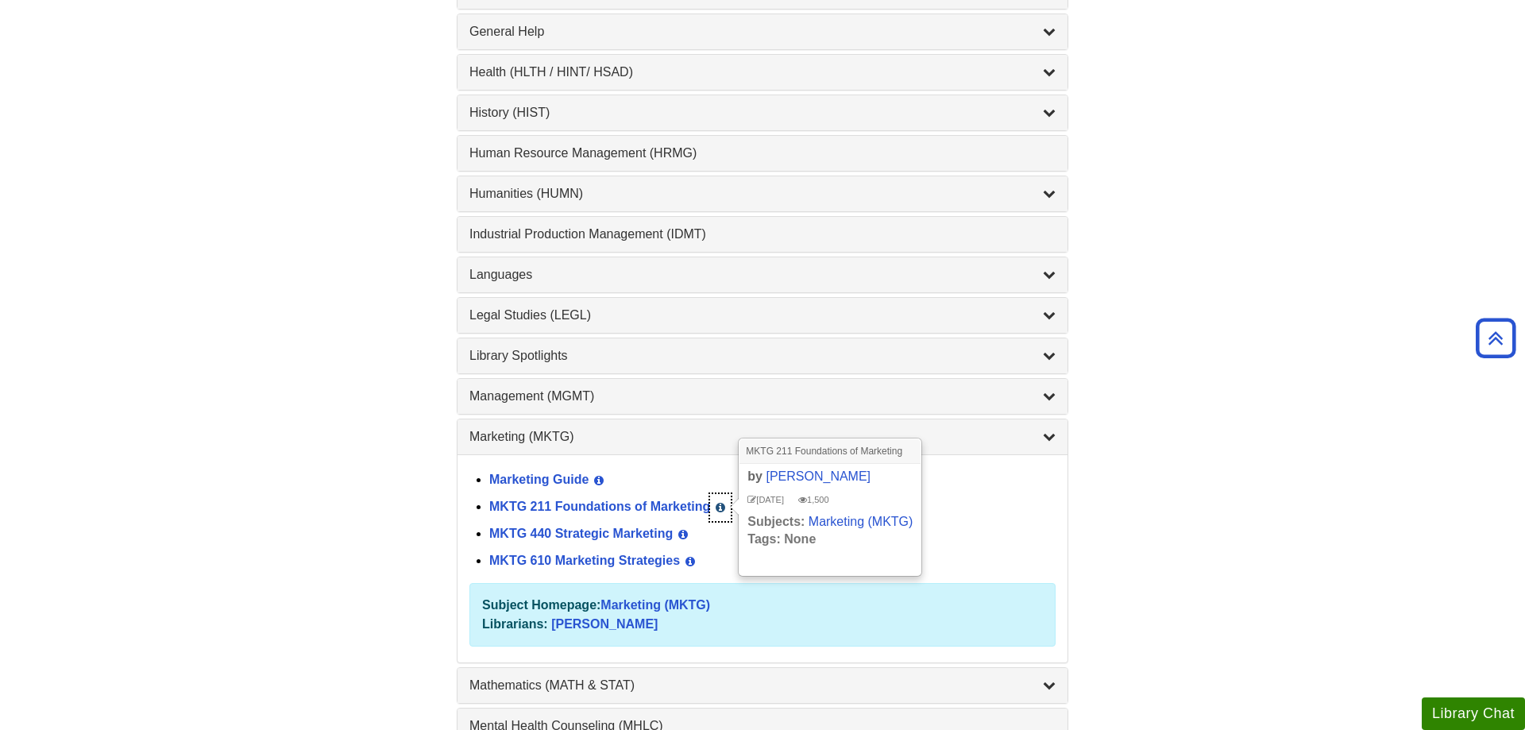
click at [726, 499] on button "View Guide Info" at bounding box center [720, 507] width 21 height 27
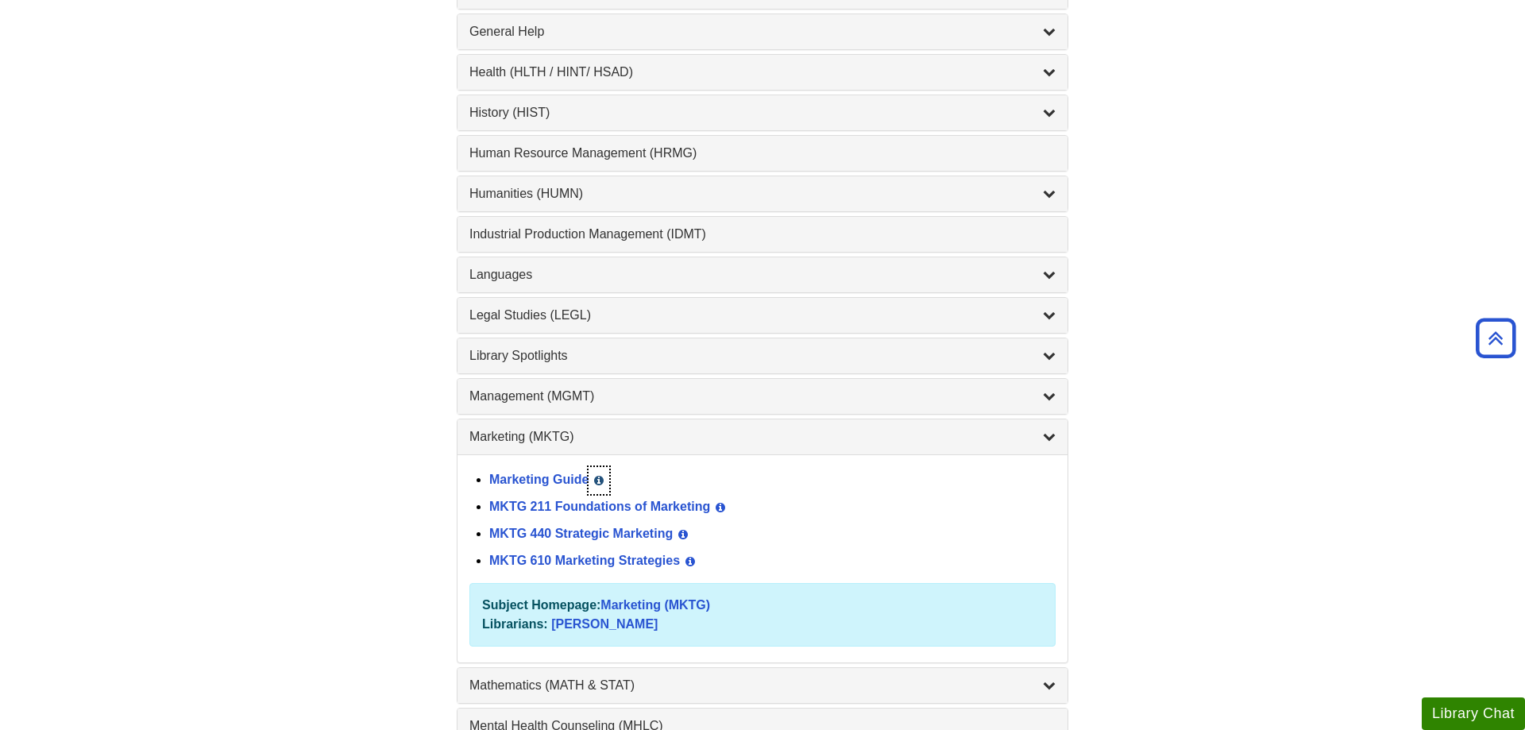
click at [601, 485] on icon "List of Subjects" at bounding box center [599, 480] width 10 height 11
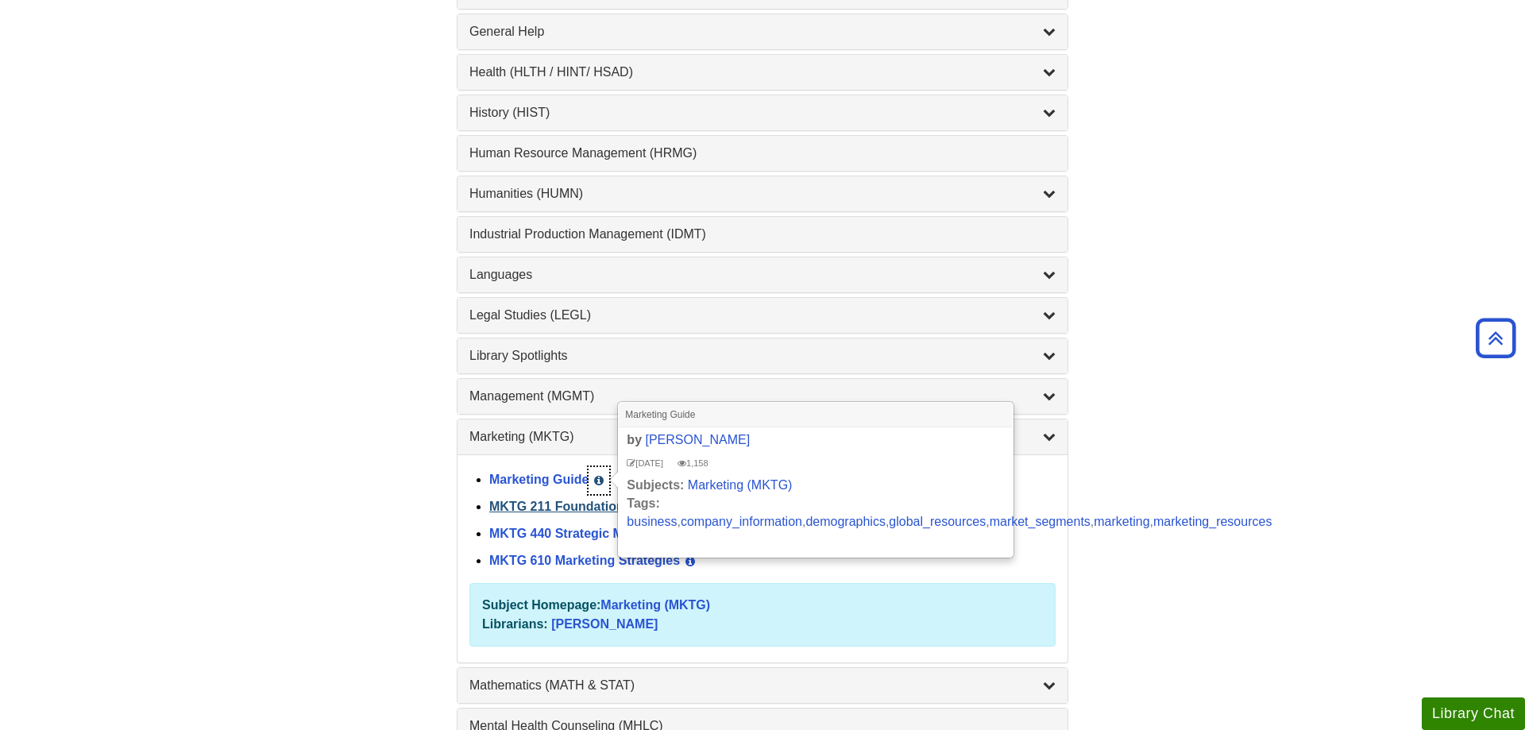
drag, startPoint x: 601, startPoint y: 485, endPoint x: 504, endPoint y: 510, distance: 100.0
click at [600, 485] on icon "List of Subjects" at bounding box center [599, 480] width 10 height 11
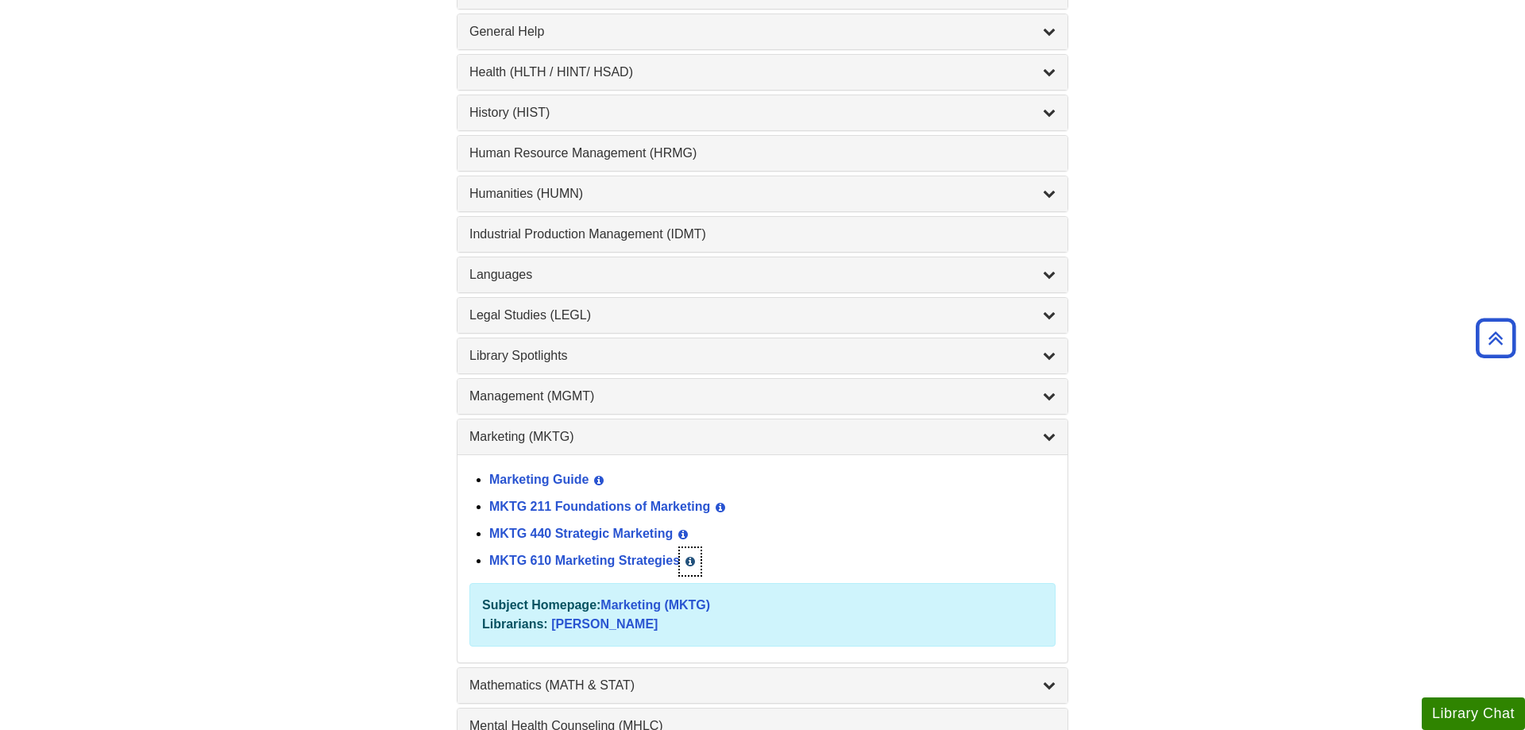
click at [698, 561] on button "View Guide Info" at bounding box center [690, 561] width 21 height 27
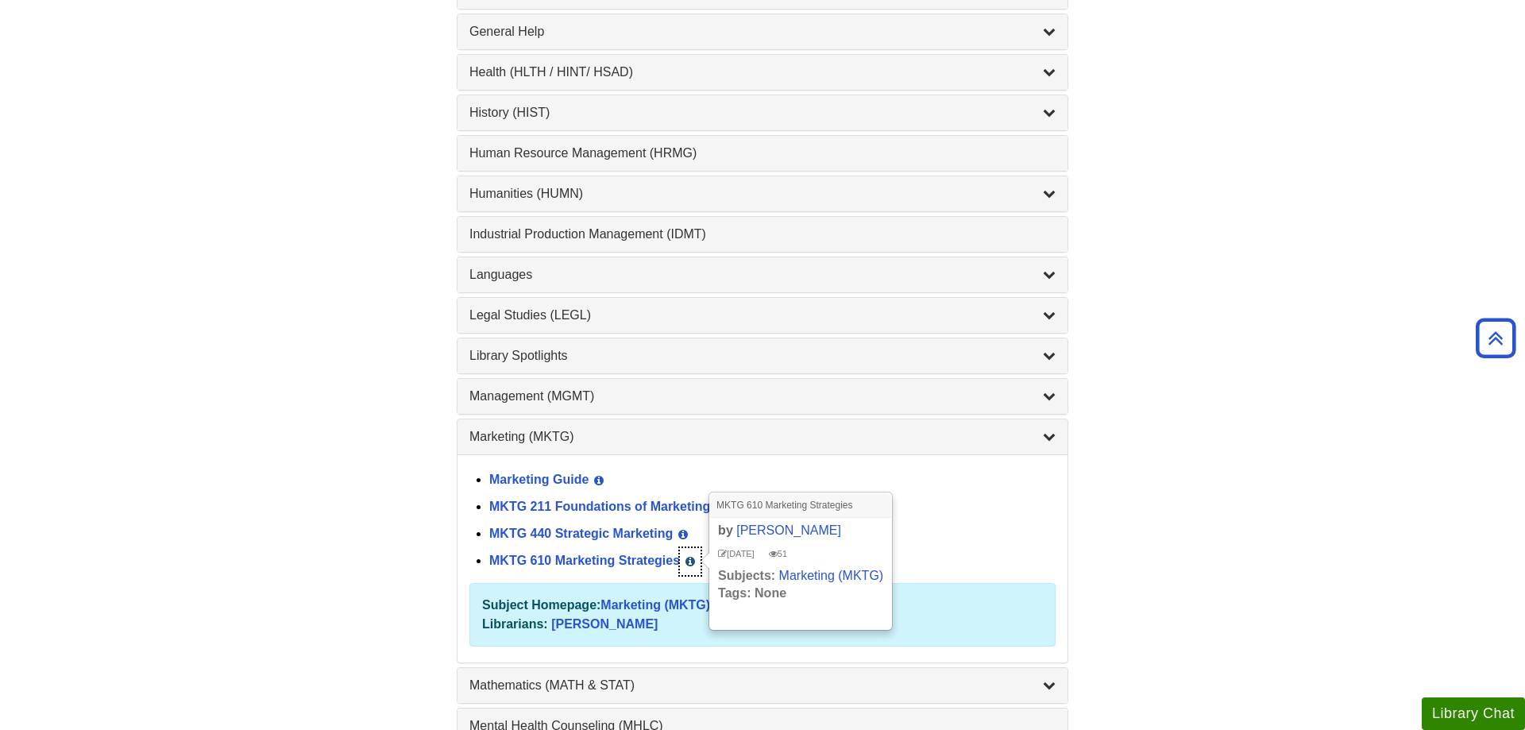
click at [699, 561] on button "View Guide Info" at bounding box center [690, 561] width 21 height 27
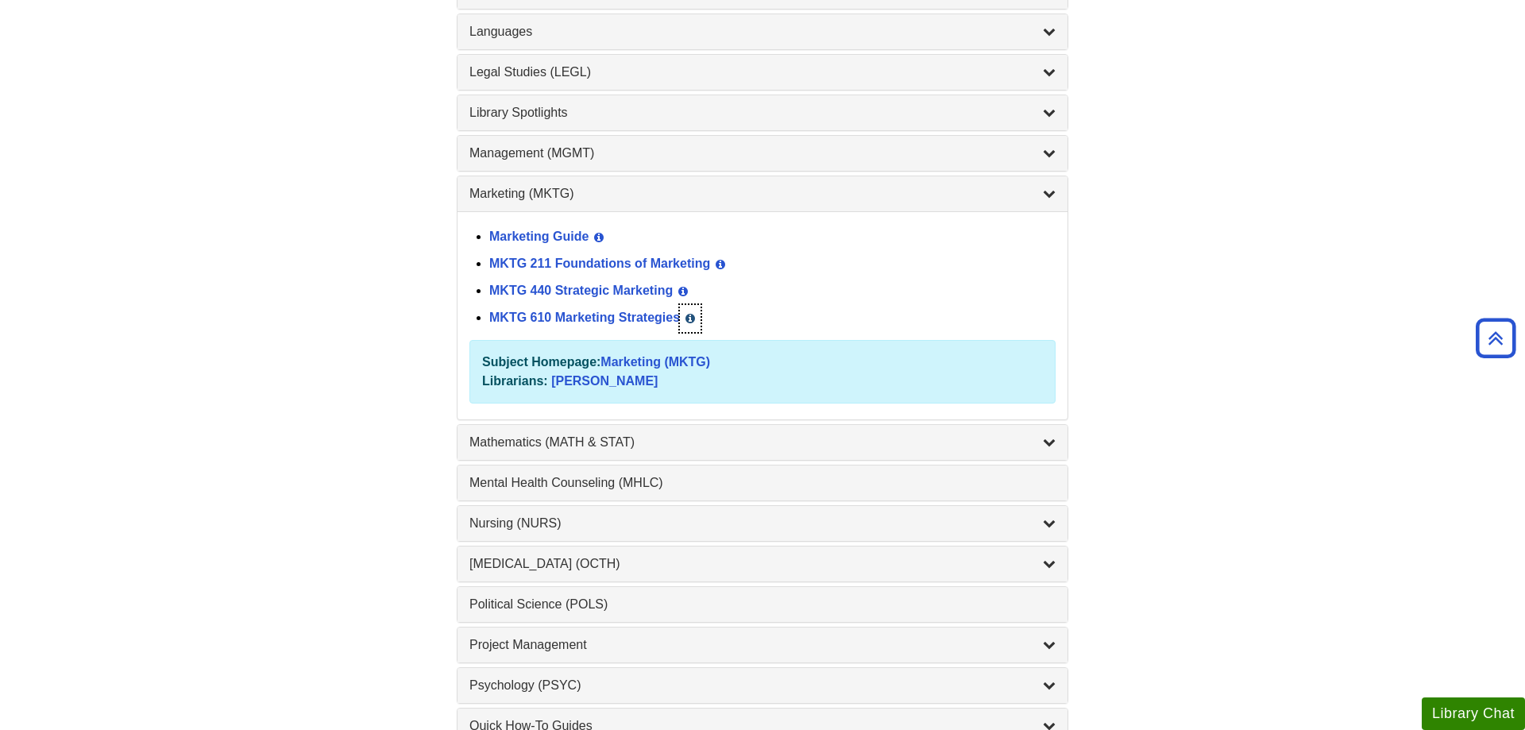
scroll to position [891, 0]
